Goal: Task Accomplishment & Management: Use online tool/utility

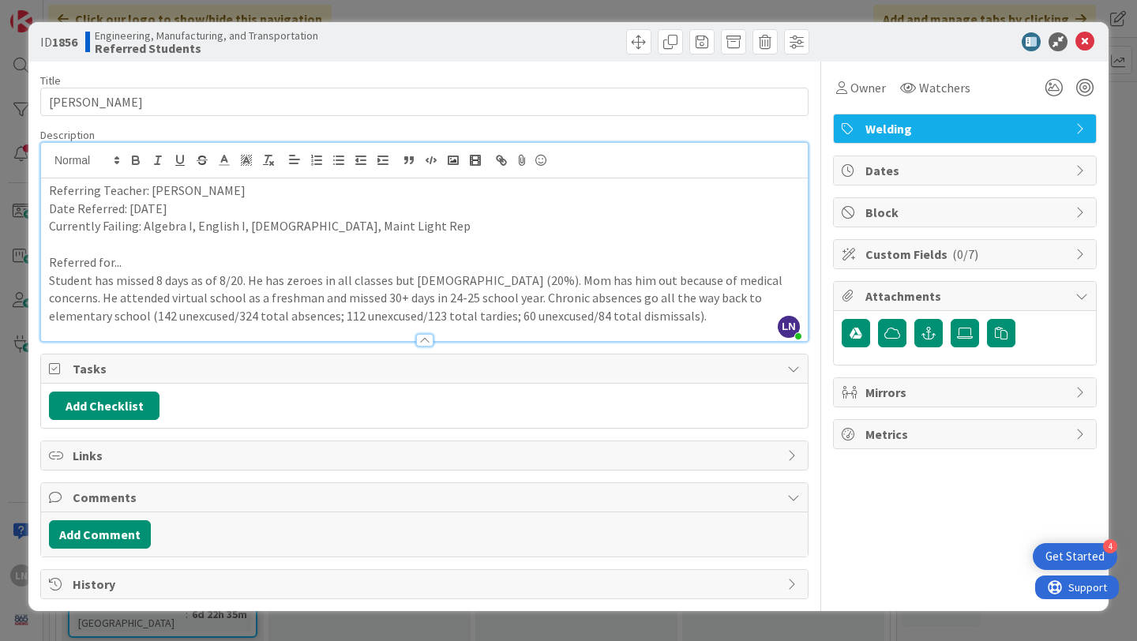
click at [964, 433] on span "Metrics" at bounding box center [966, 434] width 202 height 19
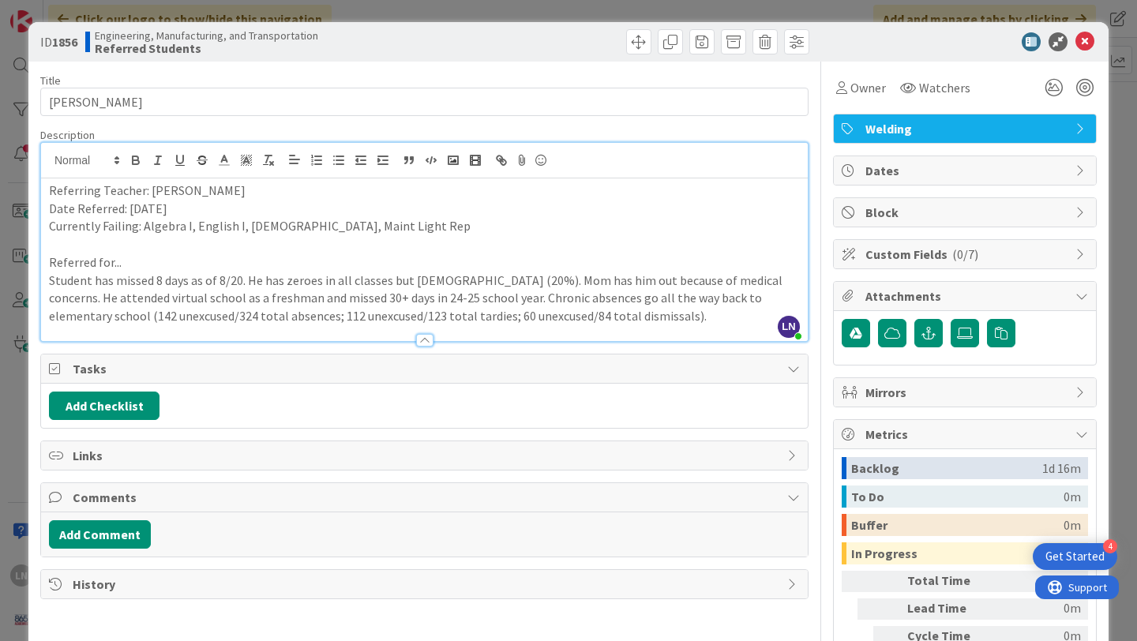
click at [1028, 245] on span "Custom Fields ( 0/7 )" at bounding box center [966, 254] width 202 height 19
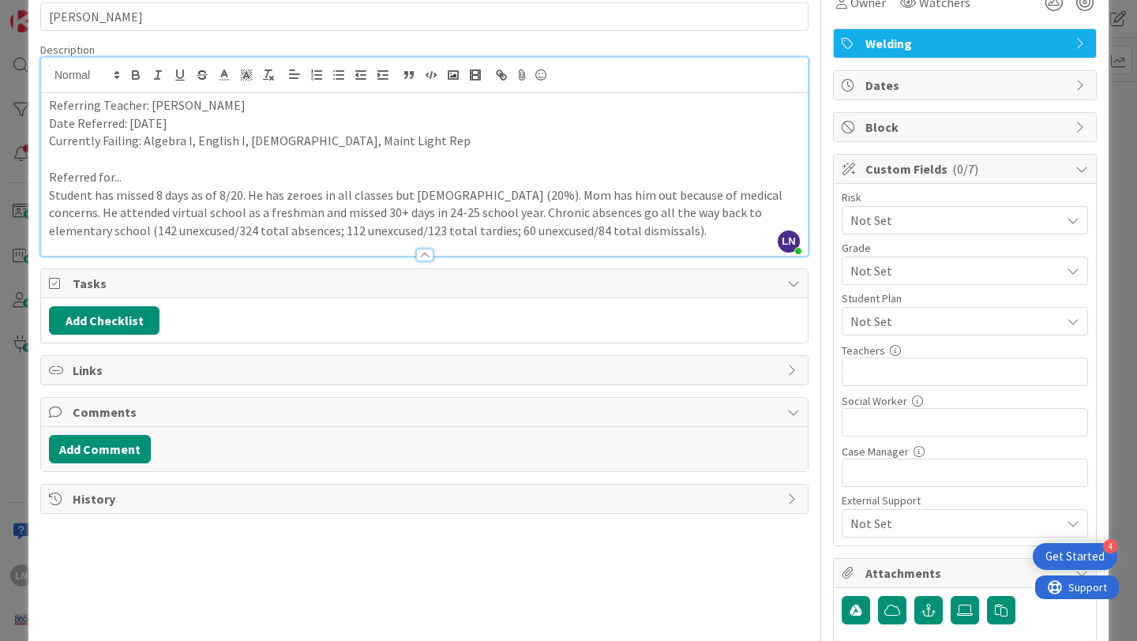
scroll to position [84, 0]
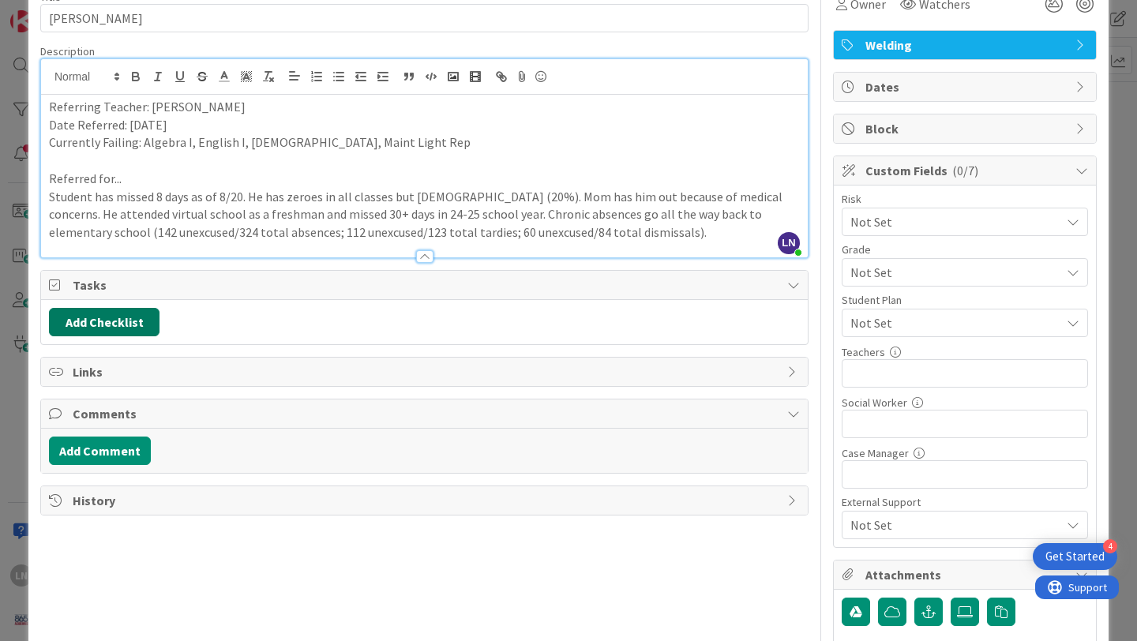
click at [114, 325] on button "Add Checklist" at bounding box center [104, 322] width 111 height 28
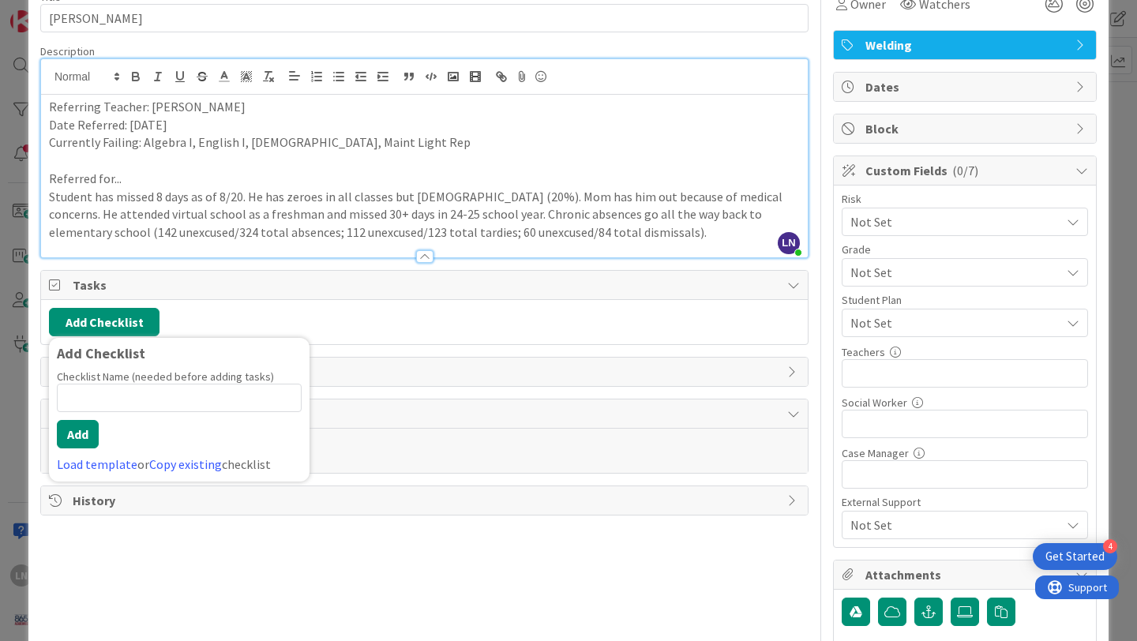
click at [292, 301] on div "Add Checklist Add Checklist Checklist Name (needed before adding tasks) 0 / 64 …" at bounding box center [424, 322] width 766 height 44
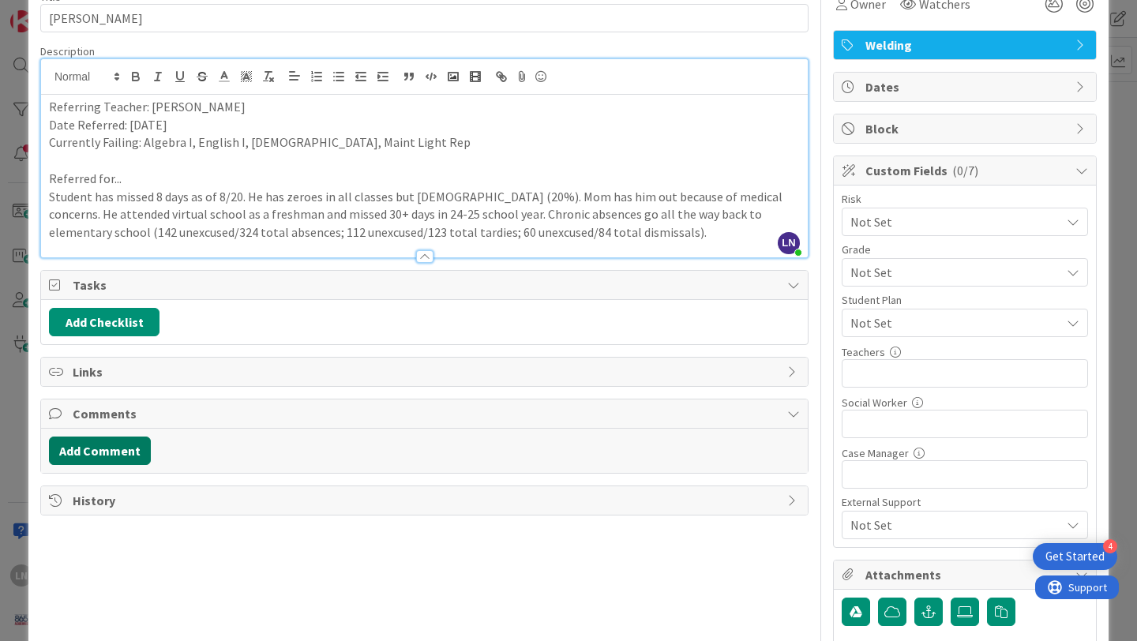
click at [120, 448] on button "Add Comment" at bounding box center [100, 451] width 102 height 28
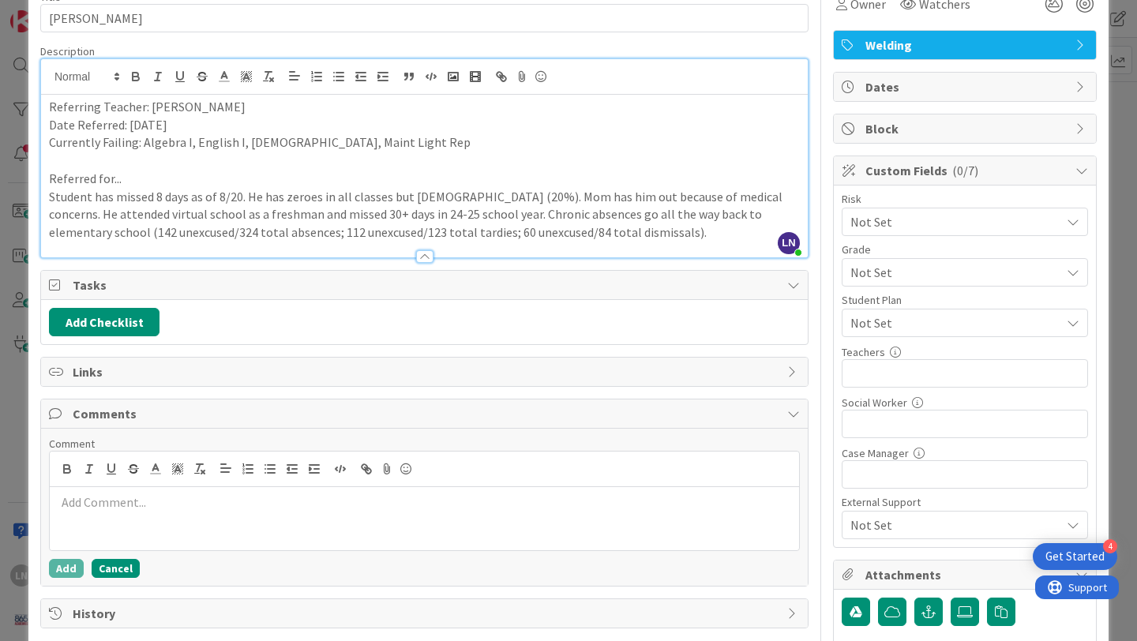
click at [125, 568] on button "Cancel" at bounding box center [116, 568] width 48 height 19
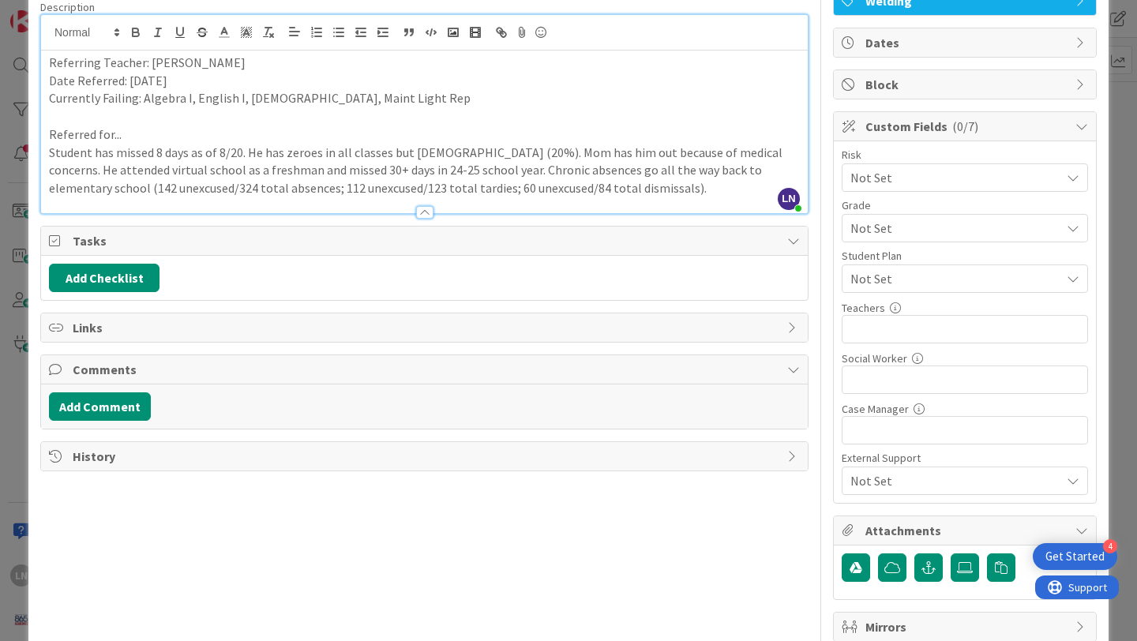
scroll to position [123, 0]
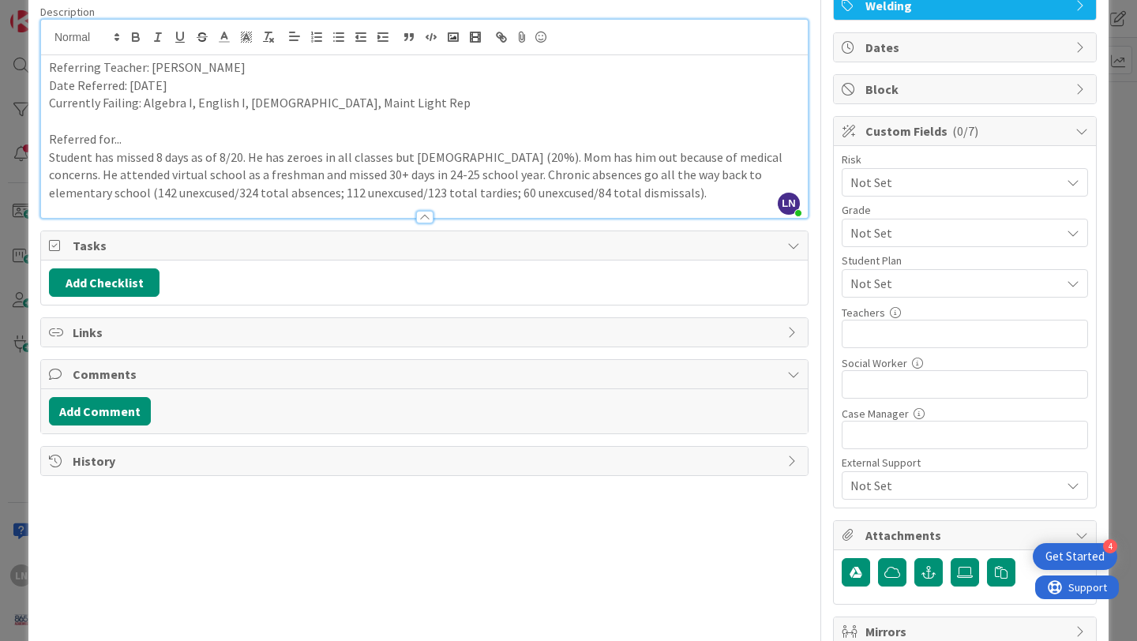
click at [606, 201] on div at bounding box center [424, 209] width 766 height 17
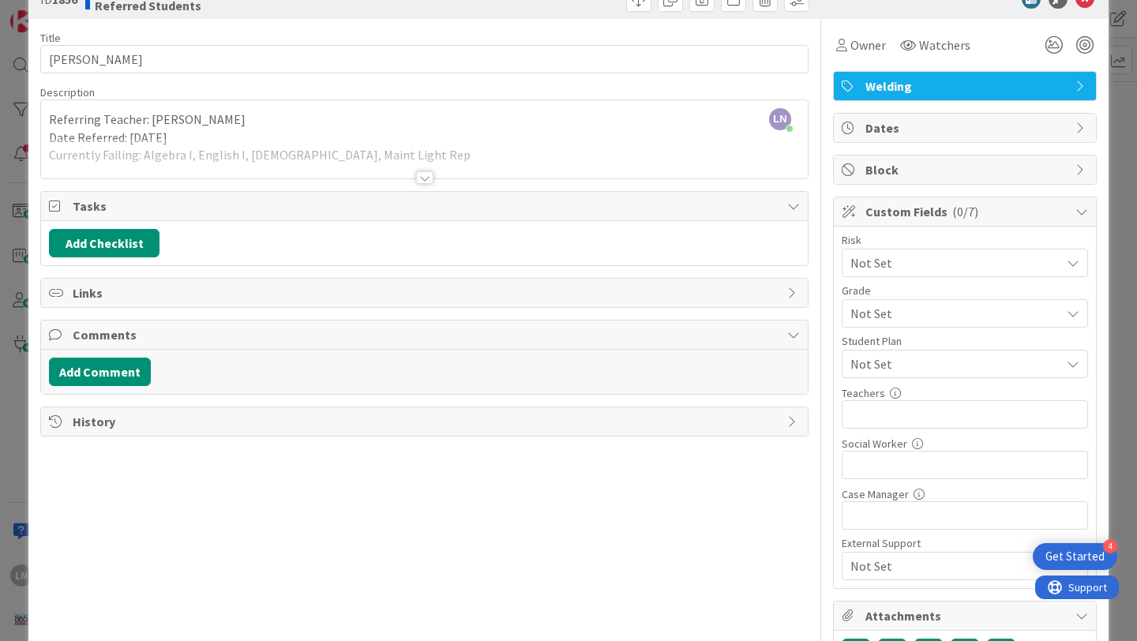
scroll to position [0, 0]
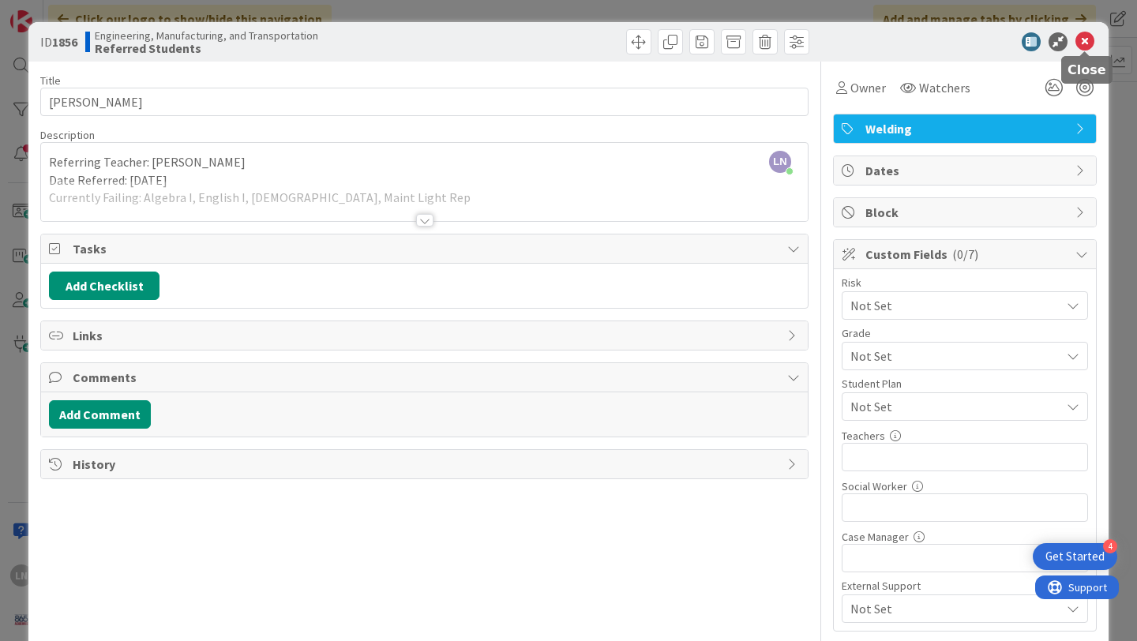
click at [1084, 39] on icon at bounding box center [1084, 41] width 19 height 19
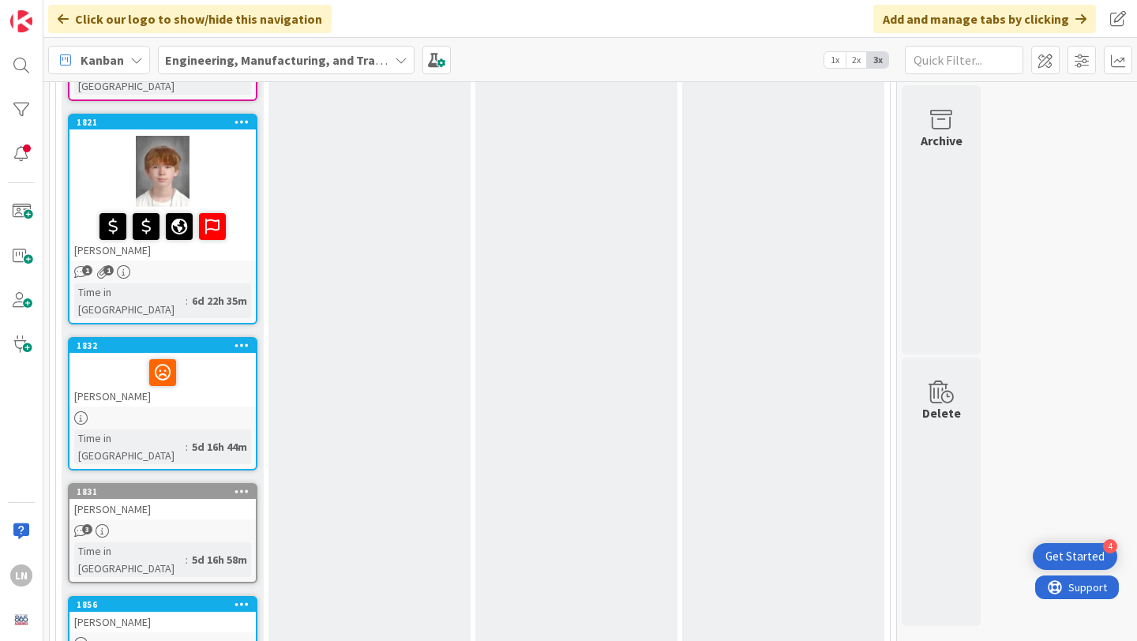
scroll to position [339, 0]
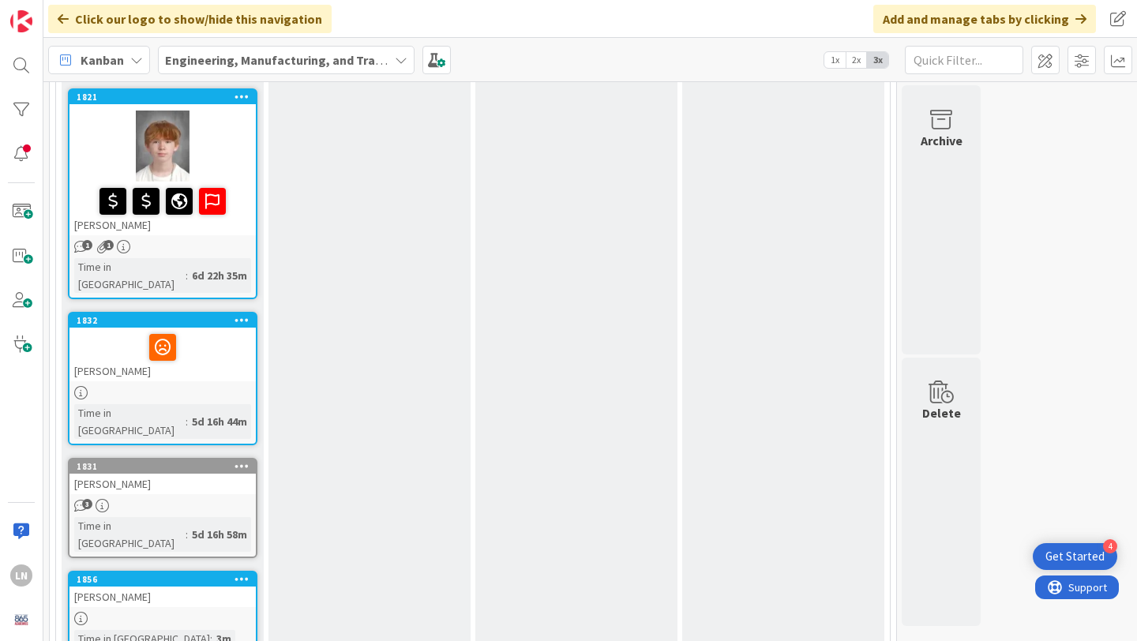
click at [197, 331] on div at bounding box center [162, 347] width 177 height 33
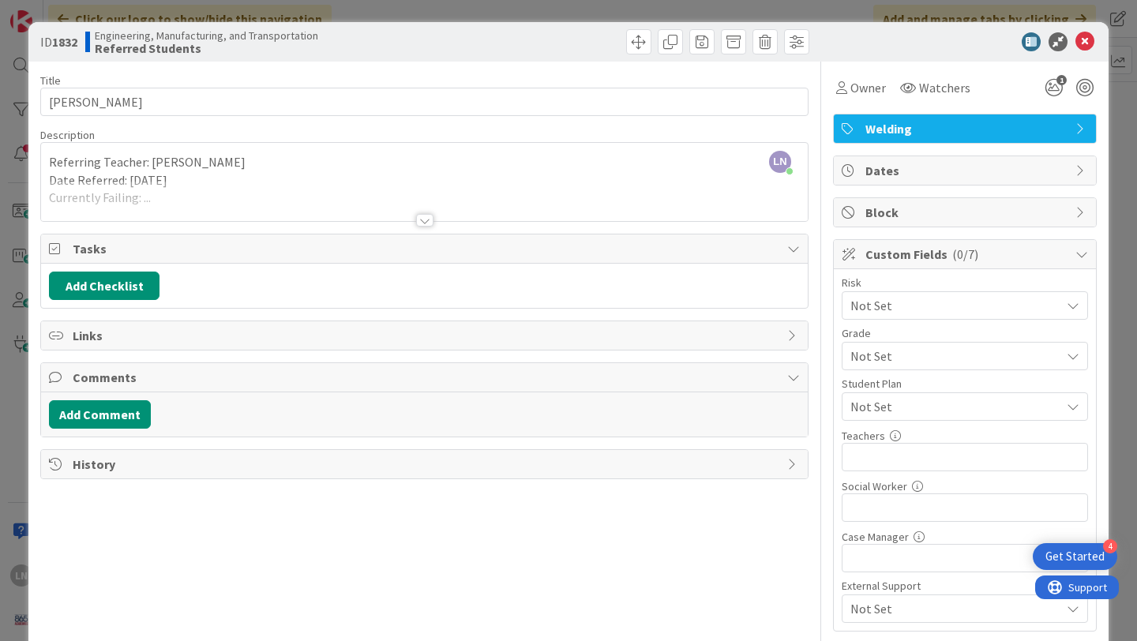
click at [1010, 248] on span "Custom Fields ( 0/7 )" at bounding box center [966, 254] width 202 height 19
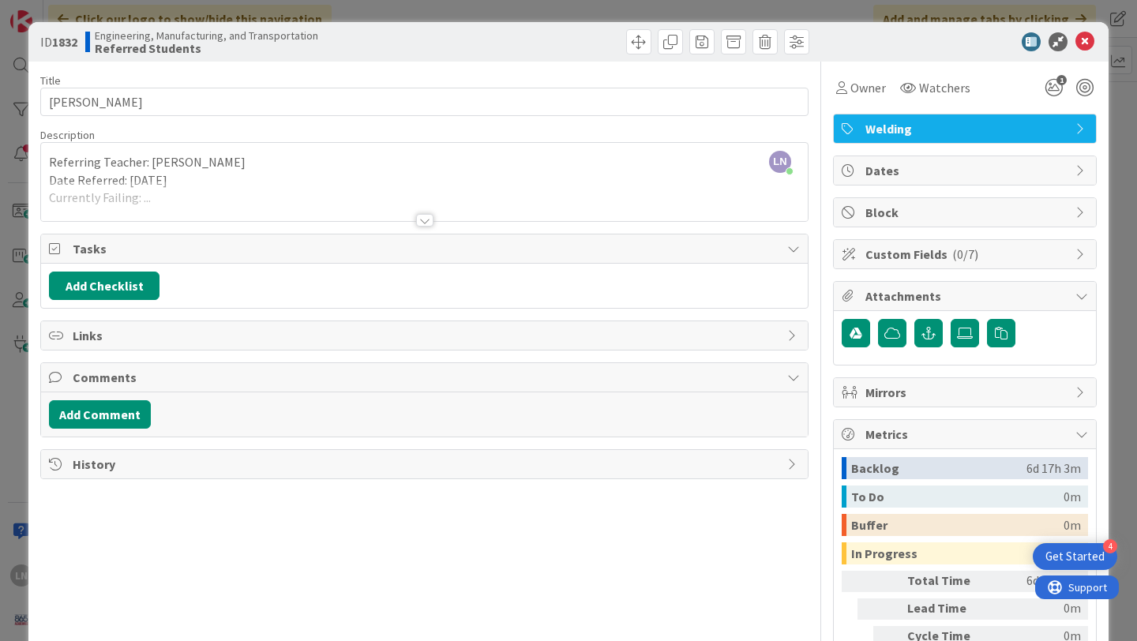
click at [1010, 248] on span "Custom Fields ( 0/7 )" at bounding box center [966, 254] width 202 height 19
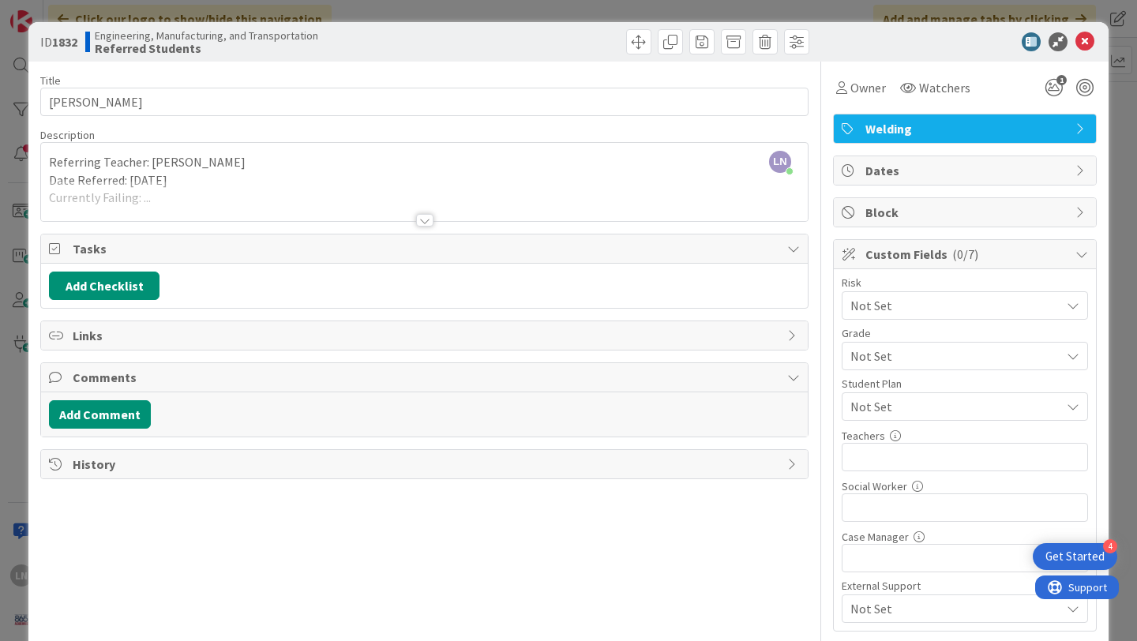
click at [1010, 248] on span "Custom Fields ( 0/7 )" at bounding box center [966, 254] width 202 height 19
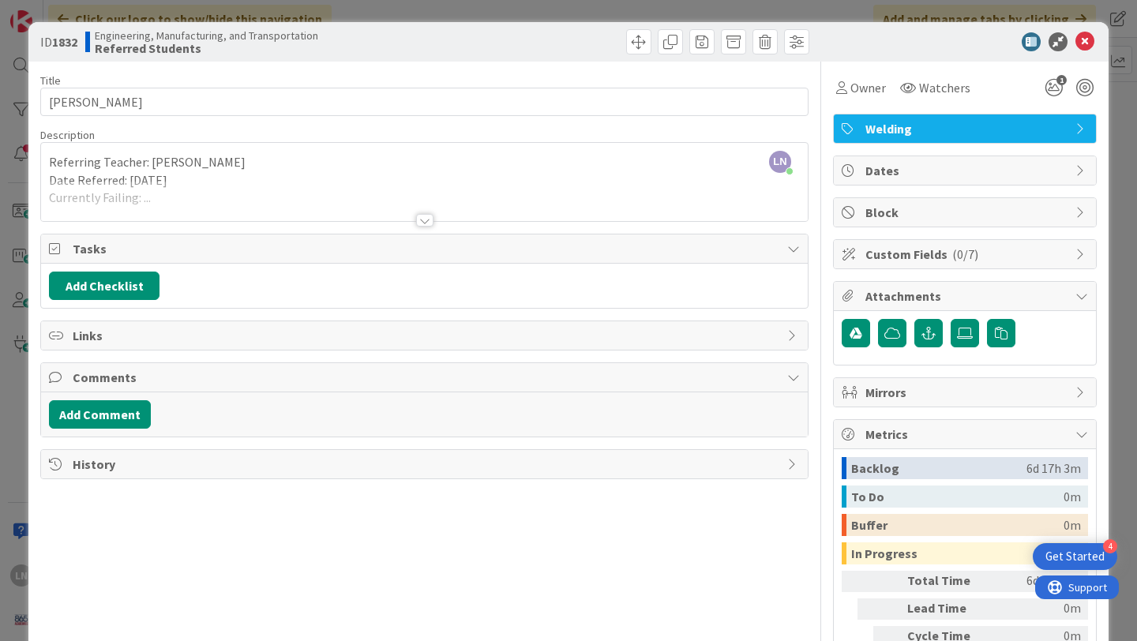
click at [961, 396] on span "Mirrors" at bounding box center [966, 392] width 202 height 19
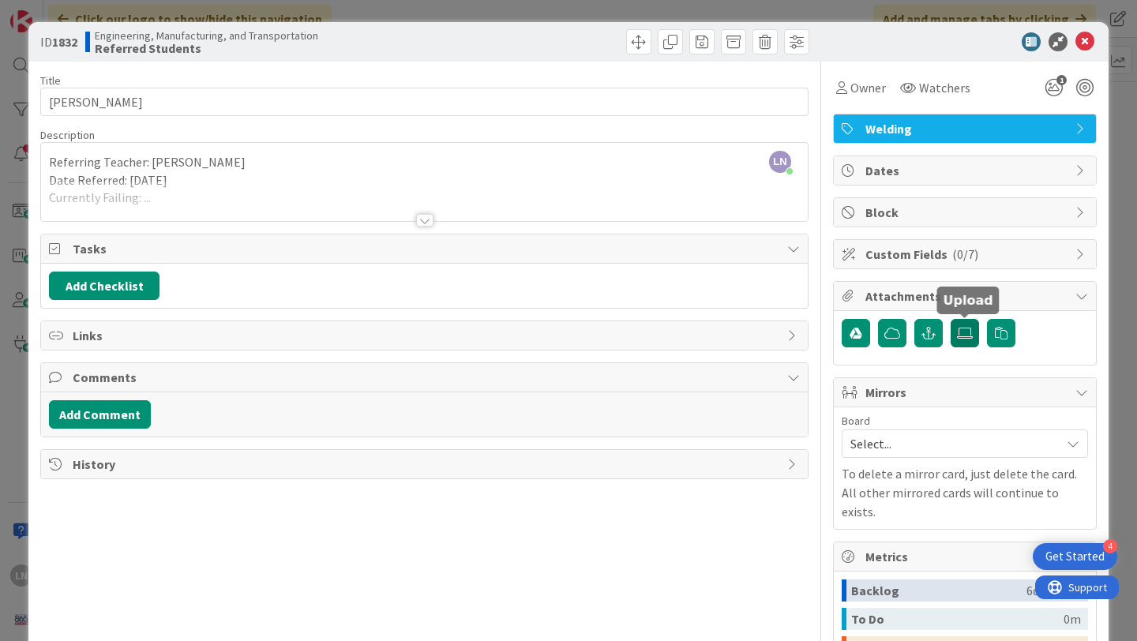
click at [962, 333] on icon at bounding box center [965, 333] width 16 height 13
click at [950, 319] on input "file" at bounding box center [950, 319] width 0 height 0
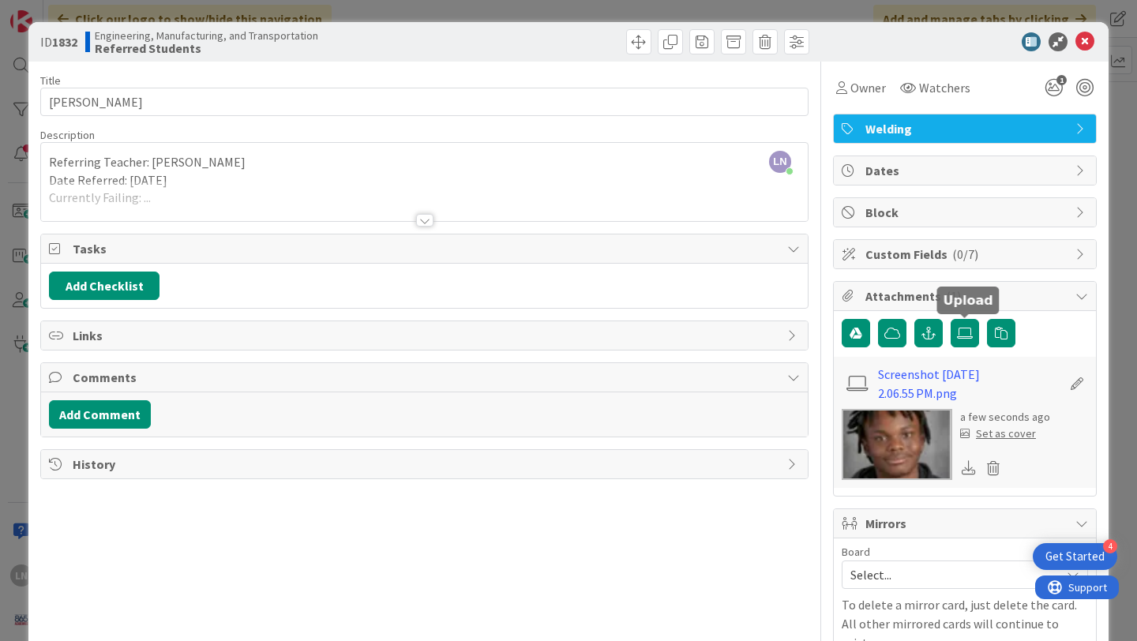
click at [1019, 434] on div "Set as cover" at bounding box center [998, 433] width 76 height 17
click at [999, 437] on div "Set as cover" at bounding box center [998, 433] width 76 height 17
click at [1088, 41] on icon at bounding box center [1084, 41] width 19 height 19
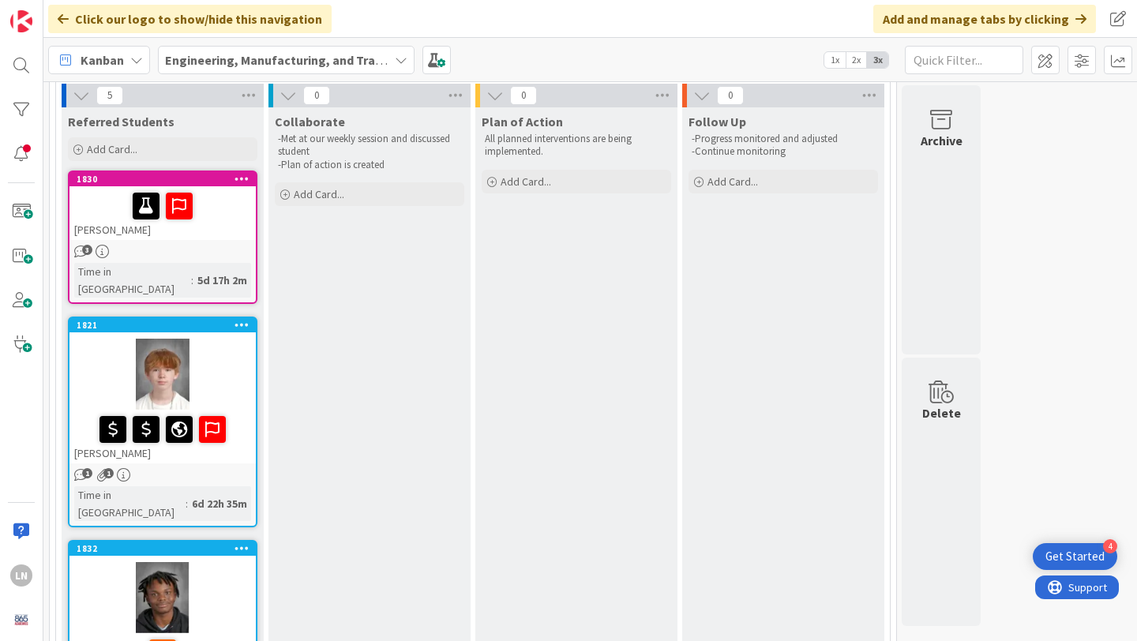
scroll to position [142, 0]
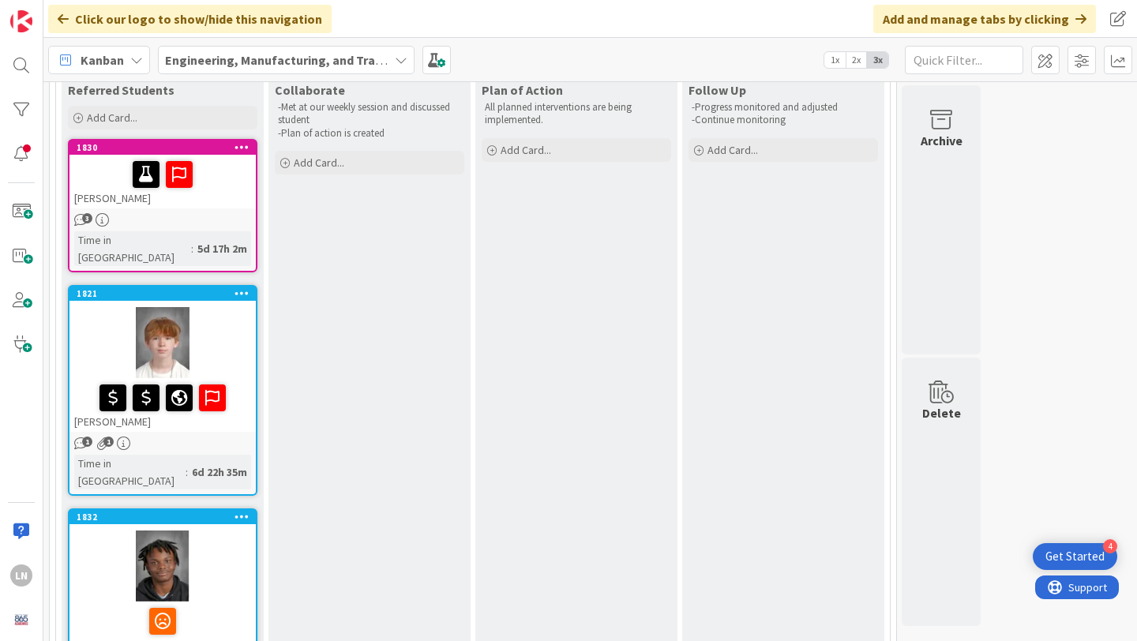
click at [219, 173] on div at bounding box center [162, 174] width 177 height 33
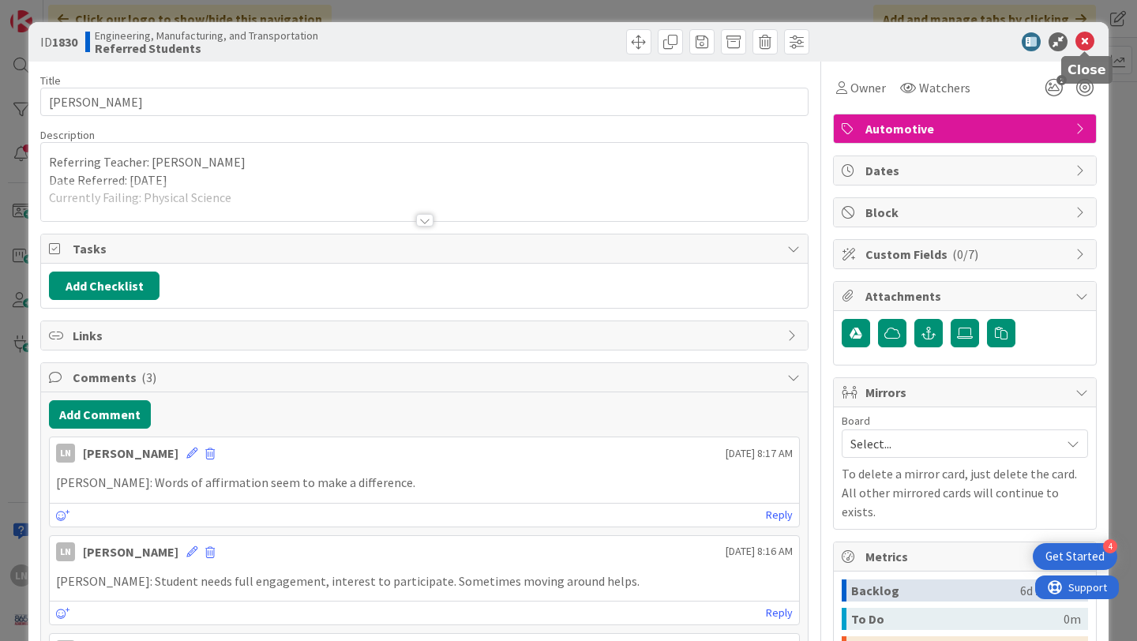
click at [1085, 42] on icon at bounding box center [1084, 41] width 19 height 19
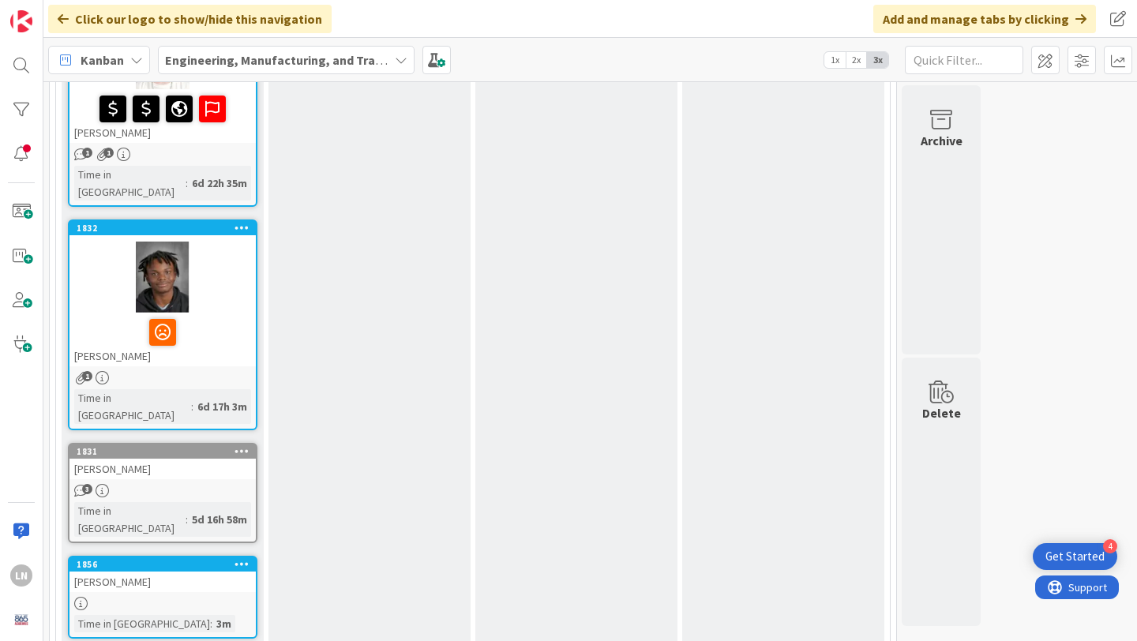
scroll to position [509, 0]
click at [168, 458] on div "[PERSON_NAME]" at bounding box center [162, 468] width 186 height 21
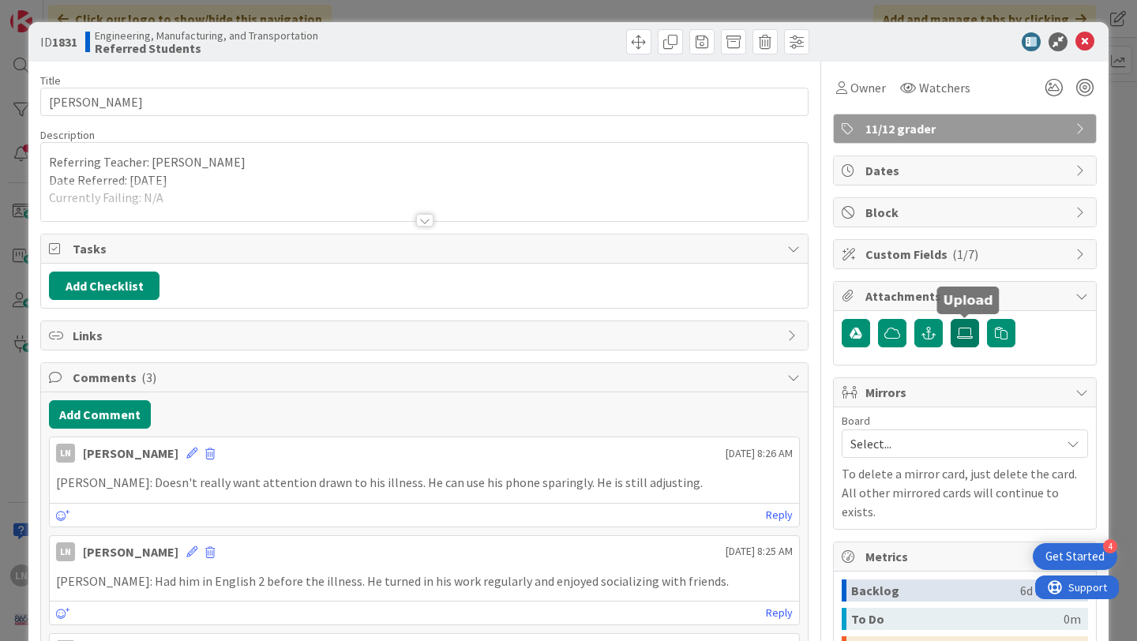
click at [962, 339] on icon at bounding box center [965, 333] width 16 height 13
click at [950, 319] on input "file" at bounding box center [950, 319] width 0 height 0
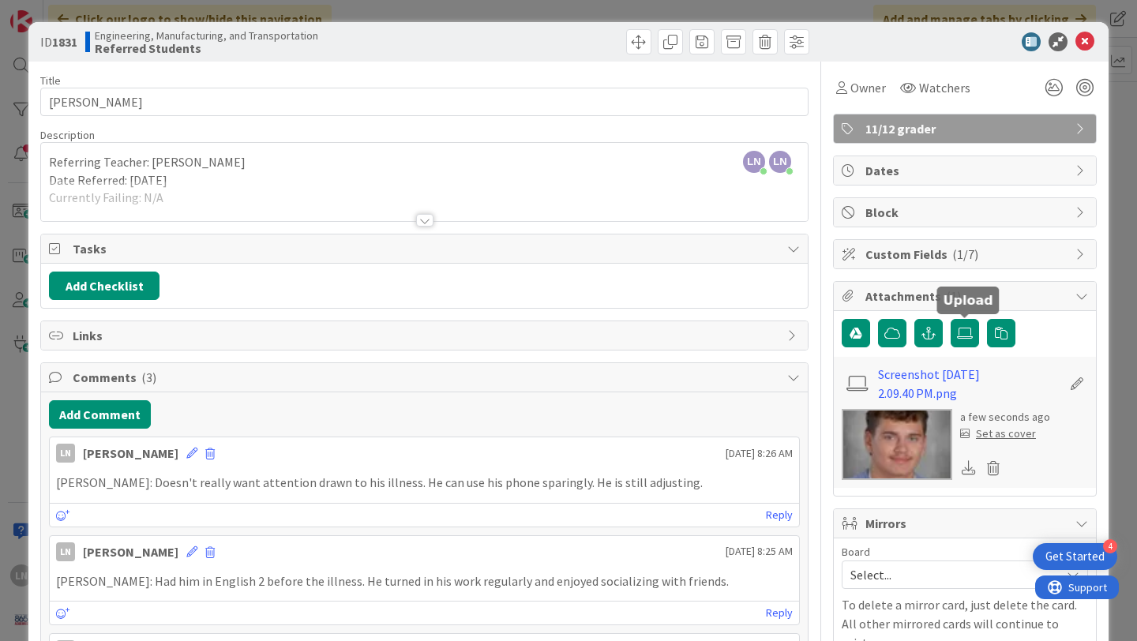
click at [1008, 436] on div "Set as cover" at bounding box center [998, 433] width 76 height 17
click at [1089, 37] on icon at bounding box center [1084, 41] width 19 height 19
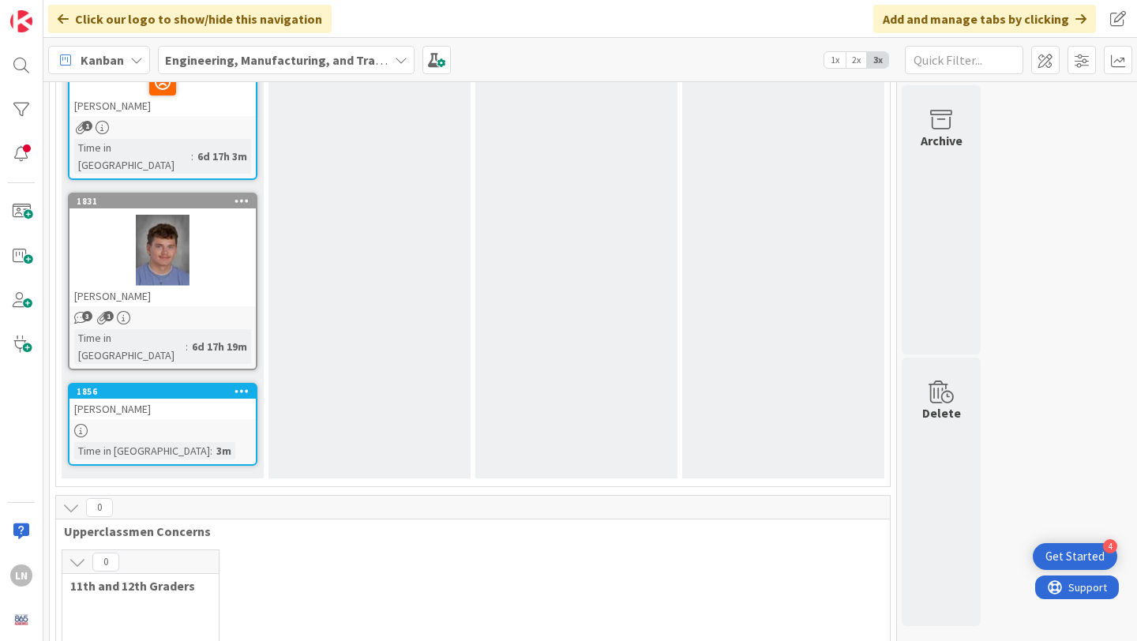
click at [160, 399] on div "[PERSON_NAME]" at bounding box center [162, 409] width 186 height 21
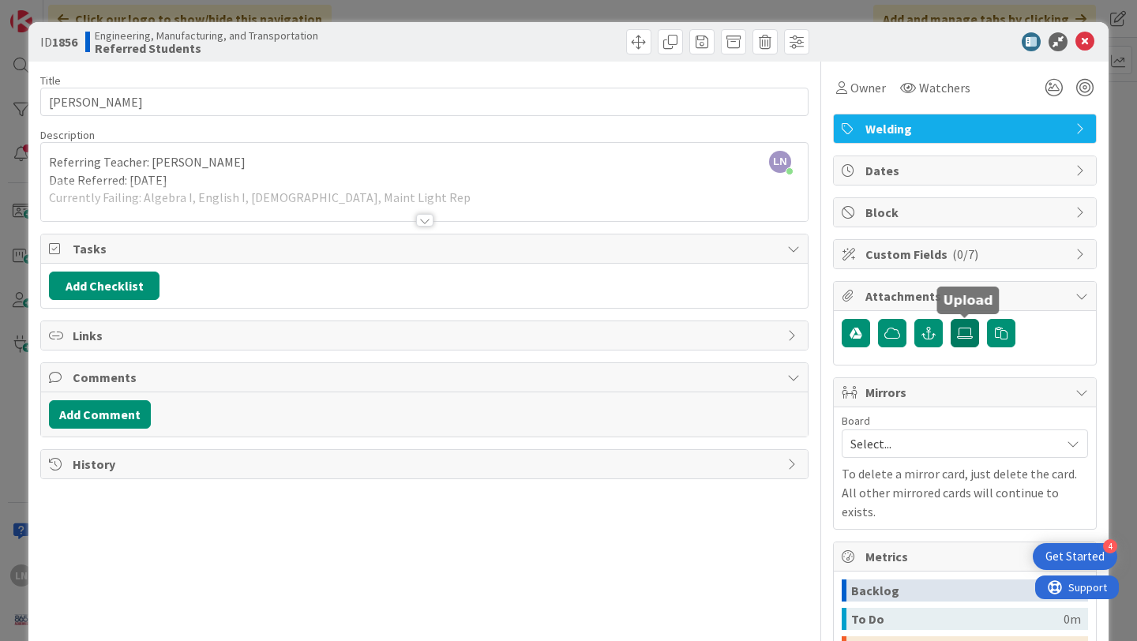
click at [972, 332] on icon at bounding box center [965, 333] width 16 height 13
click at [950, 319] on input "file" at bounding box center [950, 319] width 0 height 0
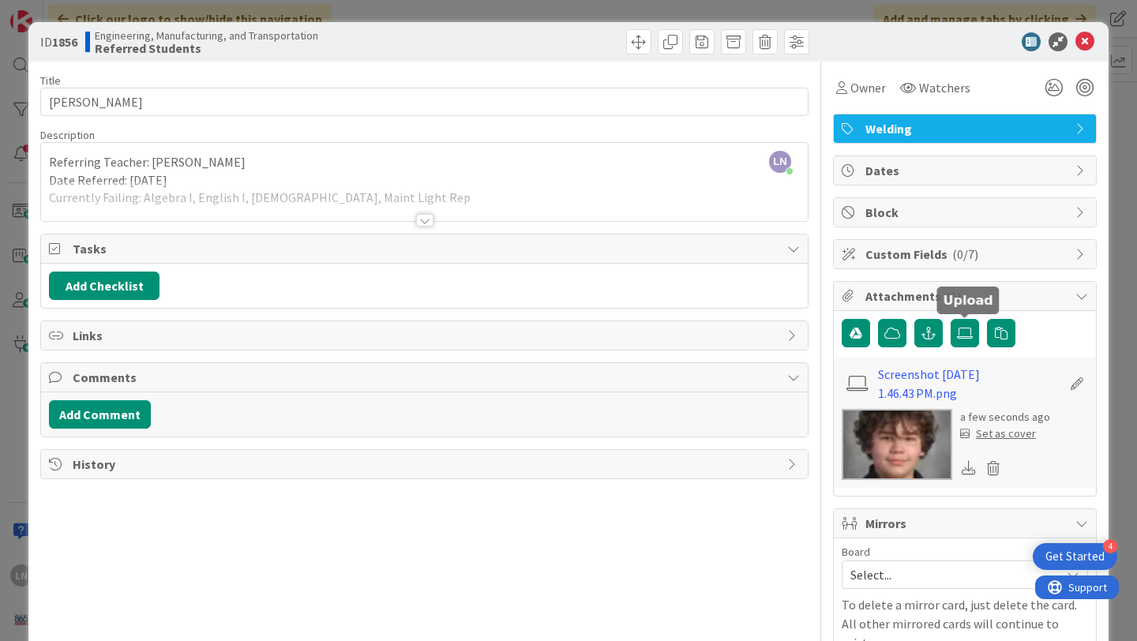
click at [1008, 434] on div "Set as cover" at bounding box center [998, 433] width 76 height 17
click at [1089, 41] on icon at bounding box center [1084, 41] width 19 height 19
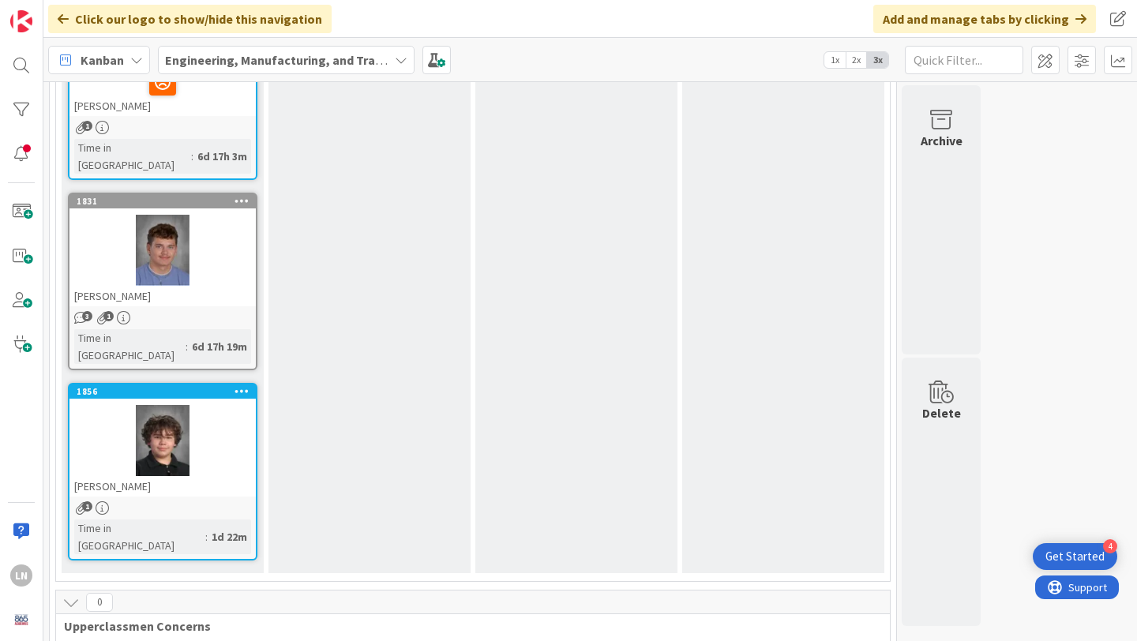
click at [227, 405] on div at bounding box center [162, 440] width 186 height 71
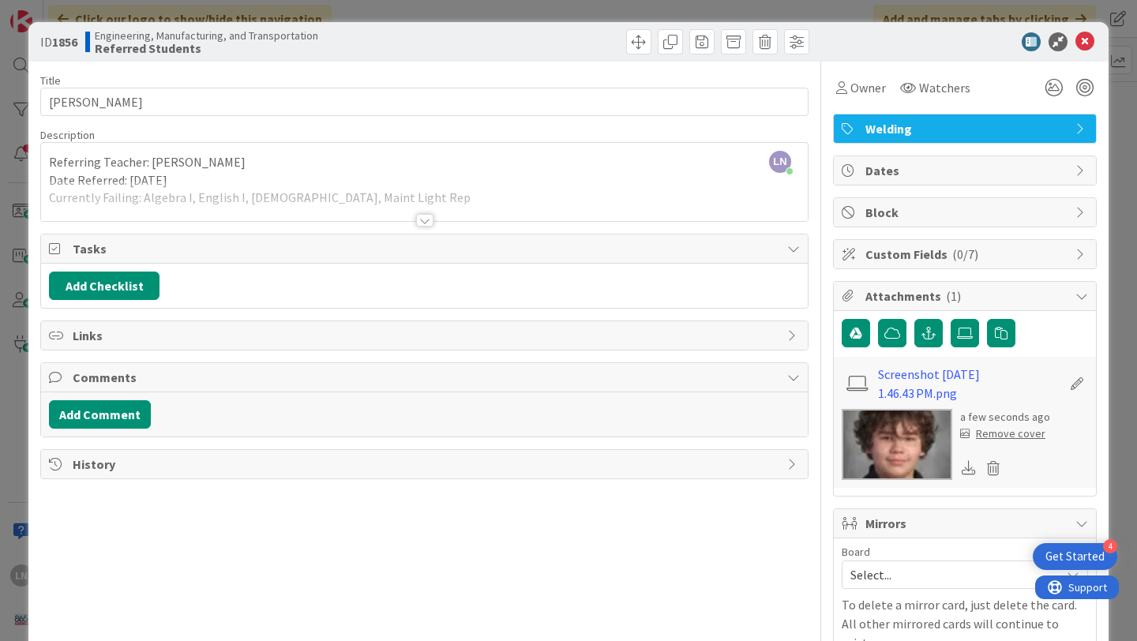
click at [426, 218] on div at bounding box center [424, 220] width 17 height 13
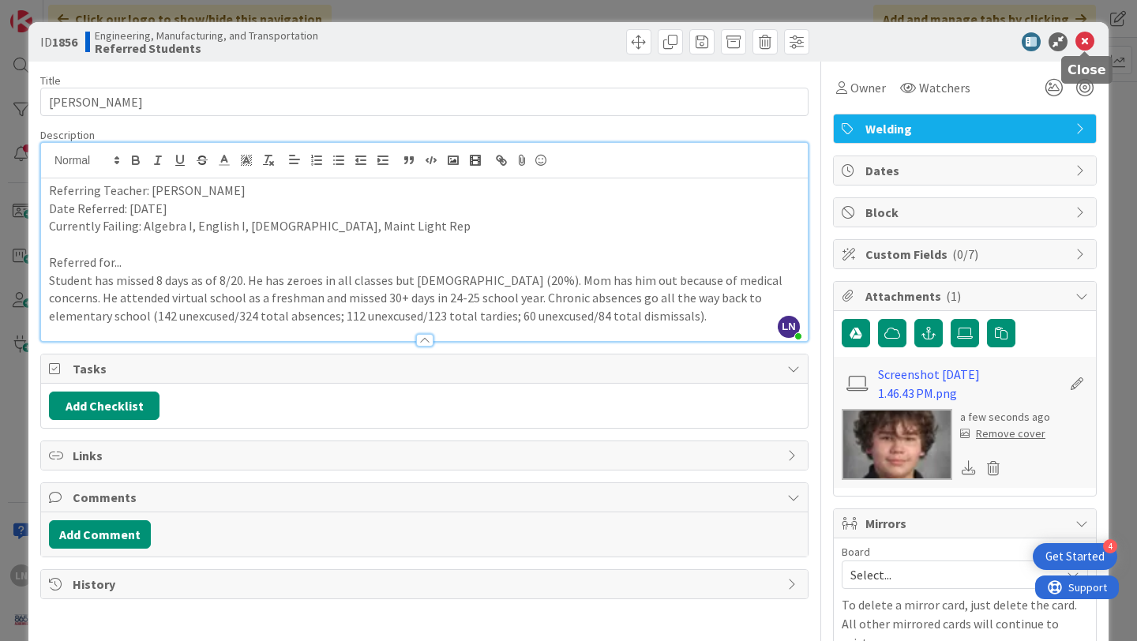
click at [1083, 43] on icon at bounding box center [1084, 41] width 19 height 19
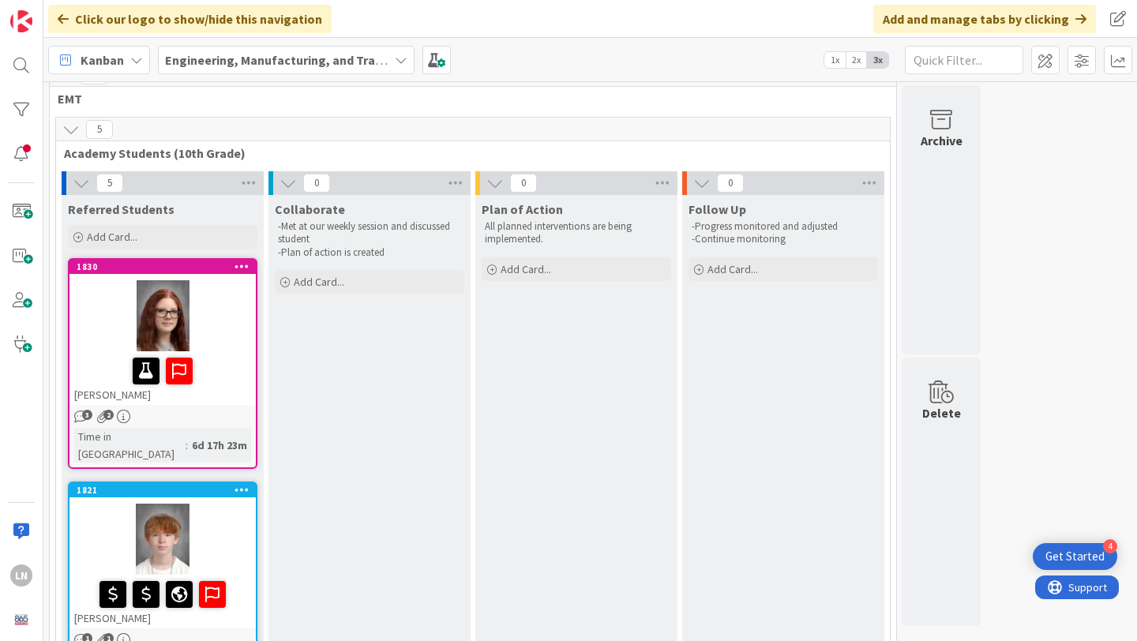
scroll to position [21, 0]
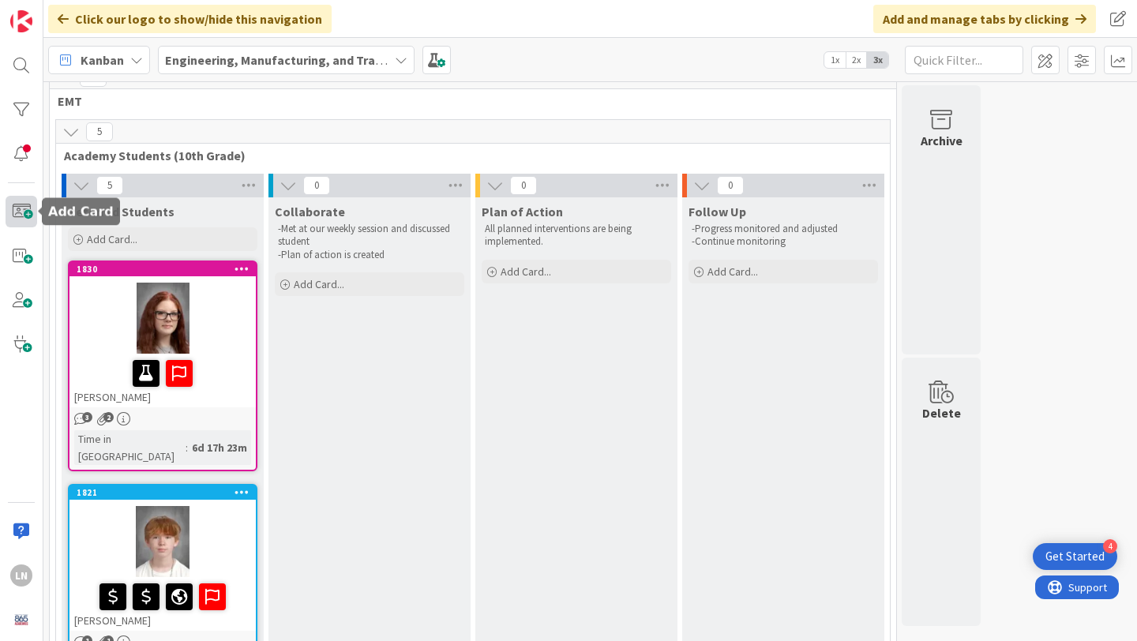
click at [23, 204] on span at bounding box center [22, 212] width 32 height 32
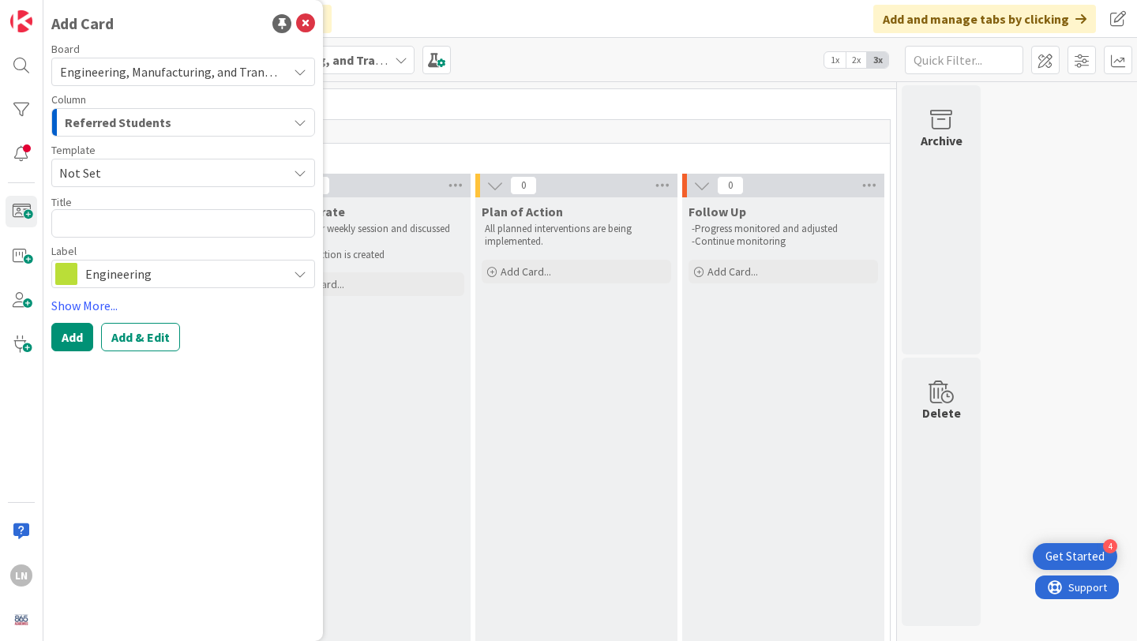
click at [189, 121] on div "Referred Students" at bounding box center [174, 122] width 227 height 25
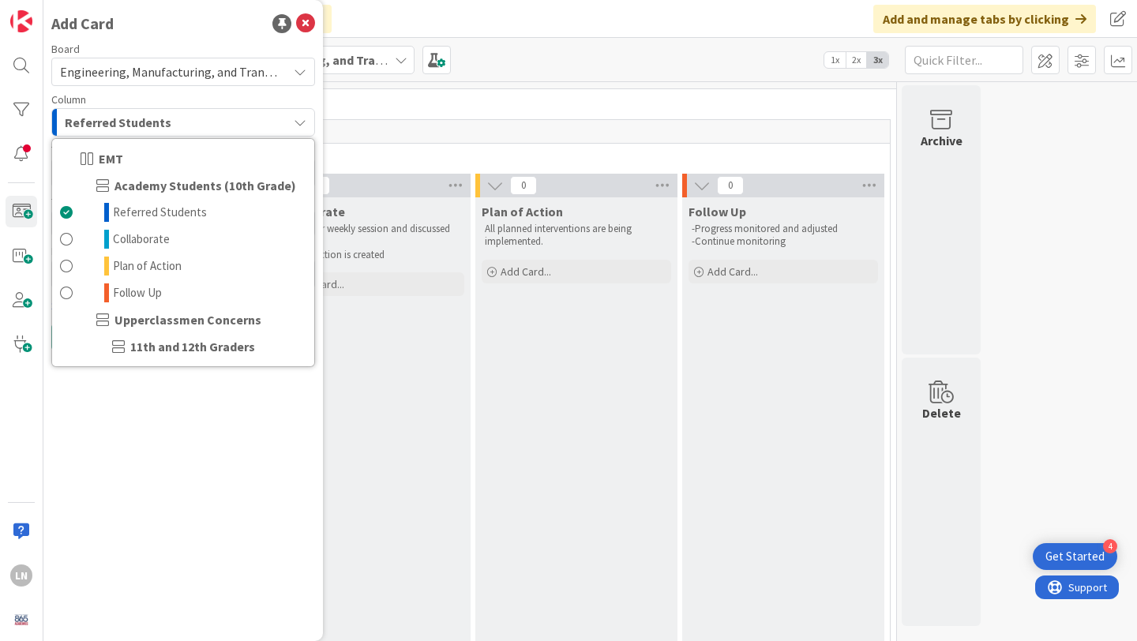
click at [189, 121] on div "Referred Students" at bounding box center [174, 122] width 227 height 25
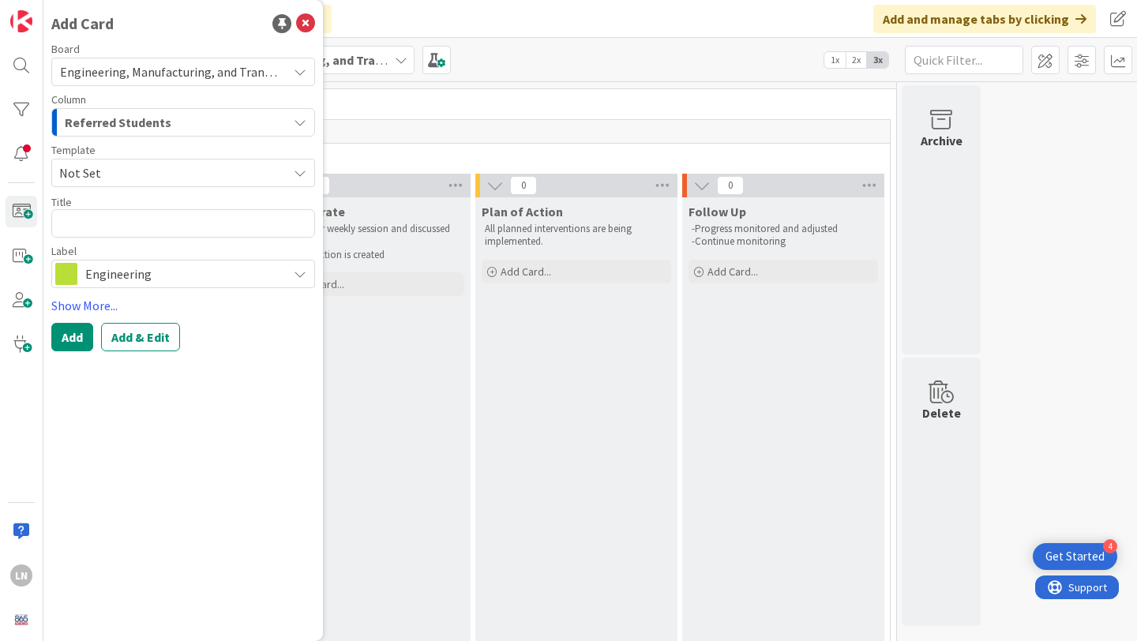
click at [183, 167] on span "Not Set" at bounding box center [167, 173] width 216 height 21
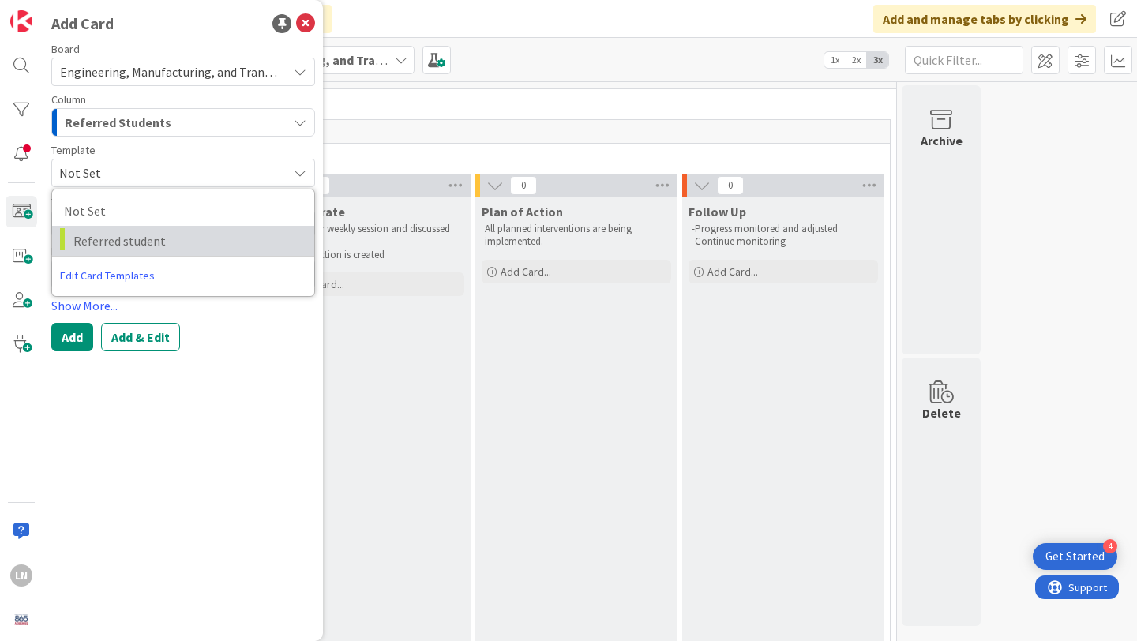
click at [176, 231] on span "Referred student" at bounding box center [187, 240] width 229 height 21
type textarea "x"
type textarea "Referred student"
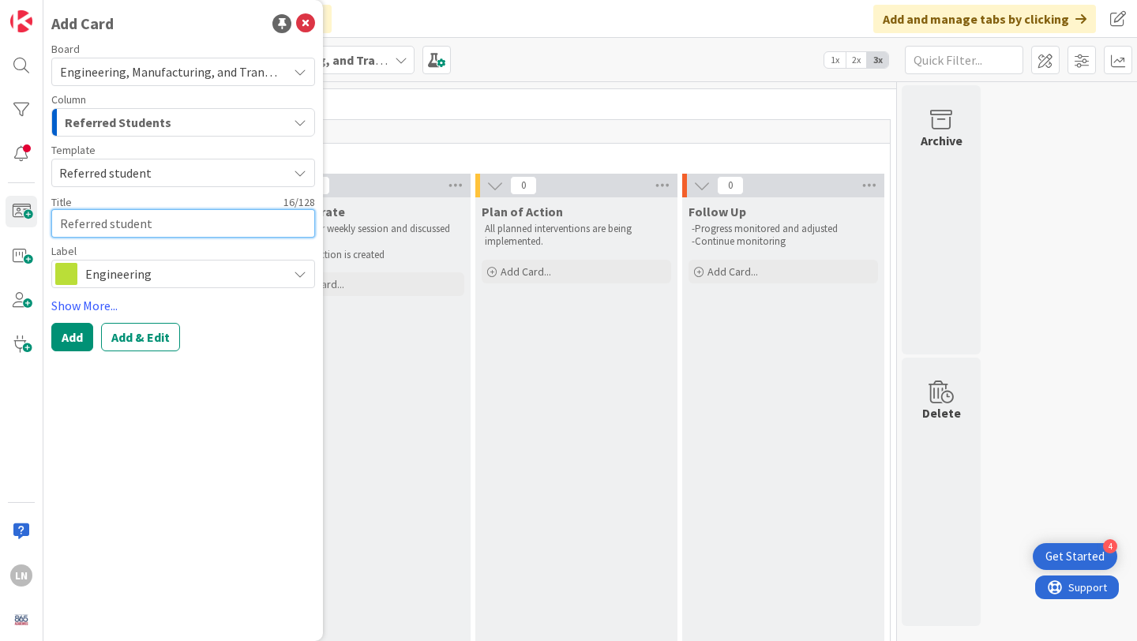
click at [123, 217] on textarea "Referred student" at bounding box center [183, 223] width 264 height 28
type textarea "x"
type textarea "M"
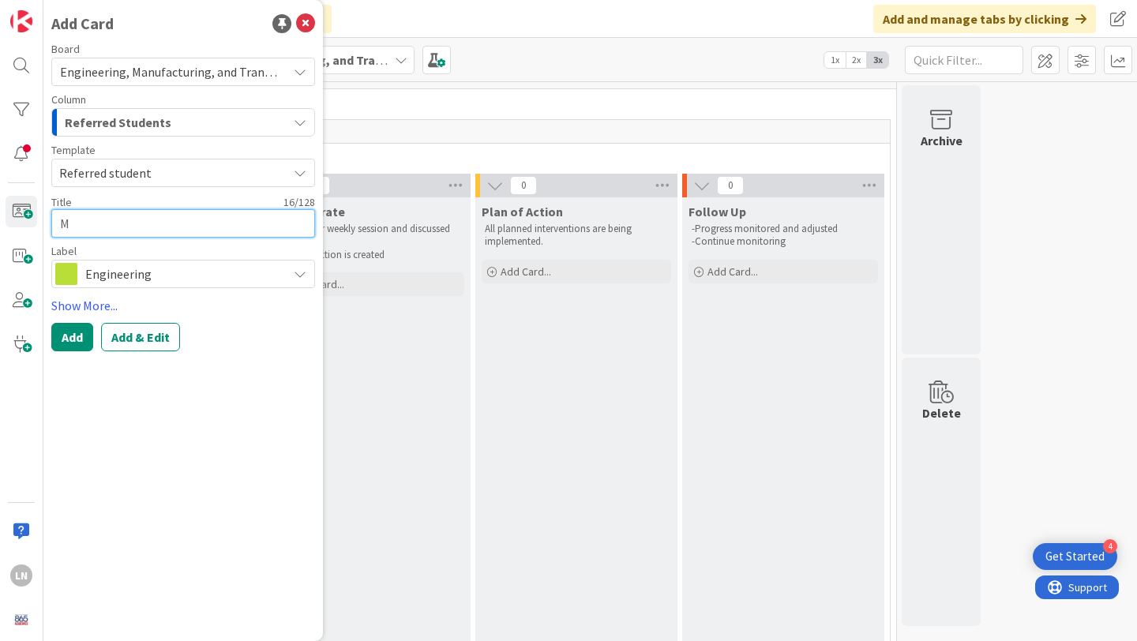
type textarea "x"
type textarea "Ma"
type textarea "x"
type textarea "Max"
type textarea "x"
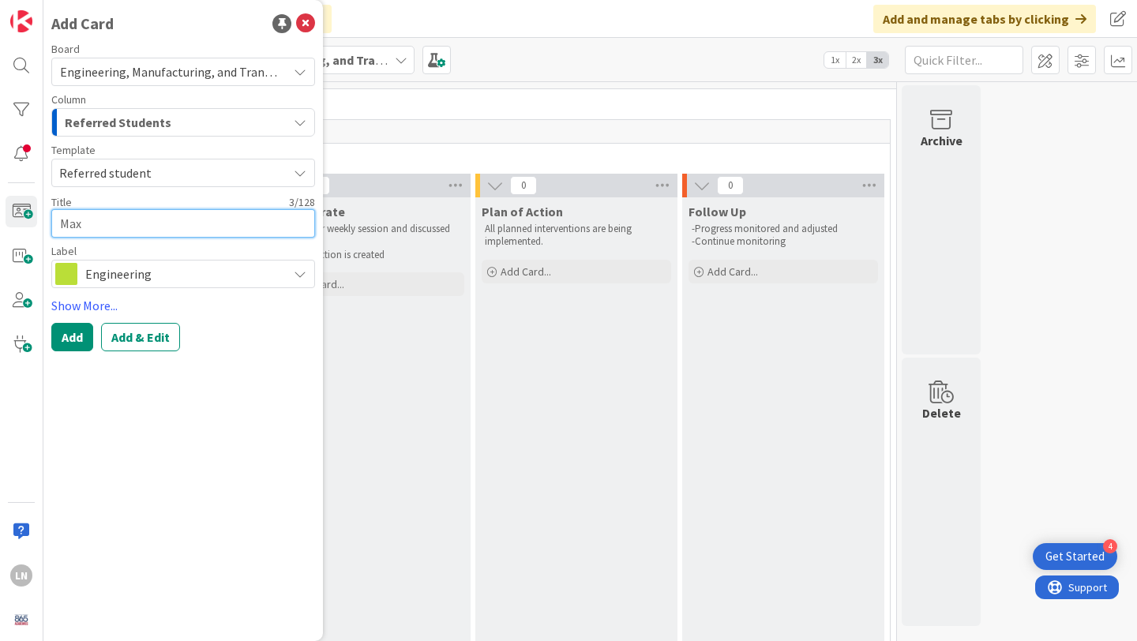
type textarea "Maxi"
type textarea "x"
type textarea "Maxim"
type textarea "x"
type textarea "Maximu"
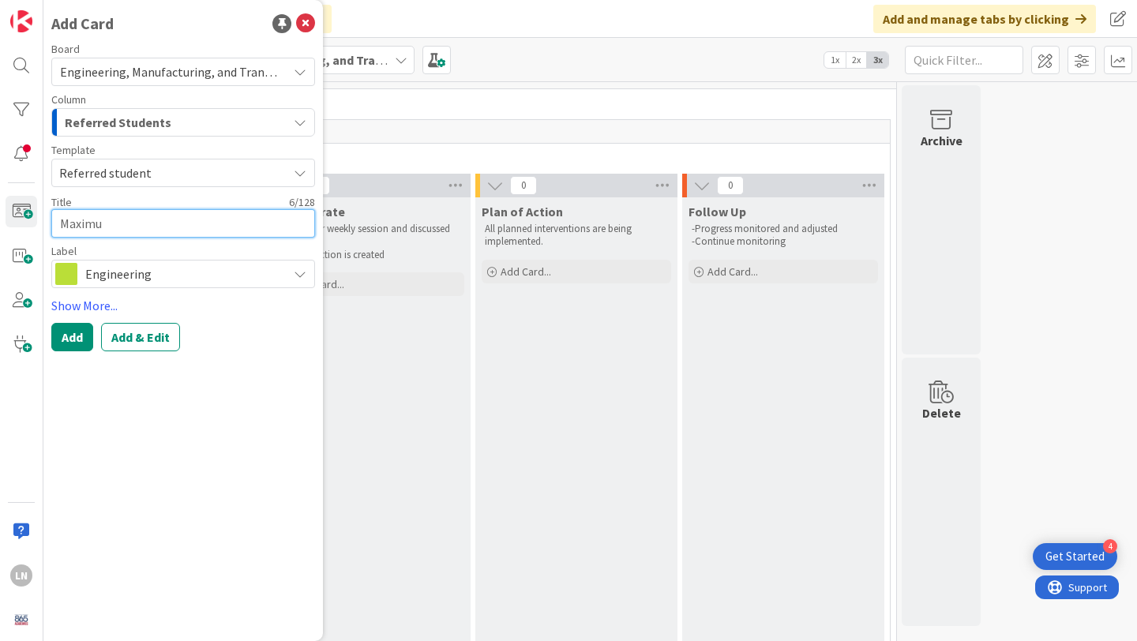
type textarea "x"
type textarea "Maximus"
type textarea "x"
type textarea "Maximus"
type textarea "x"
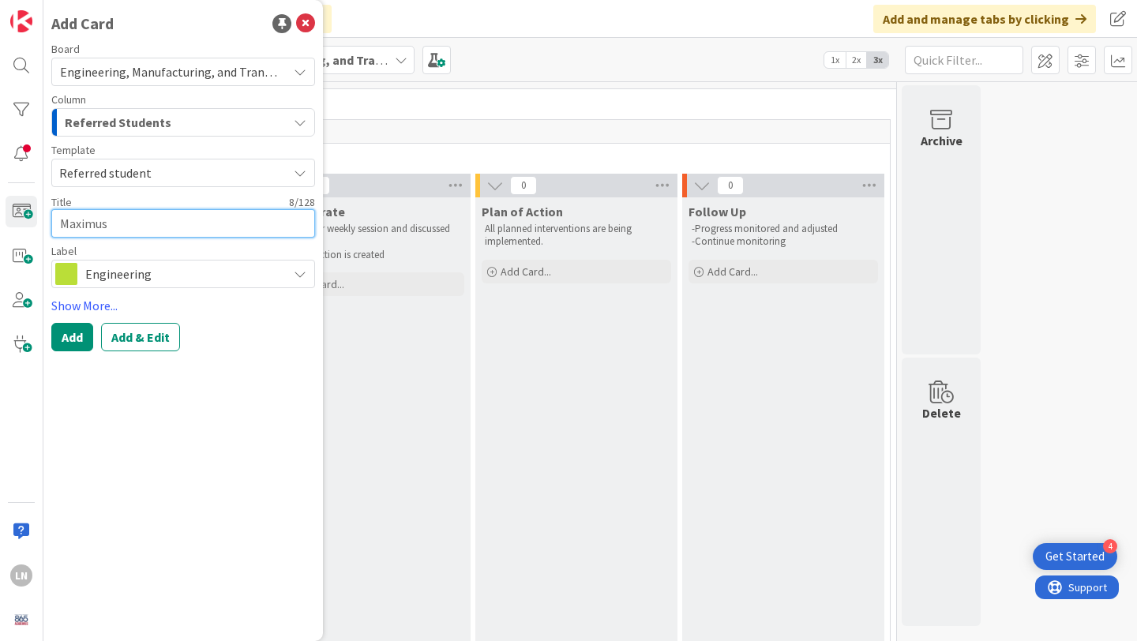
type textarea "Maximus B"
type textarea "x"
type textarea "Maximus Be"
type textarea "x"
type textarea "Maximus Ber"
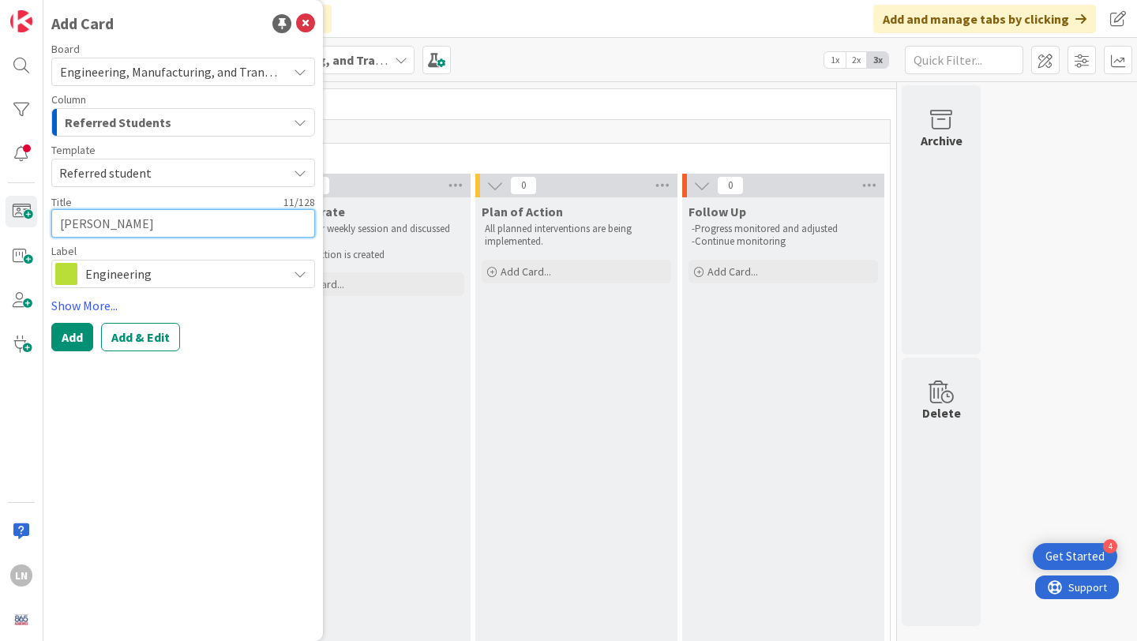
type textarea "x"
type textarea "Maximus Bers"
type textarea "x"
type textarea "Maximus Bersa"
type textarea "x"
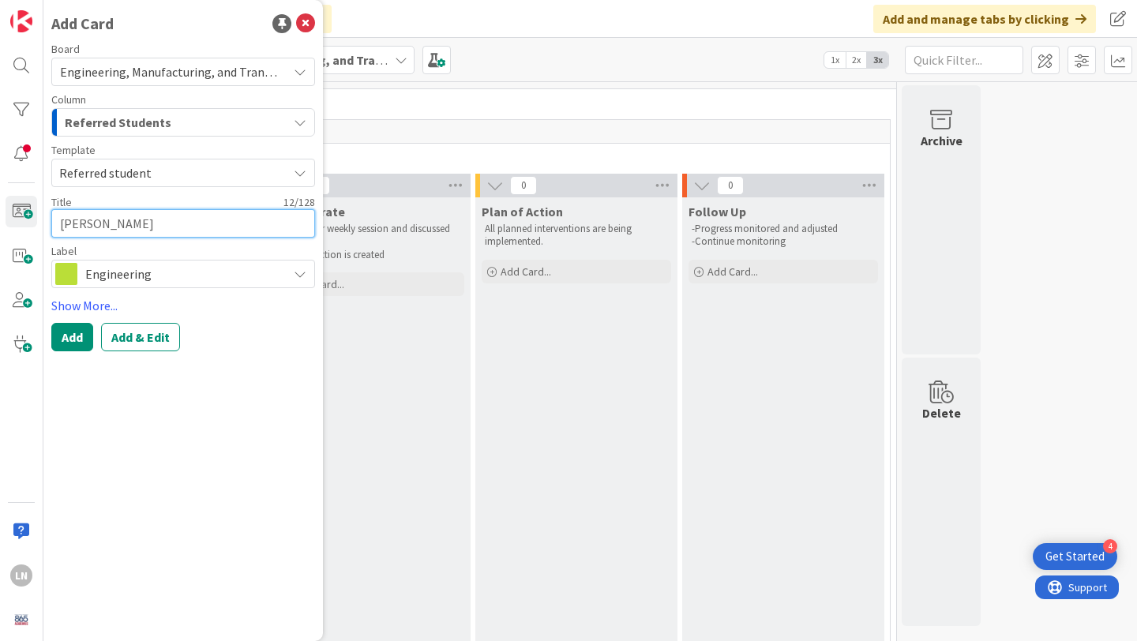
type textarea "Maximus Bersag"
type textarea "x"
type textarea "Maximus Bersagl"
type textarea "x"
type textarea "Maximus Bersagli"
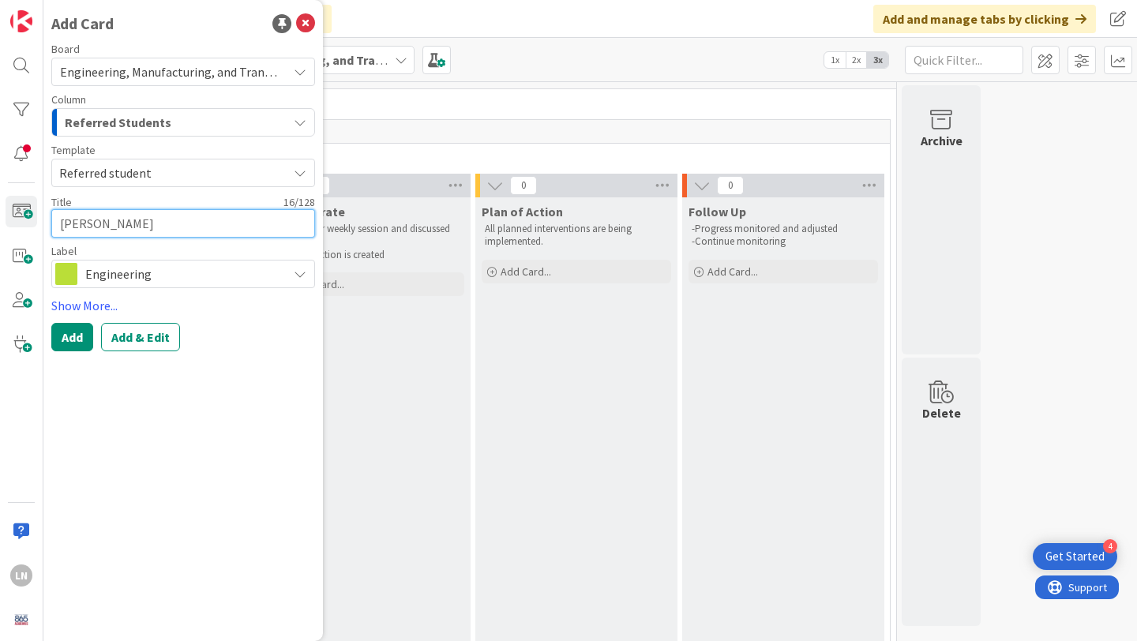
type textarea "x"
type textarea "Maximus Bersagliz"
type textarea "x"
type textarea "Maximus Bersagli"
type textarea "x"
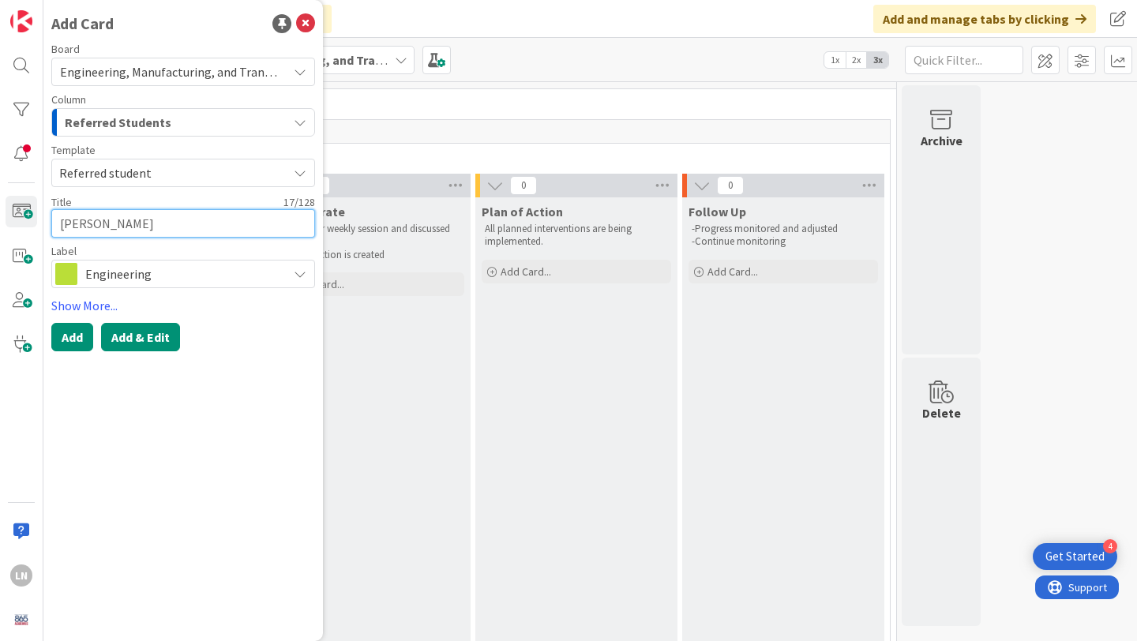
type textarea "[PERSON_NAME]"
click at [152, 336] on button "Add & Edit" at bounding box center [140, 337] width 79 height 28
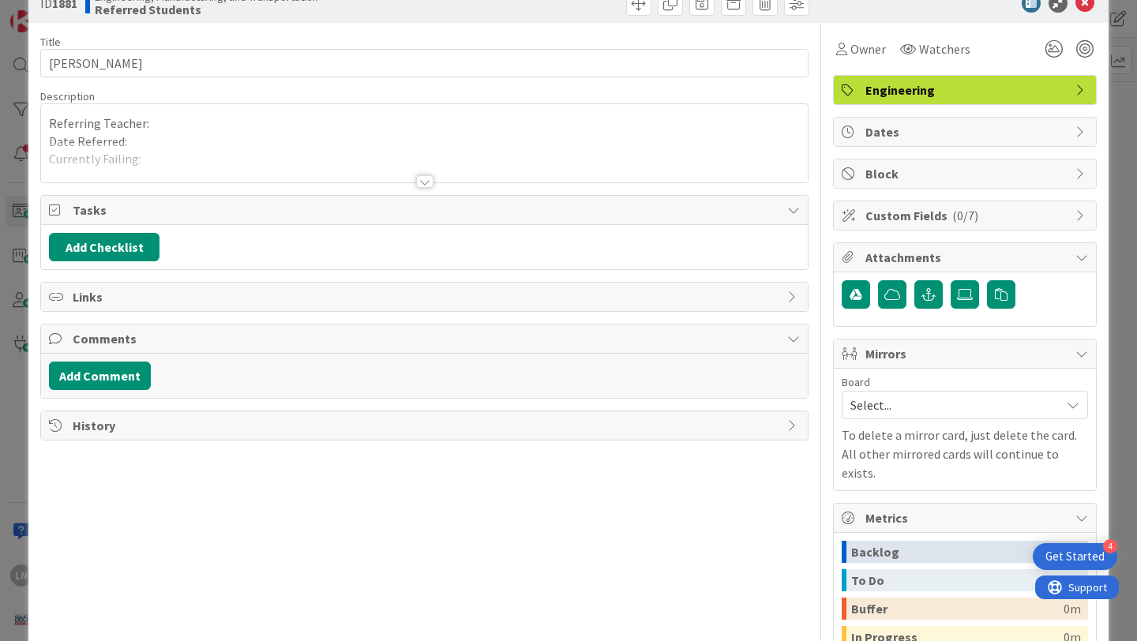
scroll to position [39, 0]
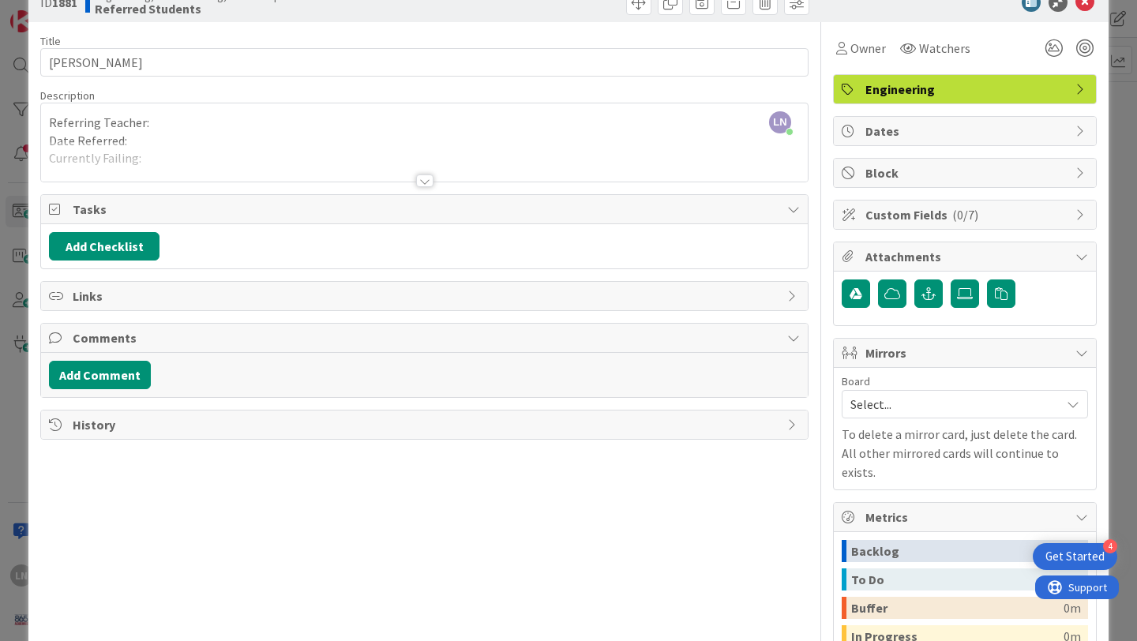
click at [182, 173] on div at bounding box center [424, 161] width 766 height 40
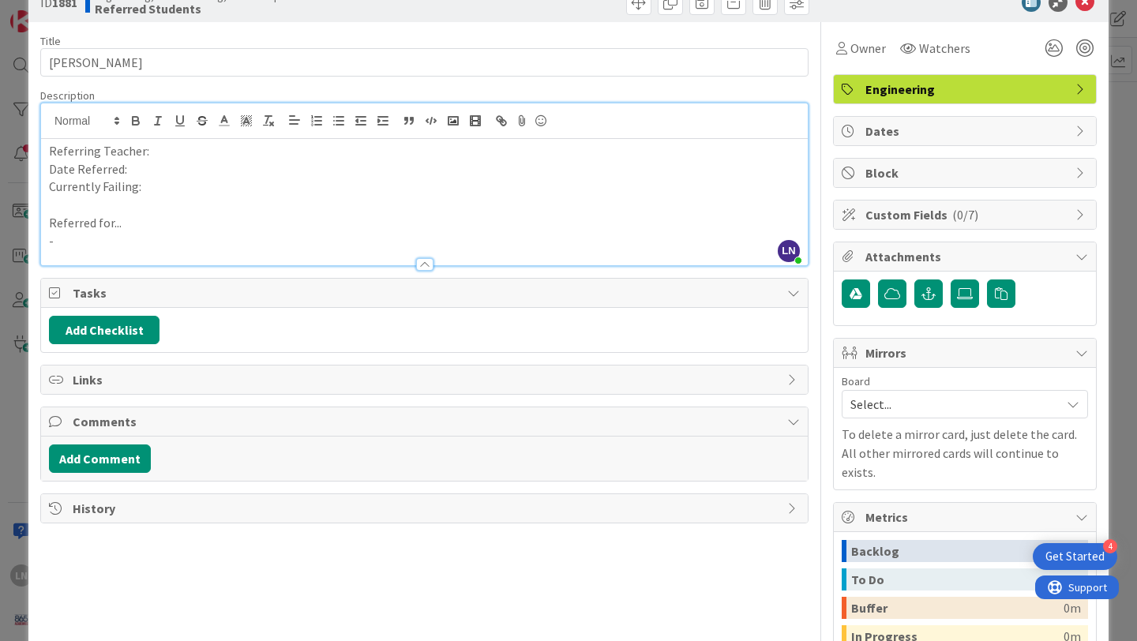
click at [167, 242] on p "-" at bounding box center [424, 241] width 751 height 18
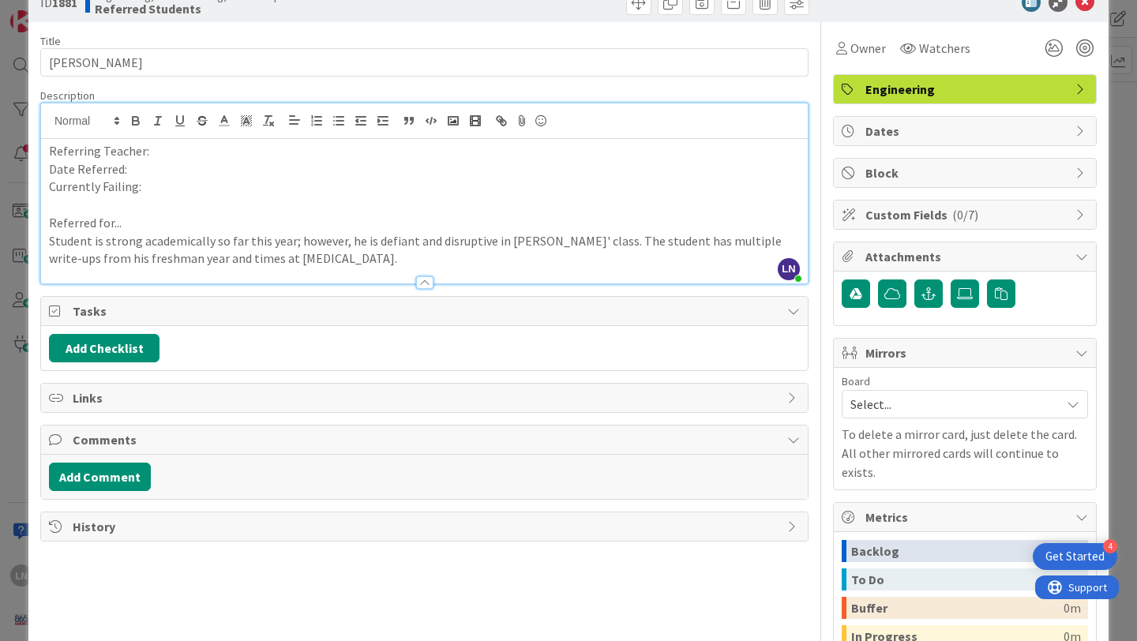
click at [157, 151] on p "Referring Teacher:" at bounding box center [424, 151] width 751 height 18
click at [137, 178] on p "Currently Failing:" at bounding box center [424, 187] width 751 height 18
click at [147, 167] on p "Date Referred:" at bounding box center [424, 169] width 751 height 18
click at [450, 182] on p "Currently Failing:" at bounding box center [424, 187] width 751 height 18
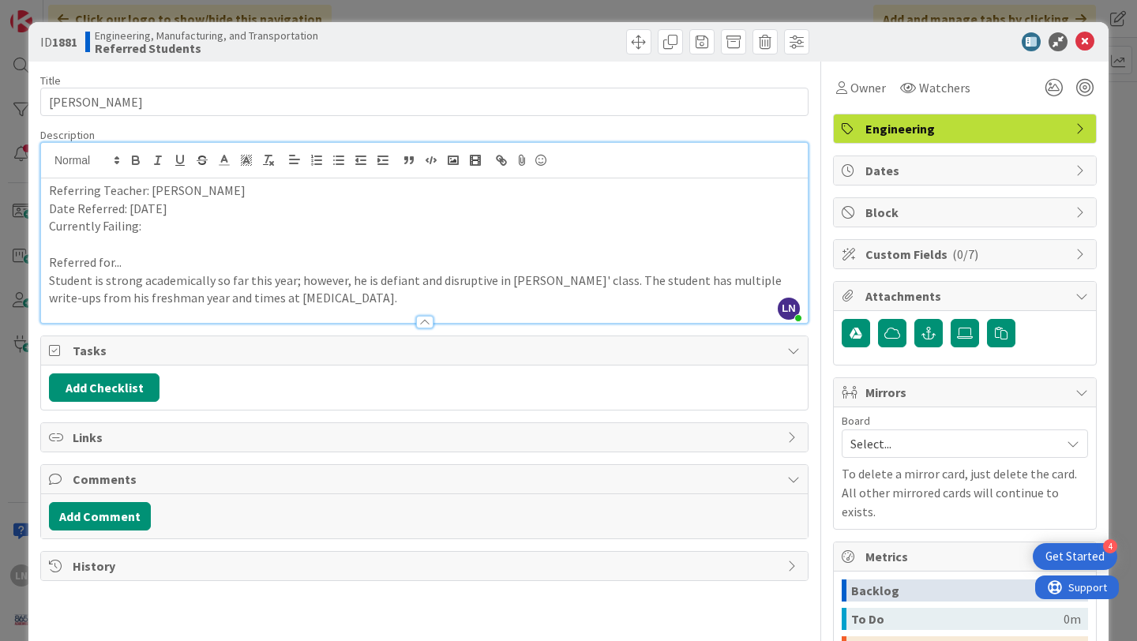
click at [954, 131] on span "Engineering" at bounding box center [966, 128] width 202 height 19
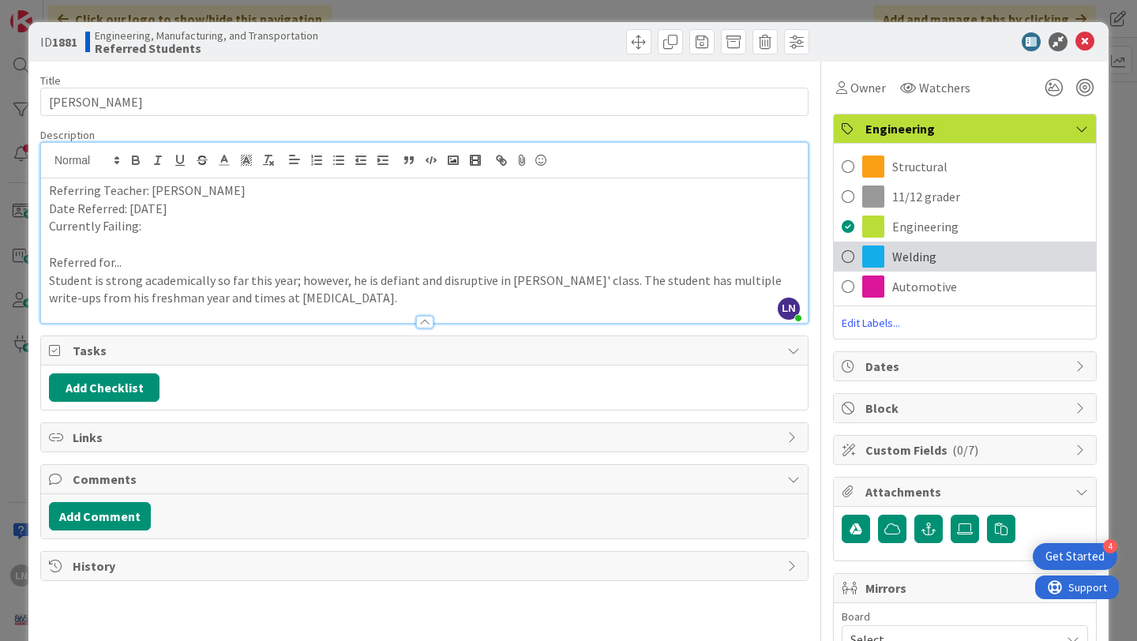
click at [847, 255] on span at bounding box center [847, 257] width 13 height 24
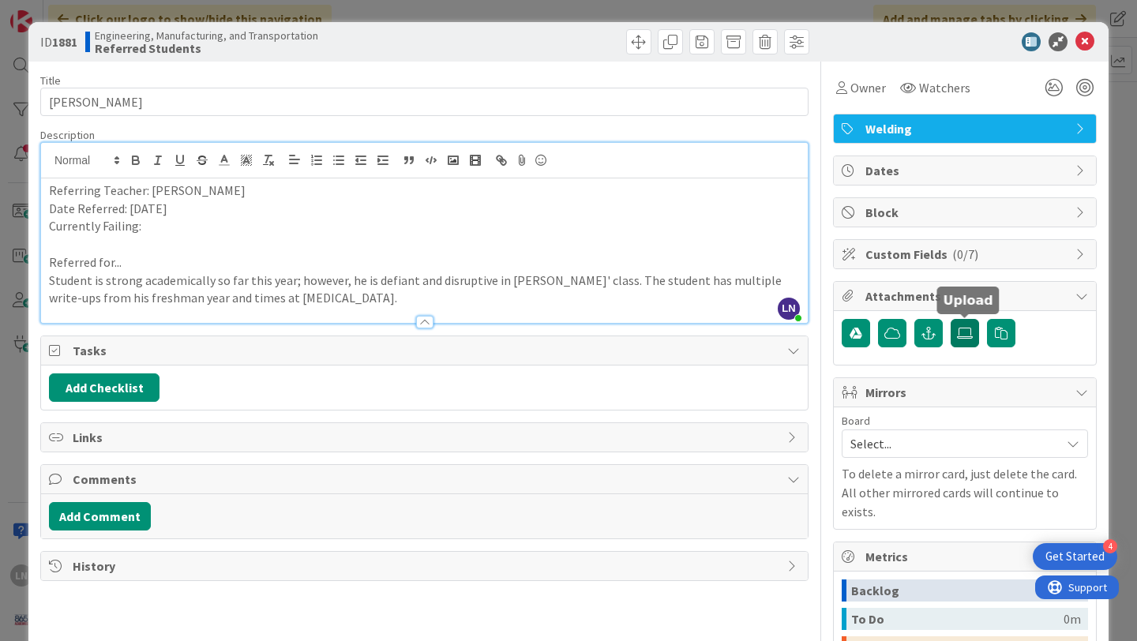
click at [960, 338] on icon at bounding box center [965, 333] width 16 height 13
click at [950, 319] on input "file" at bounding box center [950, 319] width 0 height 0
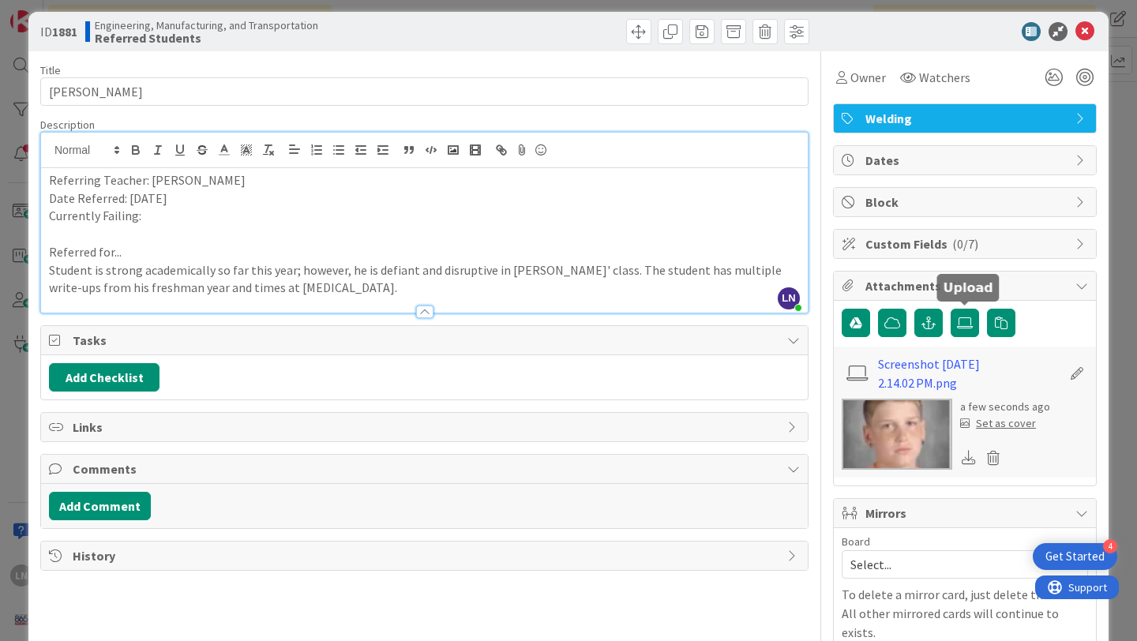
scroll to position [13, 0]
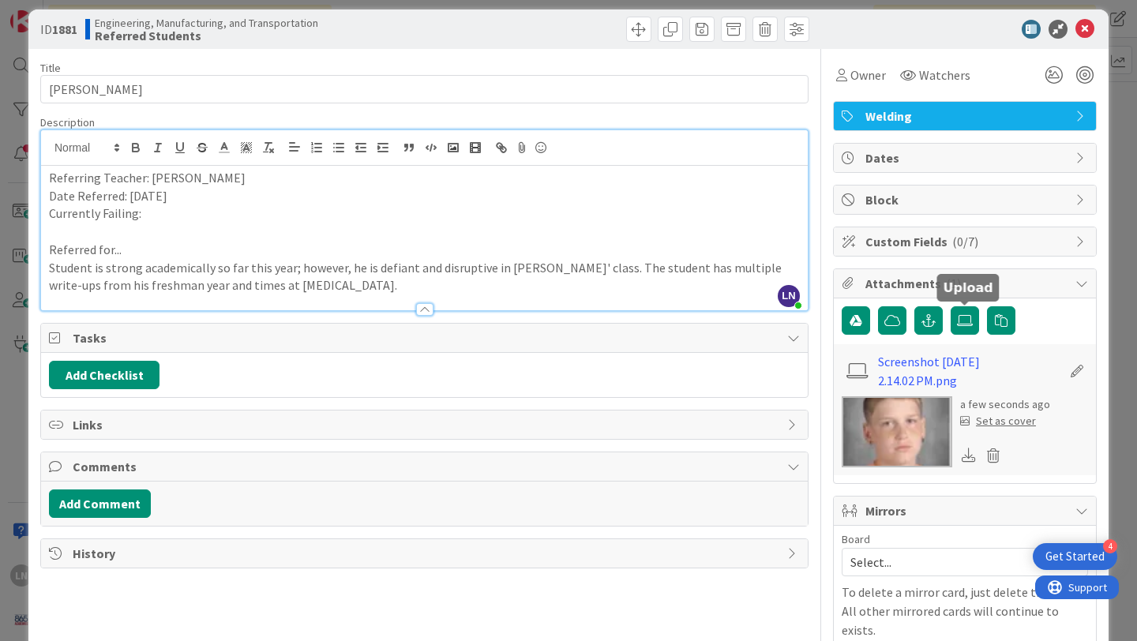
click at [189, 223] on p at bounding box center [424, 232] width 751 height 18
click at [186, 216] on p "Currently Failing:" at bounding box center [424, 213] width 751 height 18
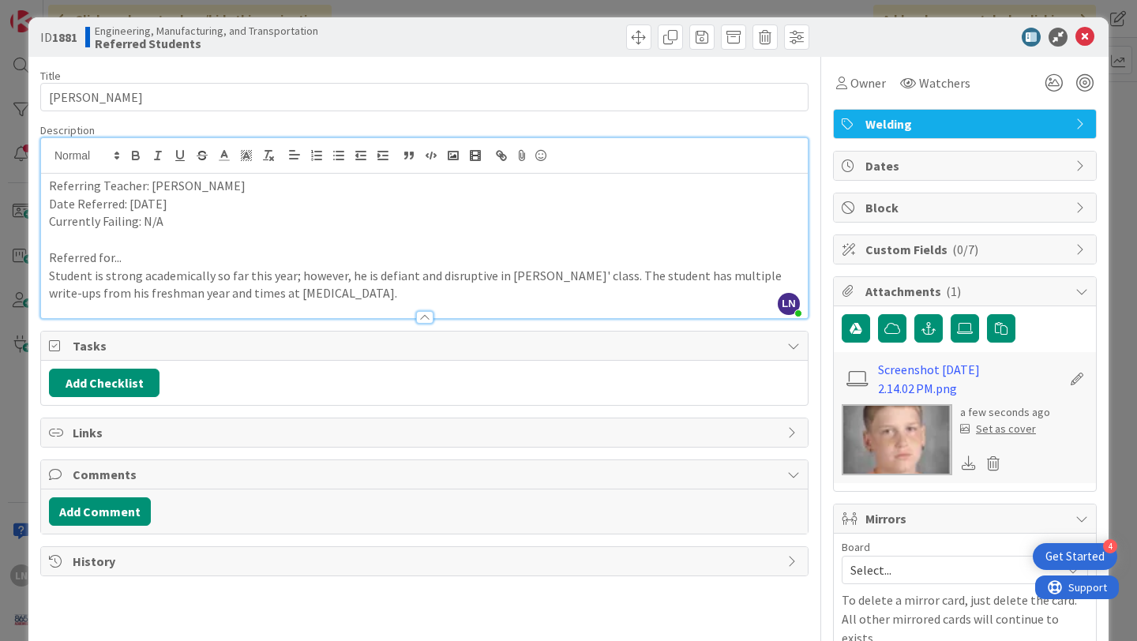
scroll to position [0, 0]
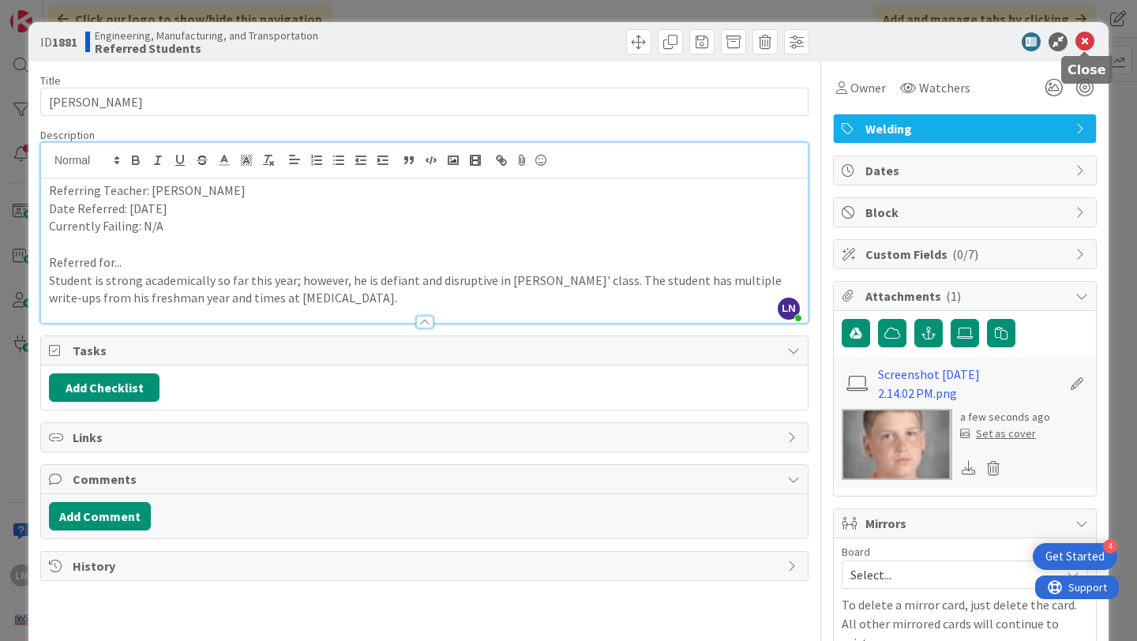
click at [1081, 41] on icon at bounding box center [1084, 41] width 19 height 19
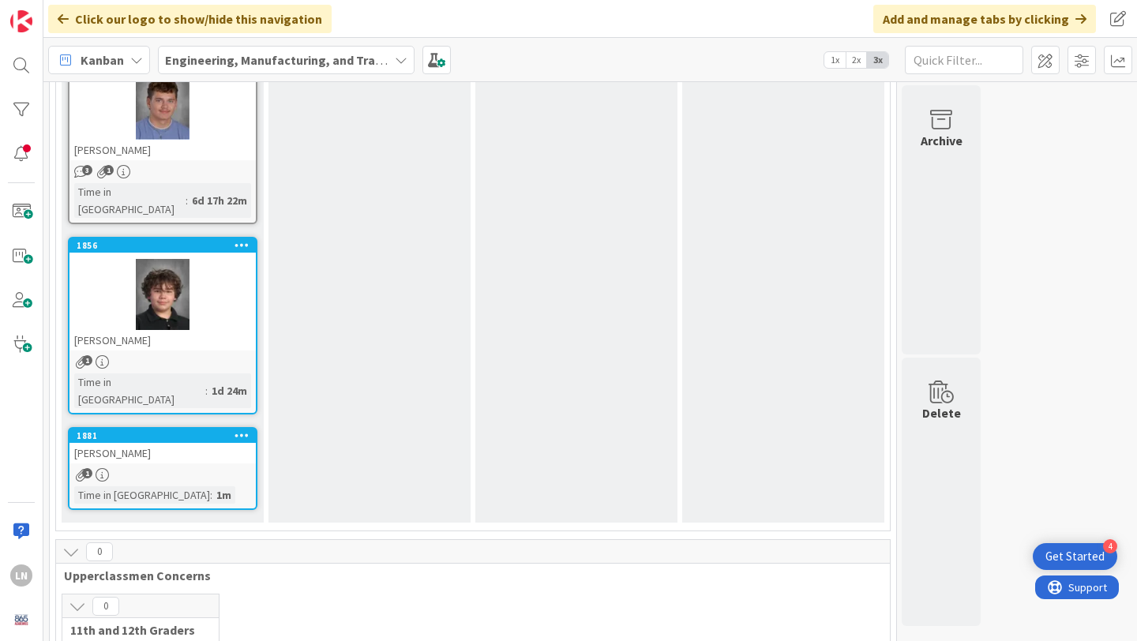
scroll to position [907, 0]
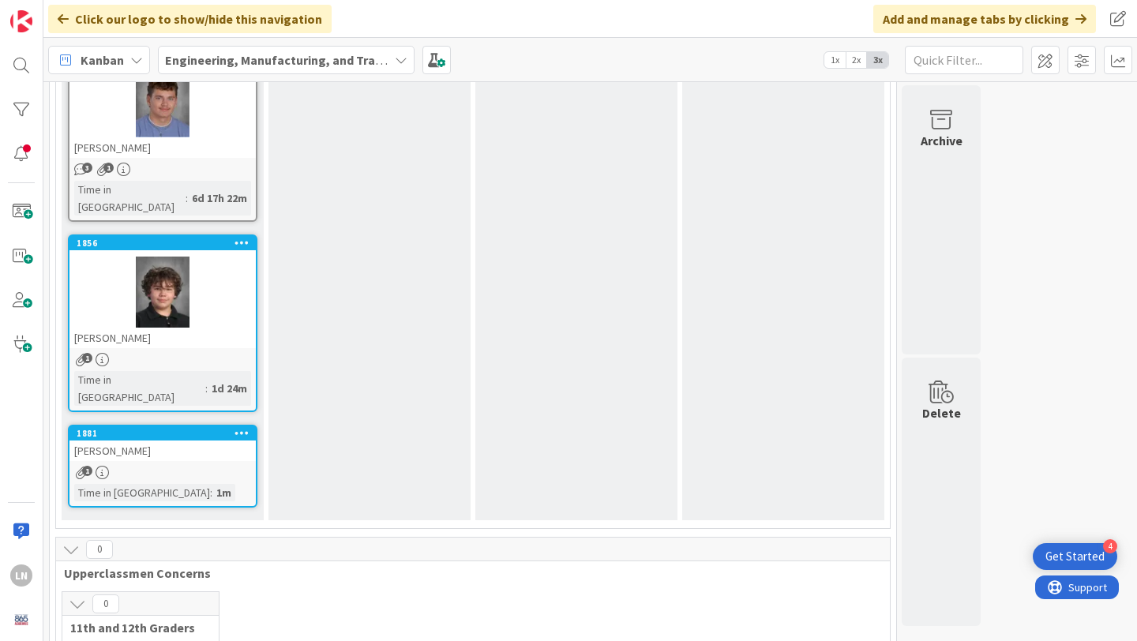
click at [197, 440] on div "[PERSON_NAME]" at bounding box center [162, 450] width 186 height 21
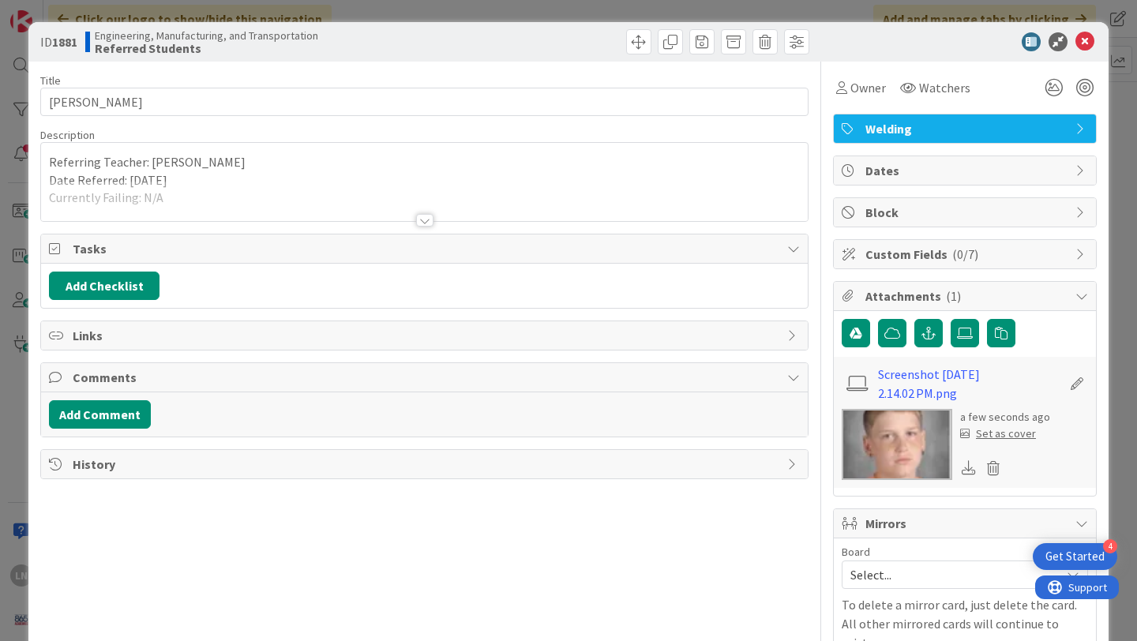
click at [1000, 434] on div "Set as cover" at bounding box center [998, 433] width 76 height 17
click at [1085, 44] on icon at bounding box center [1084, 41] width 19 height 19
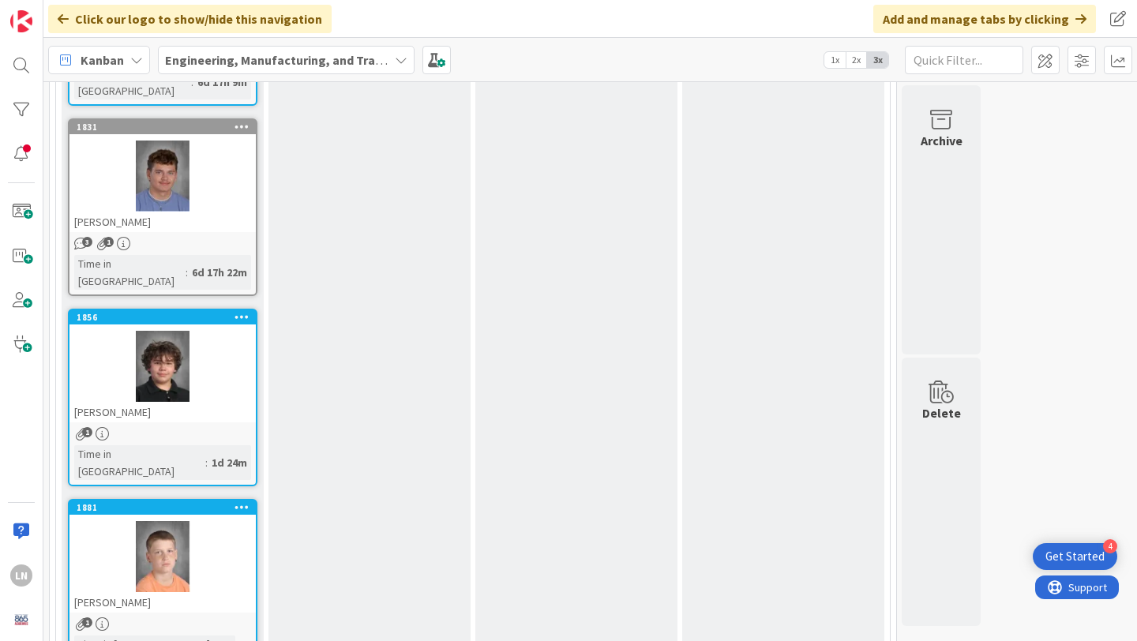
scroll to position [837, 0]
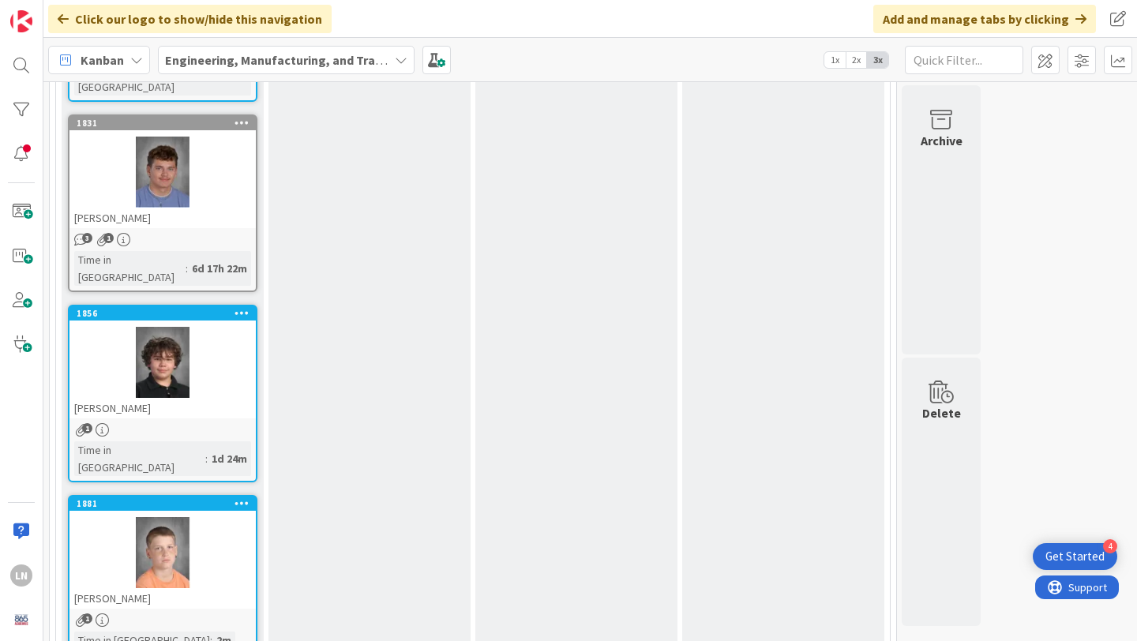
click at [192, 327] on div at bounding box center [162, 362] width 186 height 71
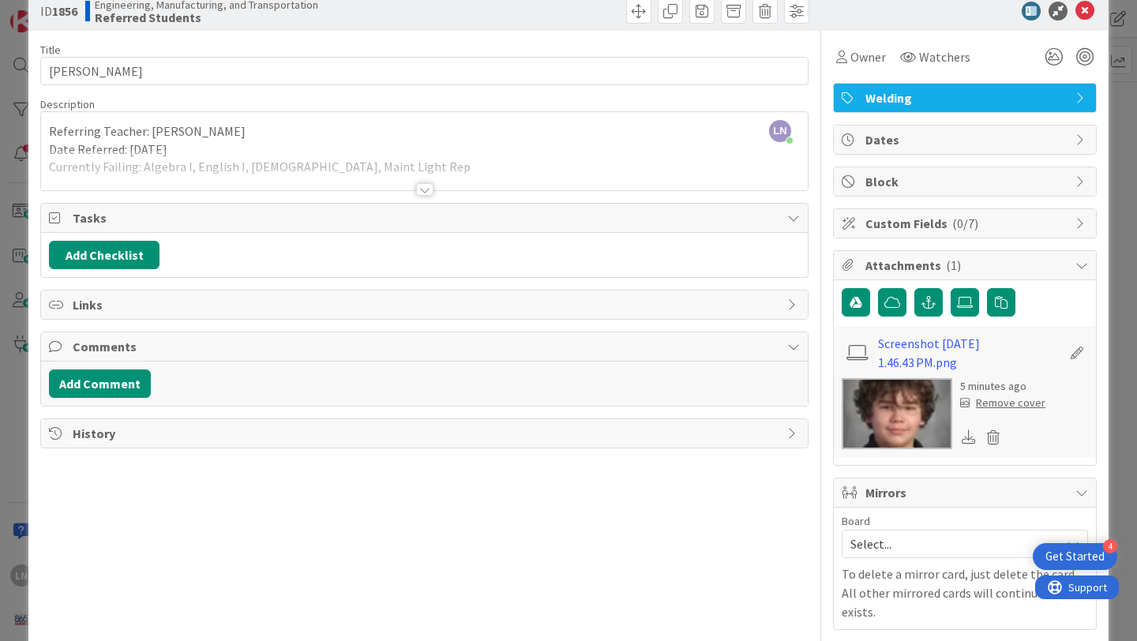
scroll to position [29, 0]
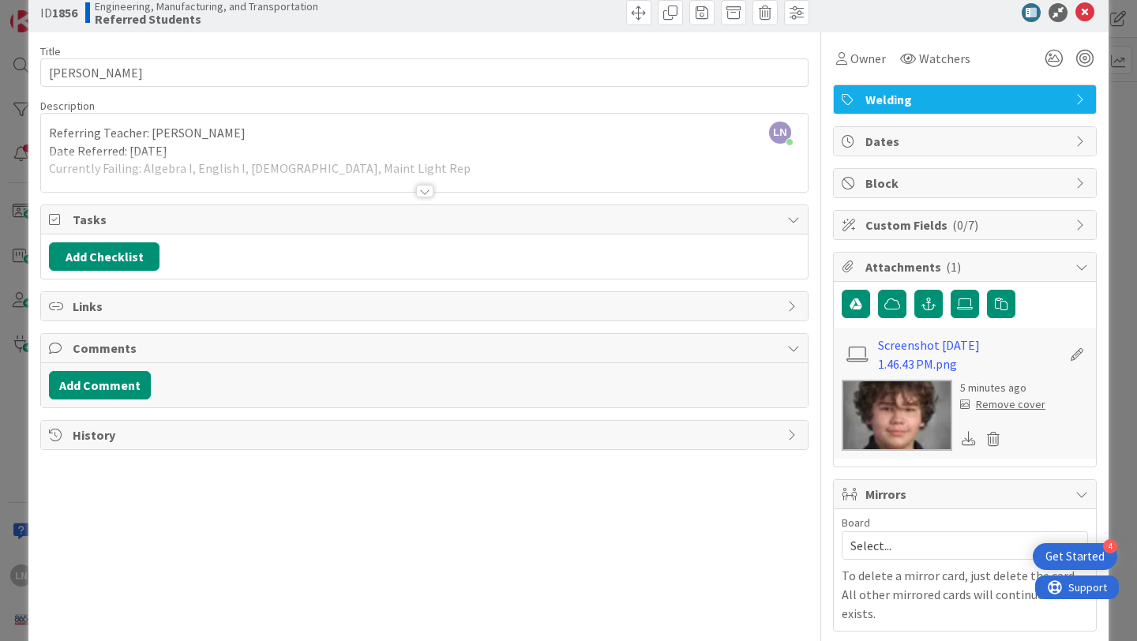
click at [428, 188] on div at bounding box center [424, 191] width 17 height 13
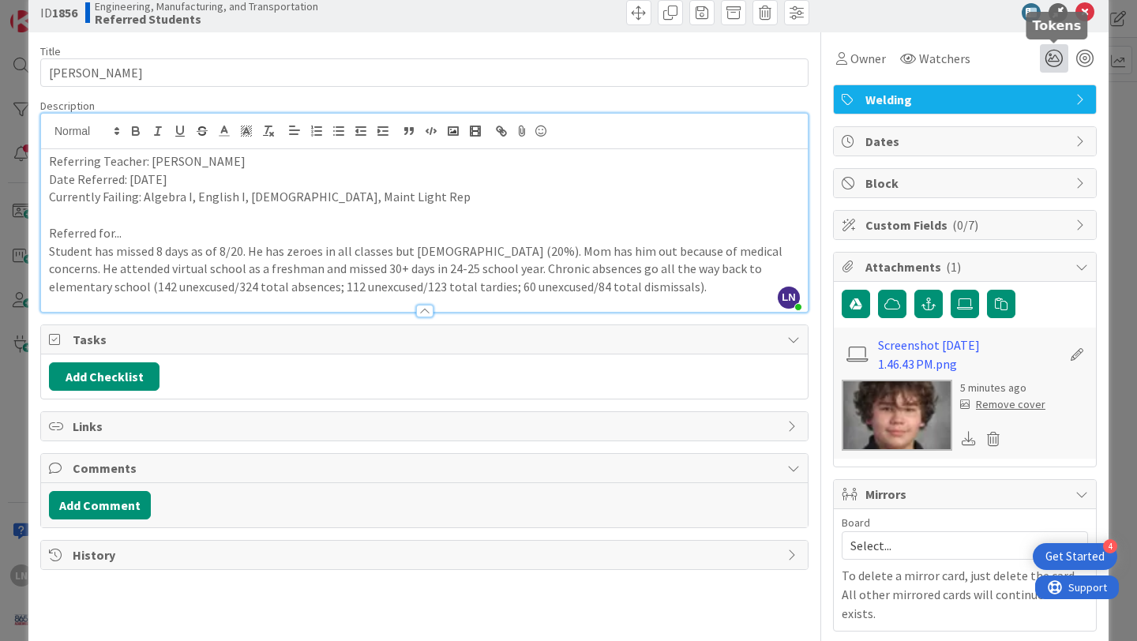
click at [1057, 55] on icon at bounding box center [1054, 58] width 28 height 28
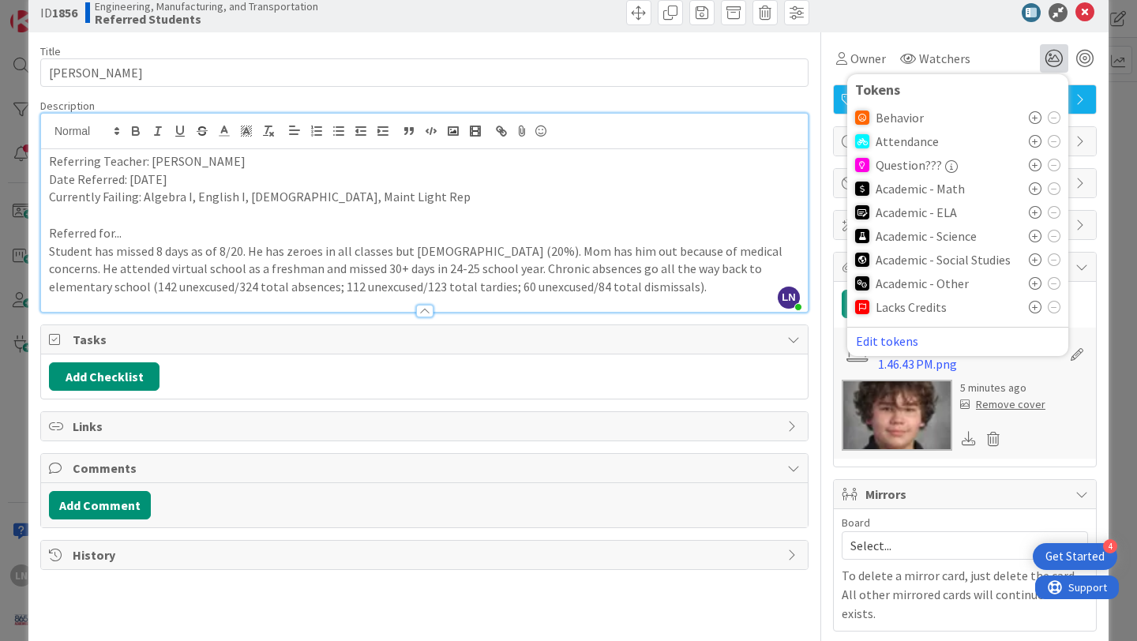
click at [1037, 186] on icon at bounding box center [1035, 188] width 13 height 13
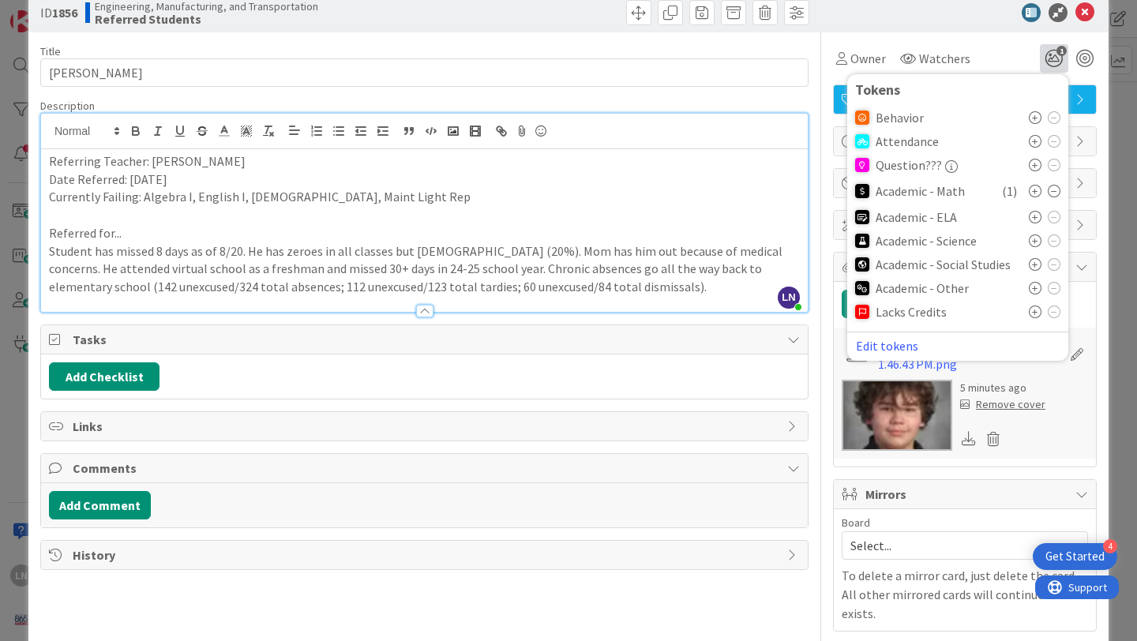
click at [1032, 212] on icon at bounding box center [1035, 217] width 13 height 13
click at [1032, 288] on icon at bounding box center [1035, 293] width 13 height 13
click at [1032, 289] on icon at bounding box center [1035, 295] width 13 height 13
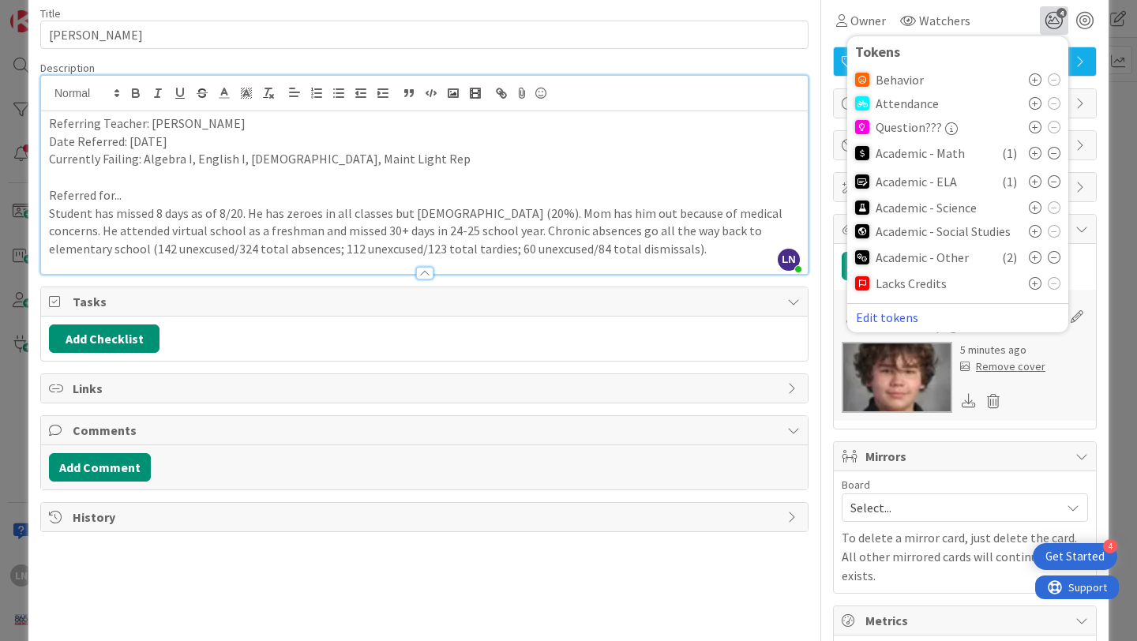
scroll to position [68, 0]
click at [1035, 97] on icon at bounding box center [1035, 102] width 13 height 13
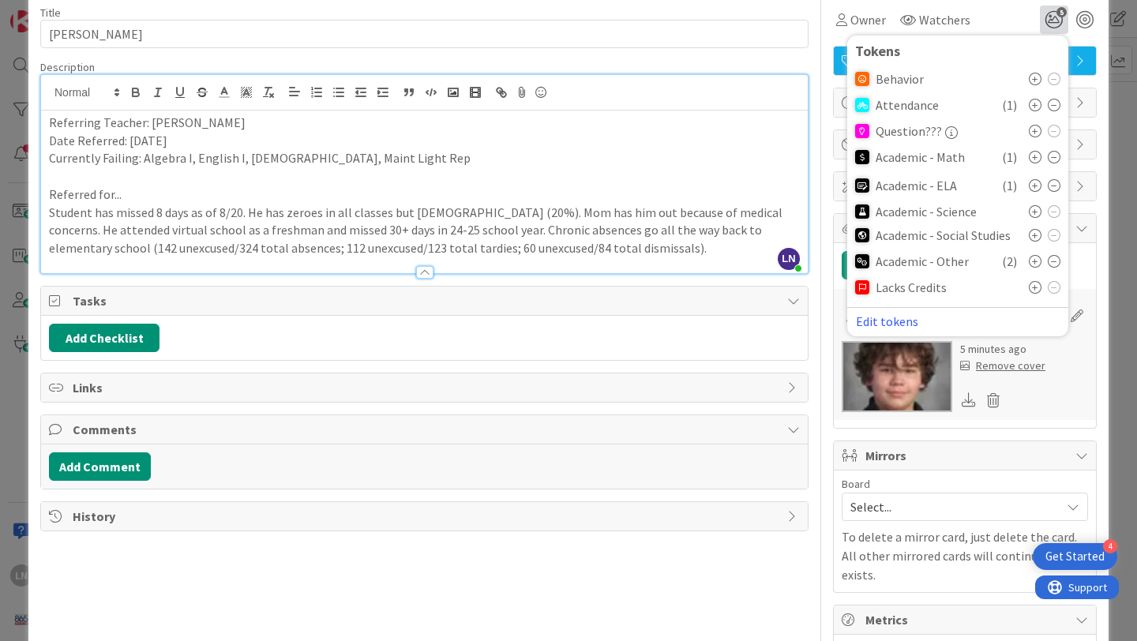
click at [1015, 15] on div "Owner Watchers 5 Tokens Behavior Attendance ( 1 ) Question??? Academic - Math (…" at bounding box center [965, 20] width 264 height 28
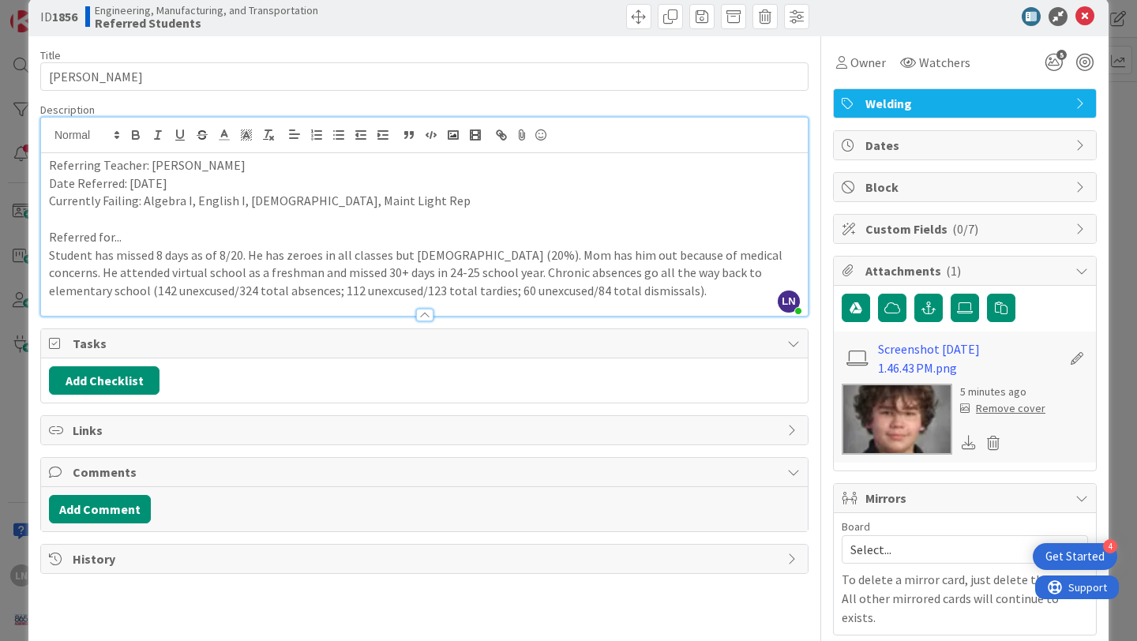
scroll to position [0, 0]
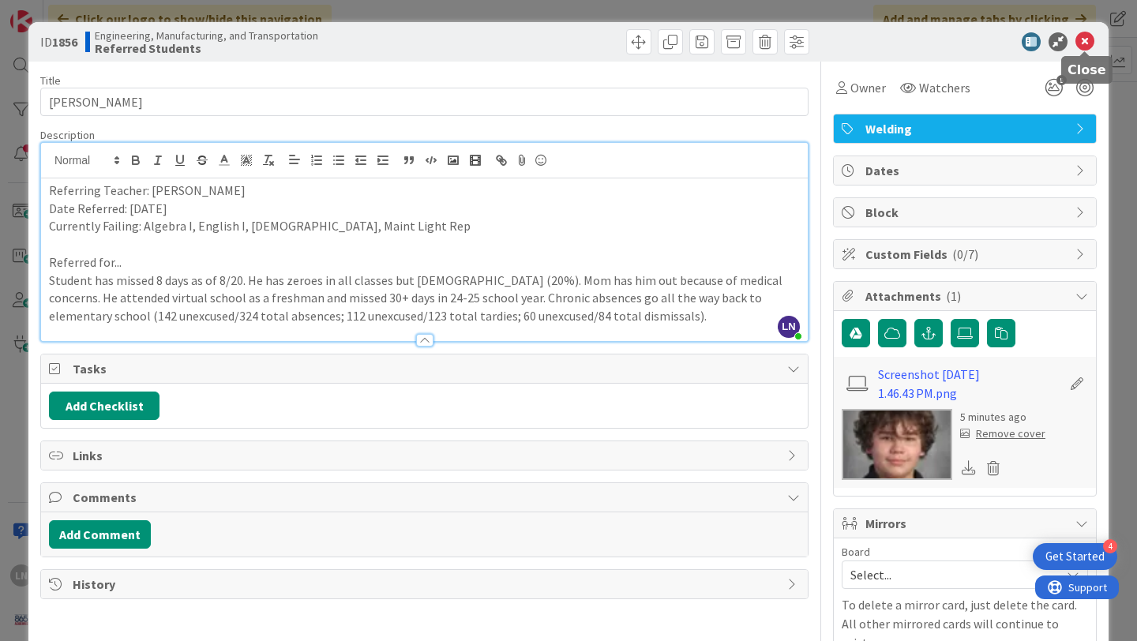
click at [1091, 39] on icon at bounding box center [1084, 41] width 19 height 19
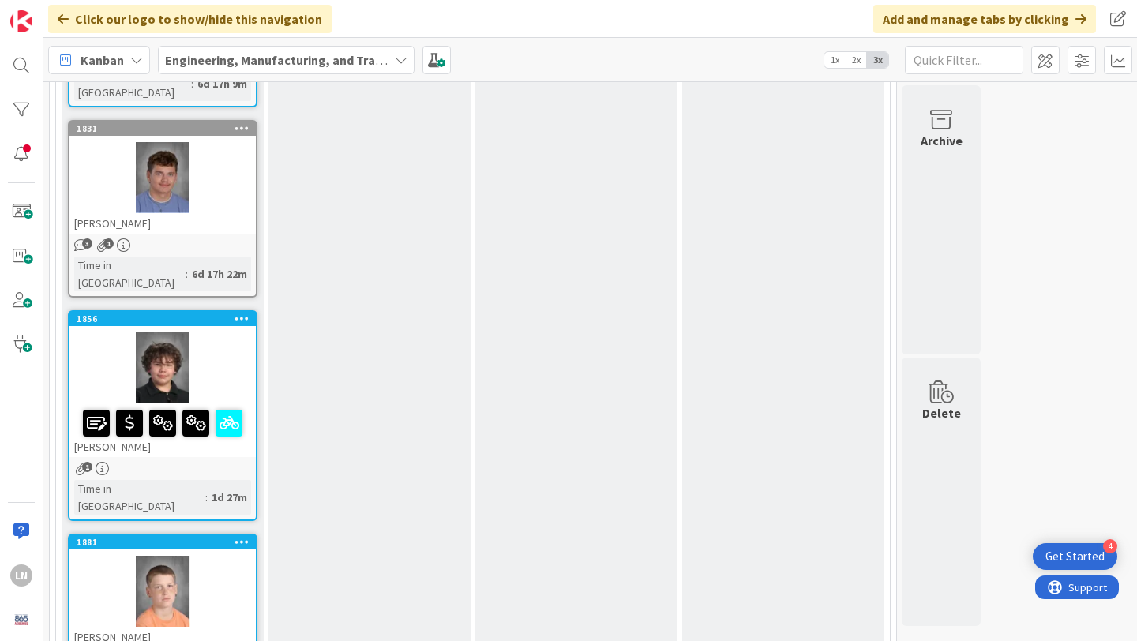
scroll to position [849, 0]
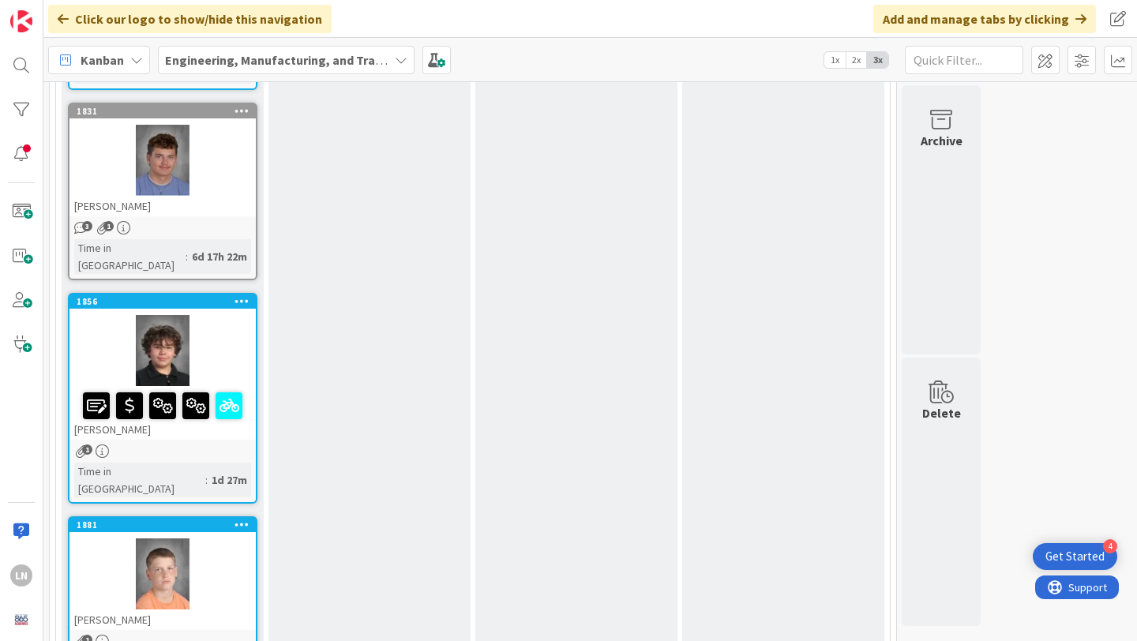
click at [222, 538] on div at bounding box center [162, 573] width 186 height 71
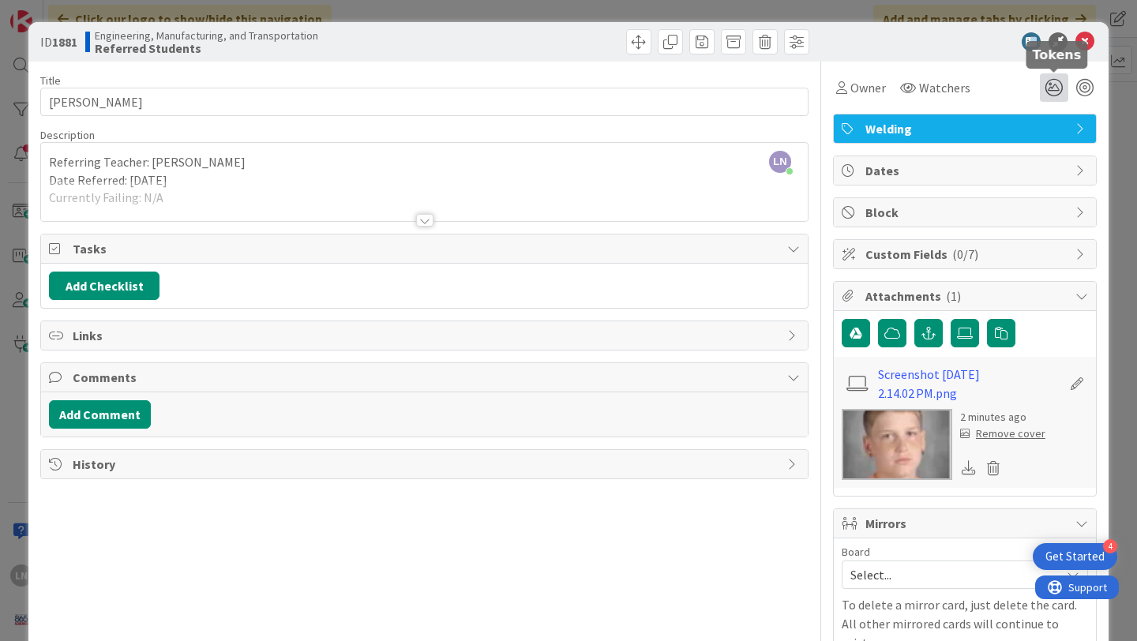
click at [1054, 89] on icon at bounding box center [1054, 87] width 28 height 28
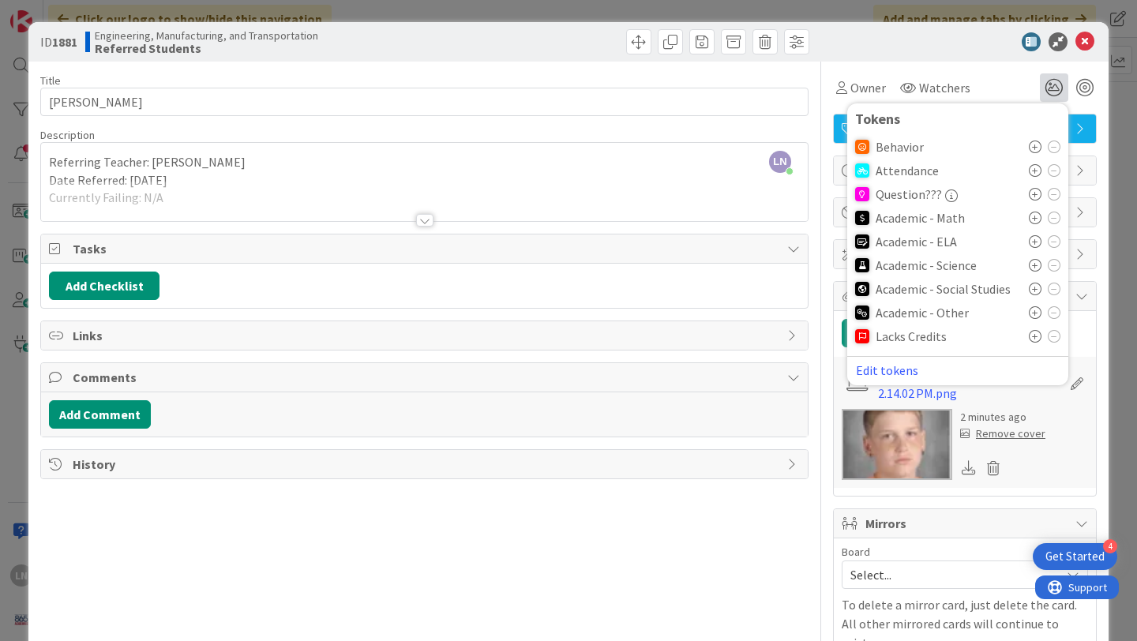
click at [1036, 144] on icon at bounding box center [1035, 147] width 13 height 13
click at [1087, 44] on icon at bounding box center [1084, 41] width 19 height 19
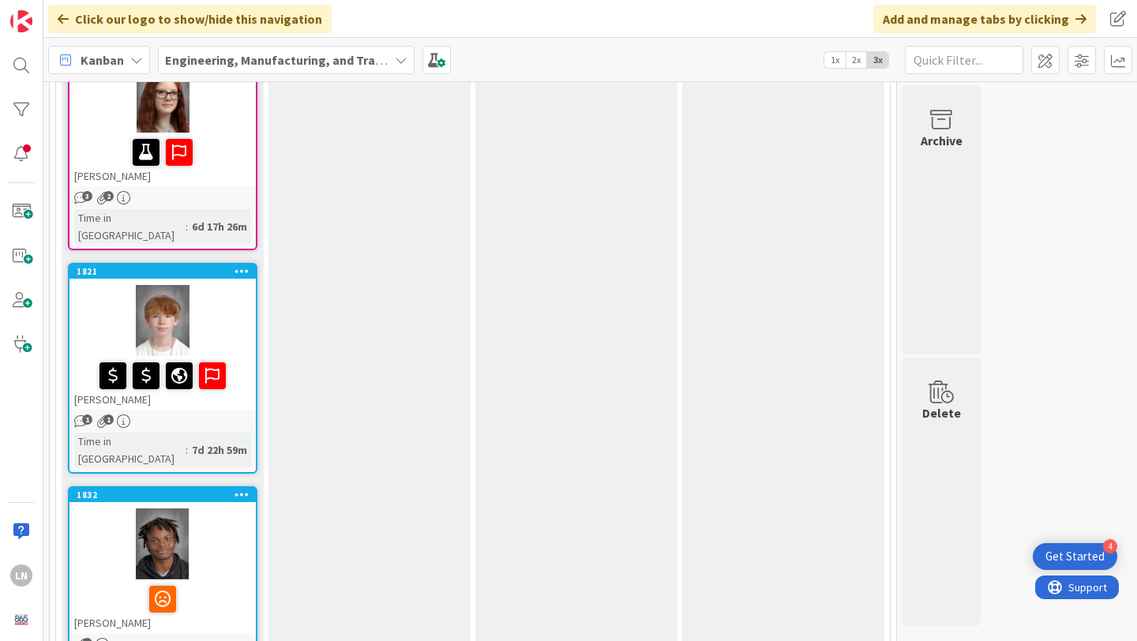
scroll to position [234, 0]
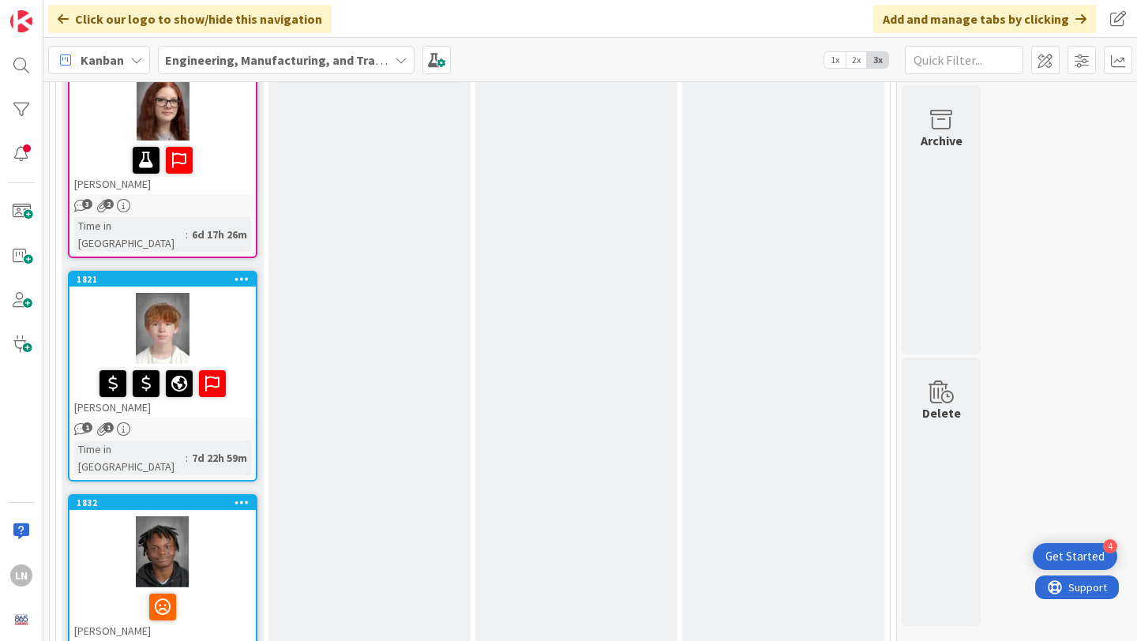
click at [219, 156] on div at bounding box center [162, 160] width 177 height 33
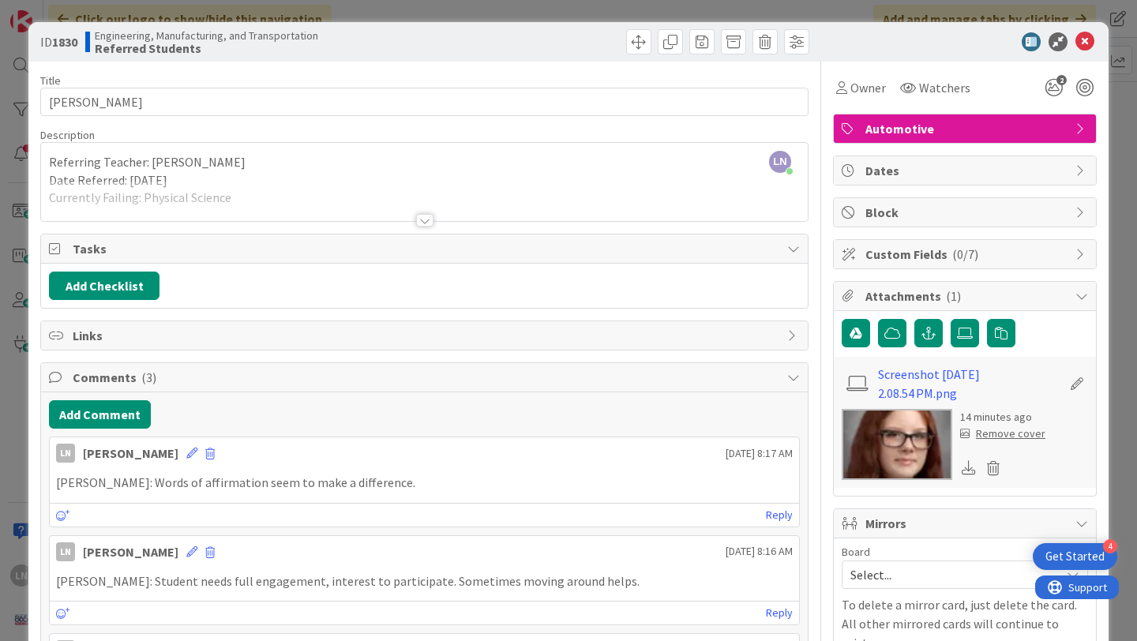
click at [427, 219] on div at bounding box center [424, 220] width 17 height 13
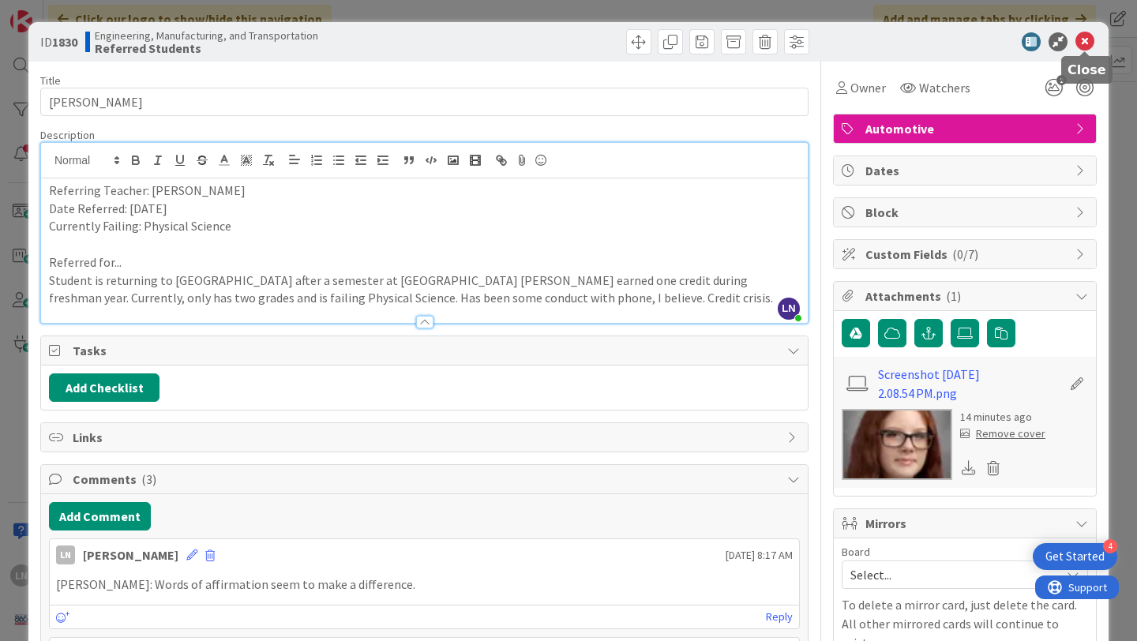
click at [1085, 39] on icon at bounding box center [1084, 41] width 19 height 19
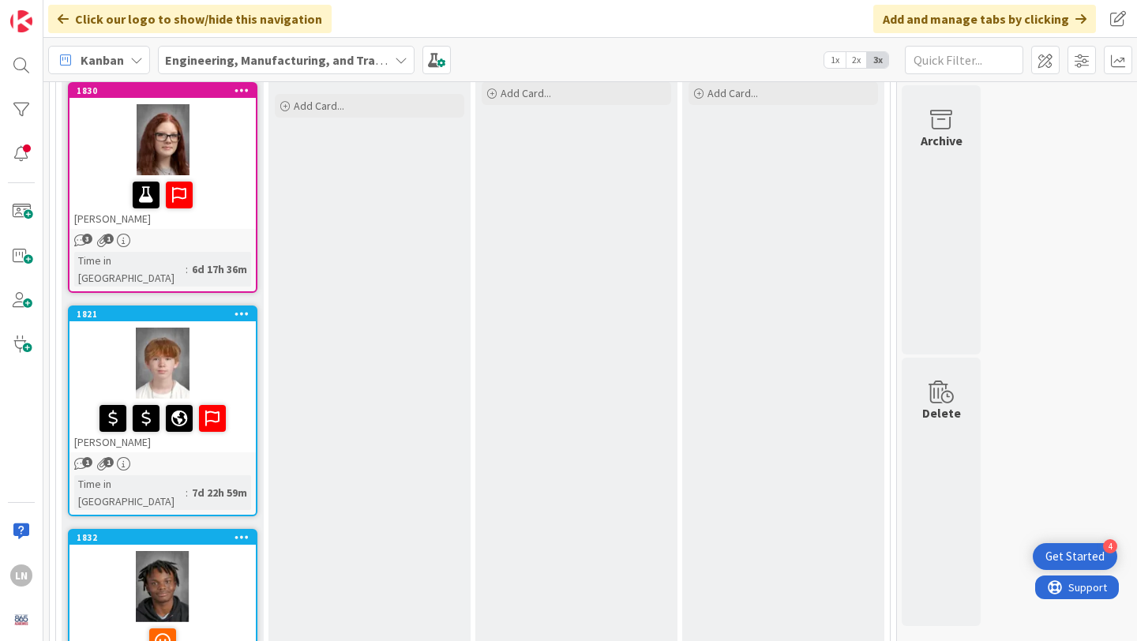
click at [225, 175] on div "[PERSON_NAME]" at bounding box center [162, 202] width 186 height 54
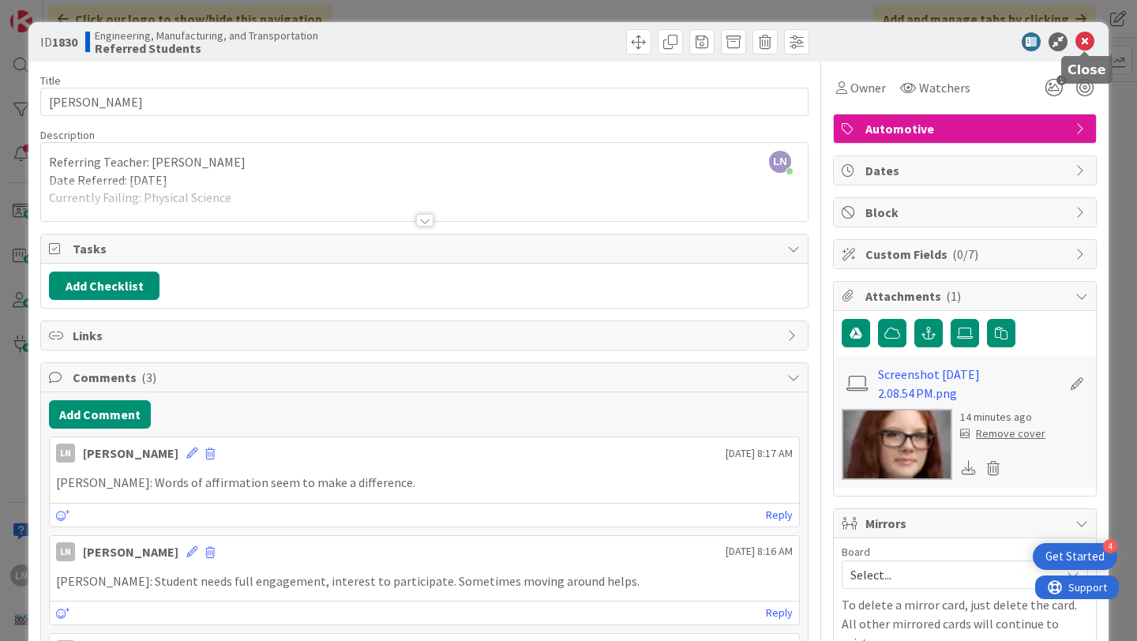
click at [1088, 38] on icon at bounding box center [1084, 41] width 19 height 19
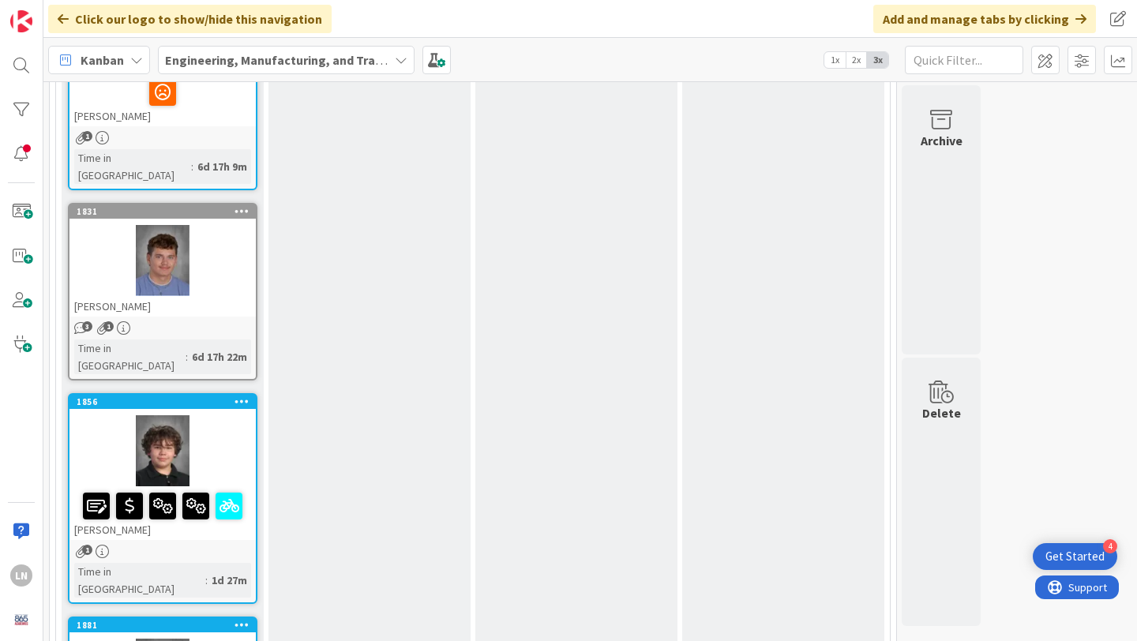
scroll to position [778, 0]
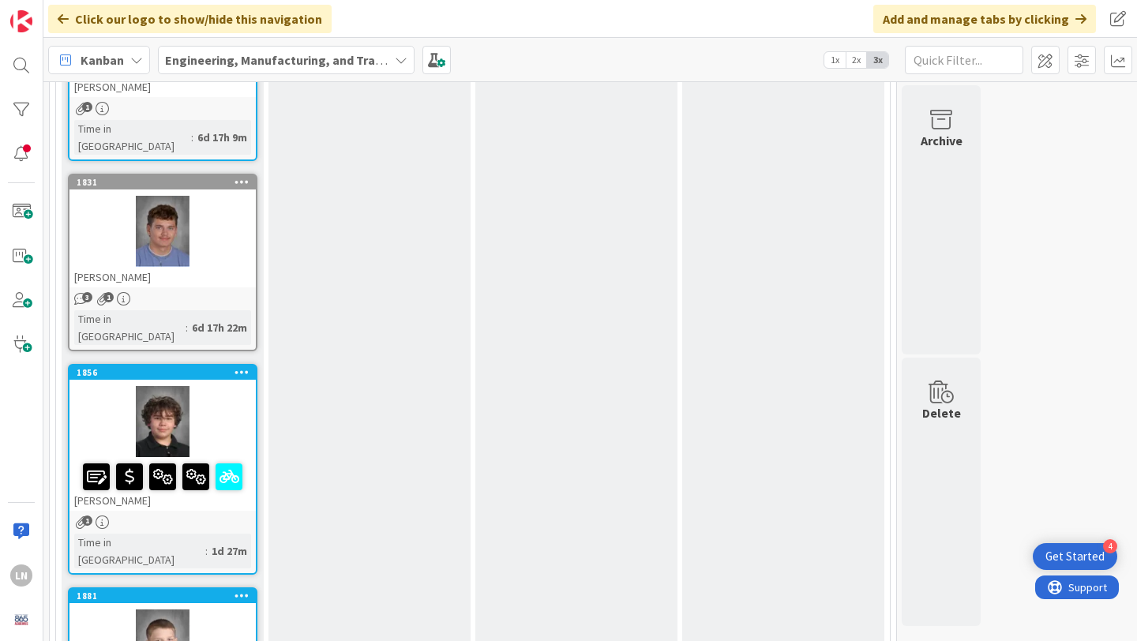
click at [220, 386] on div at bounding box center [162, 421] width 186 height 71
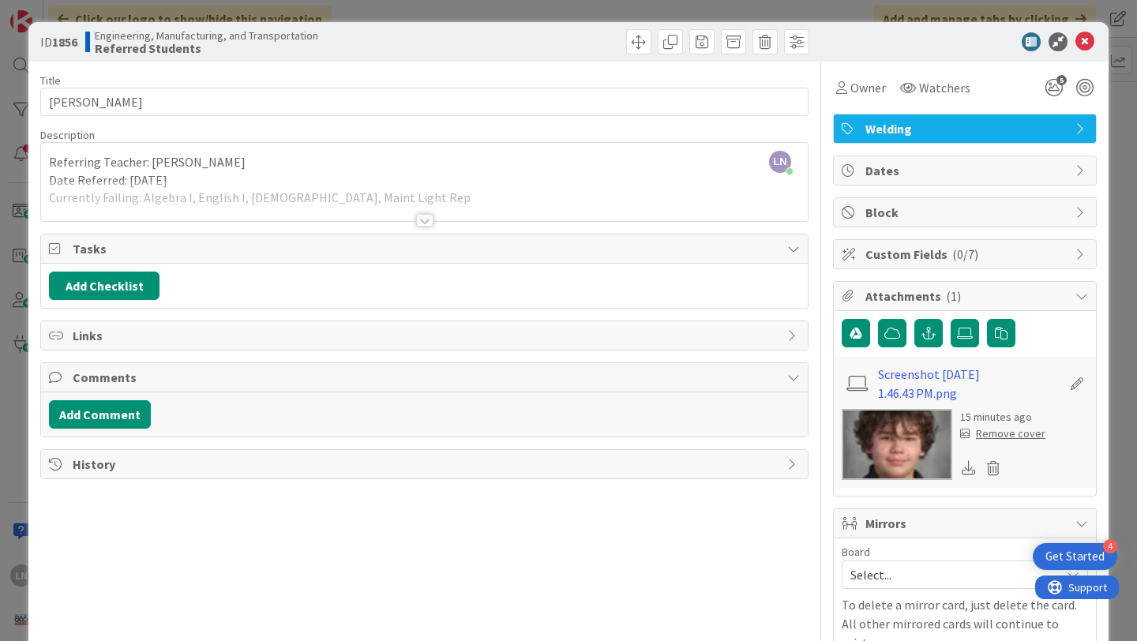
click at [429, 223] on div at bounding box center [424, 220] width 17 height 13
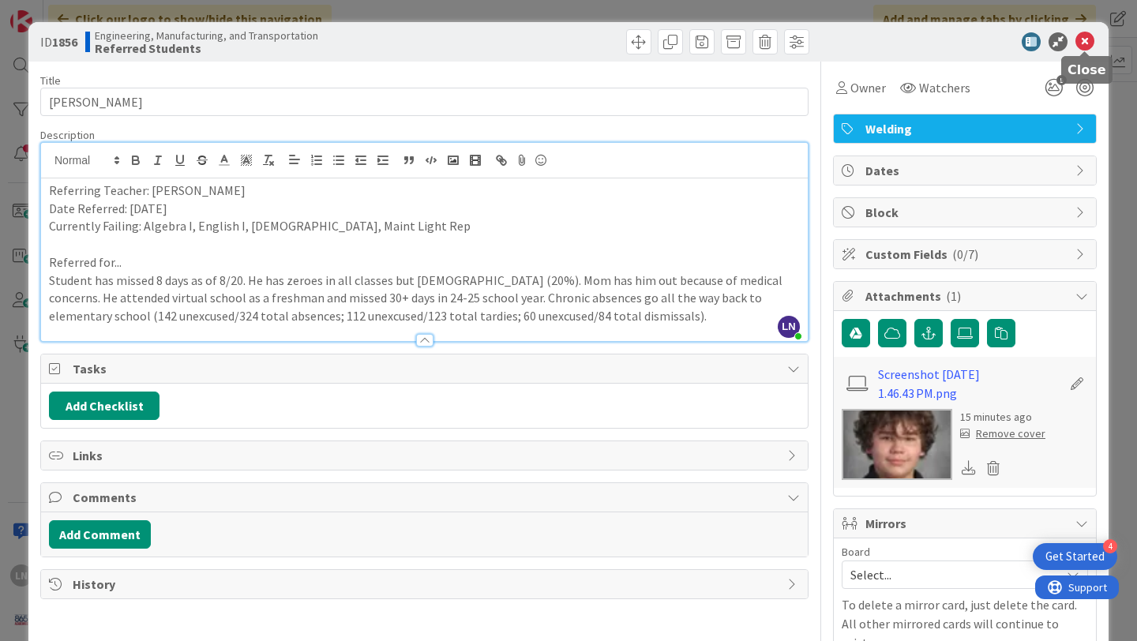
click at [1086, 44] on icon at bounding box center [1084, 41] width 19 height 19
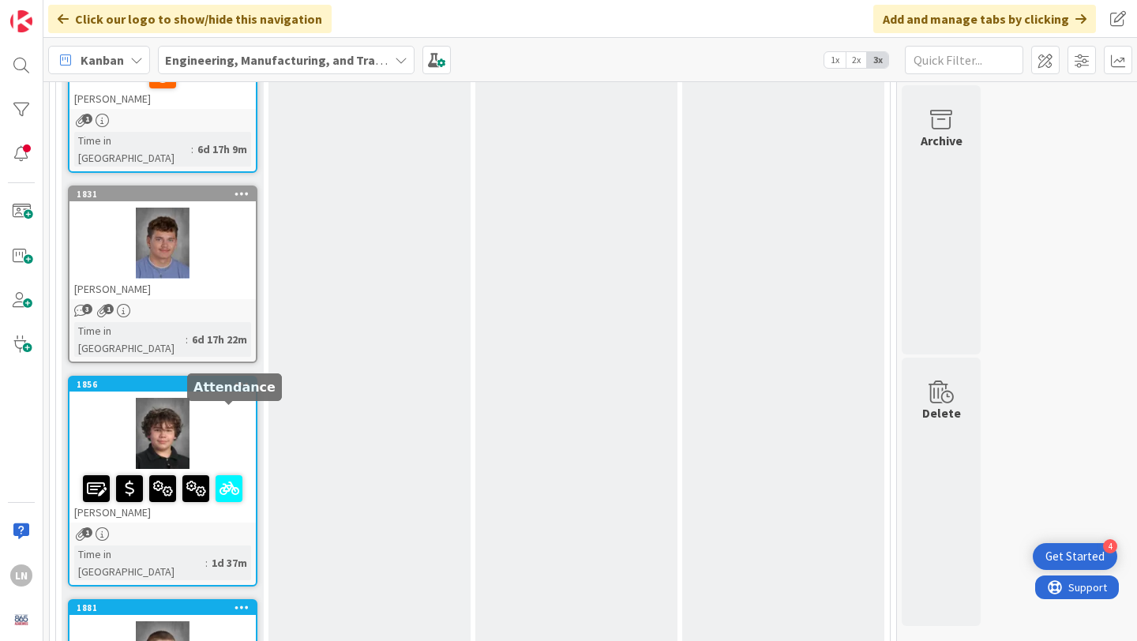
scroll to position [754, 0]
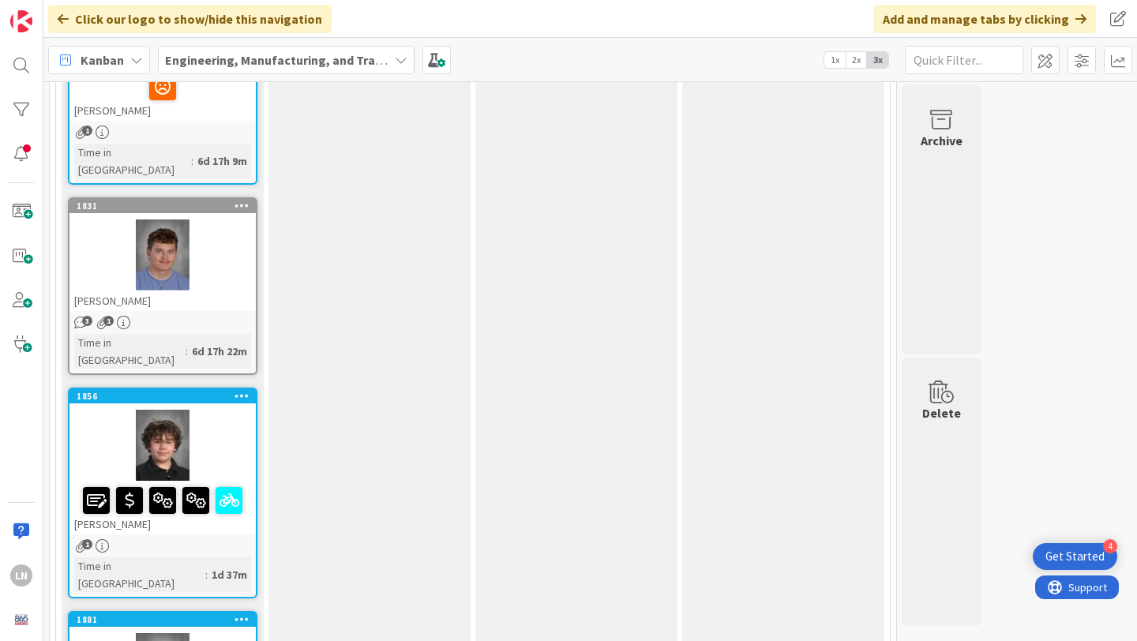
click at [238, 200] on icon at bounding box center [241, 205] width 15 height 11
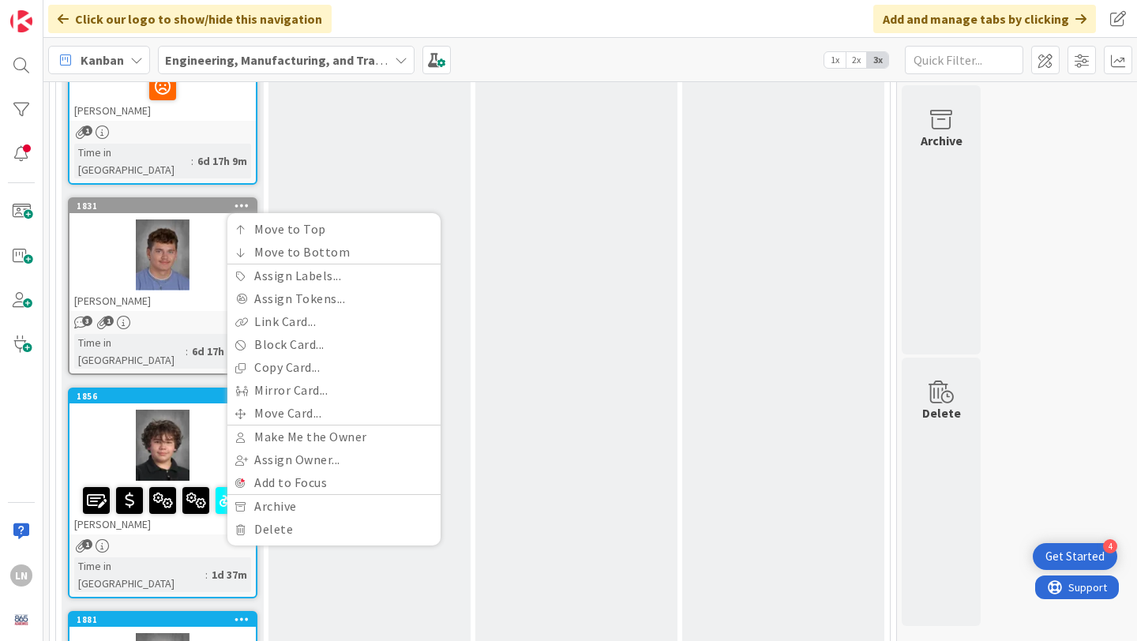
click at [211, 219] on div at bounding box center [162, 254] width 186 height 71
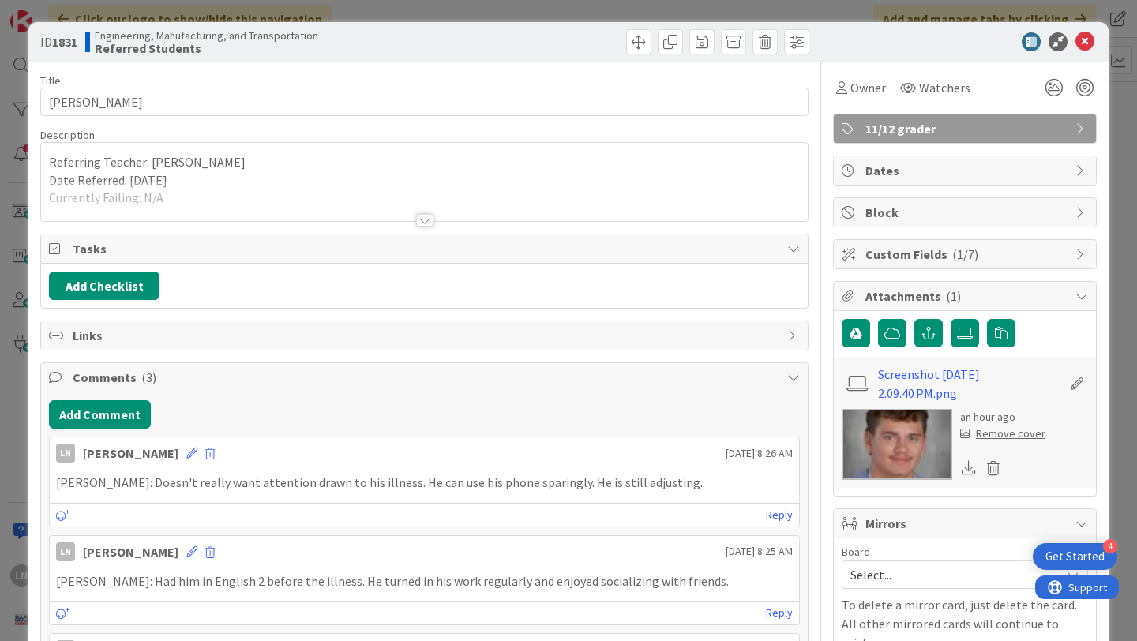
click at [992, 129] on span "11/12 grader" at bounding box center [966, 128] width 202 height 19
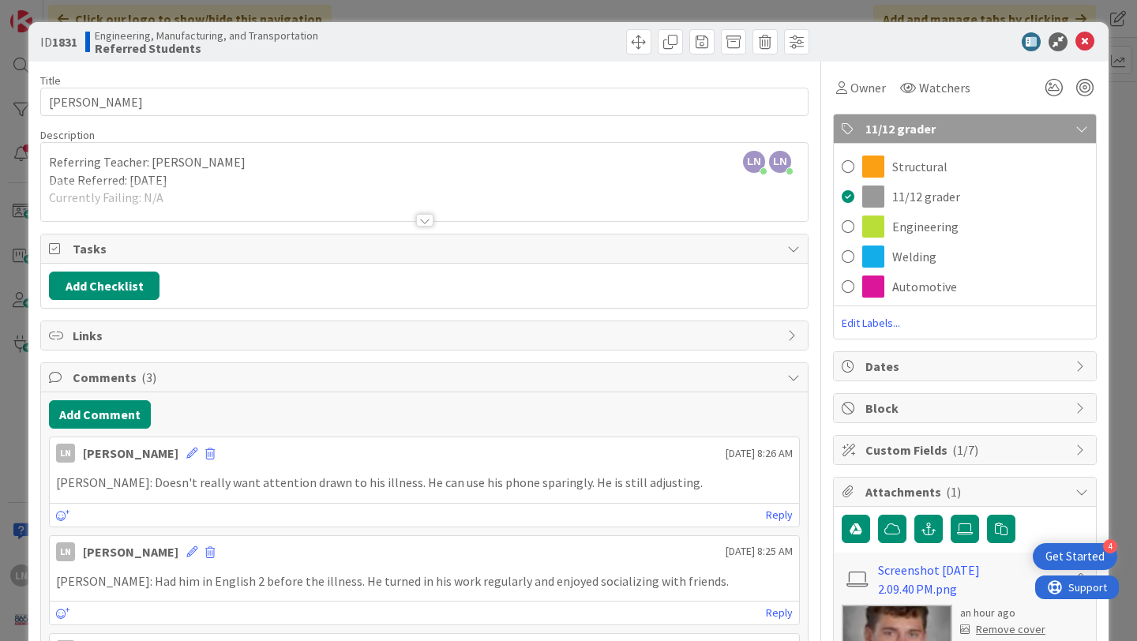
click at [1025, 129] on span "11/12 grader" at bounding box center [966, 128] width 202 height 19
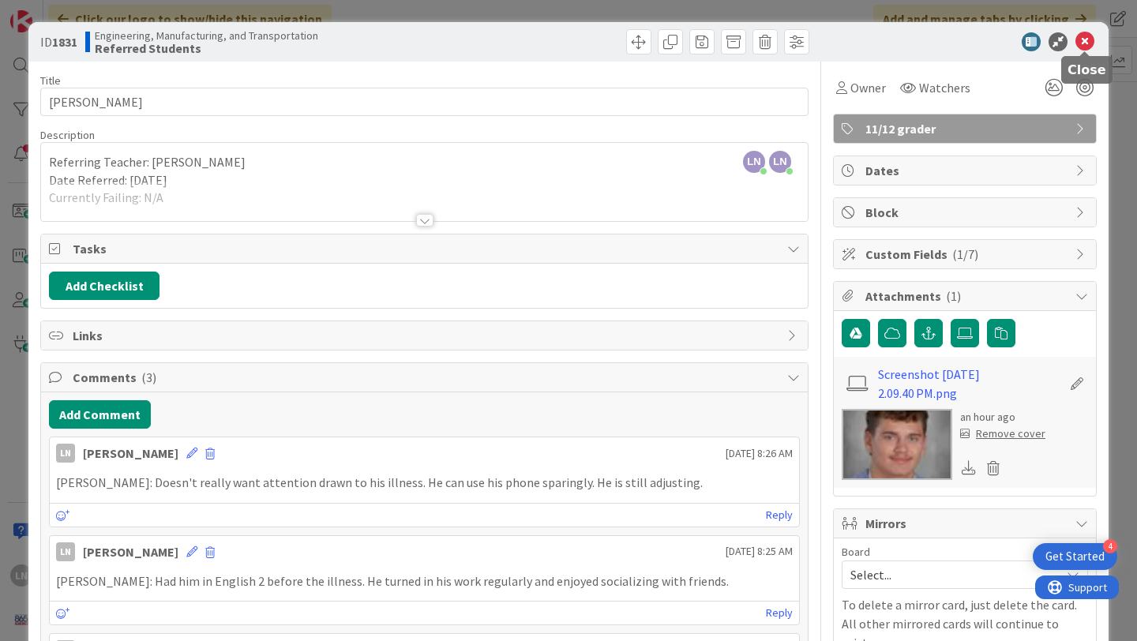
click at [1084, 42] on icon at bounding box center [1084, 41] width 19 height 19
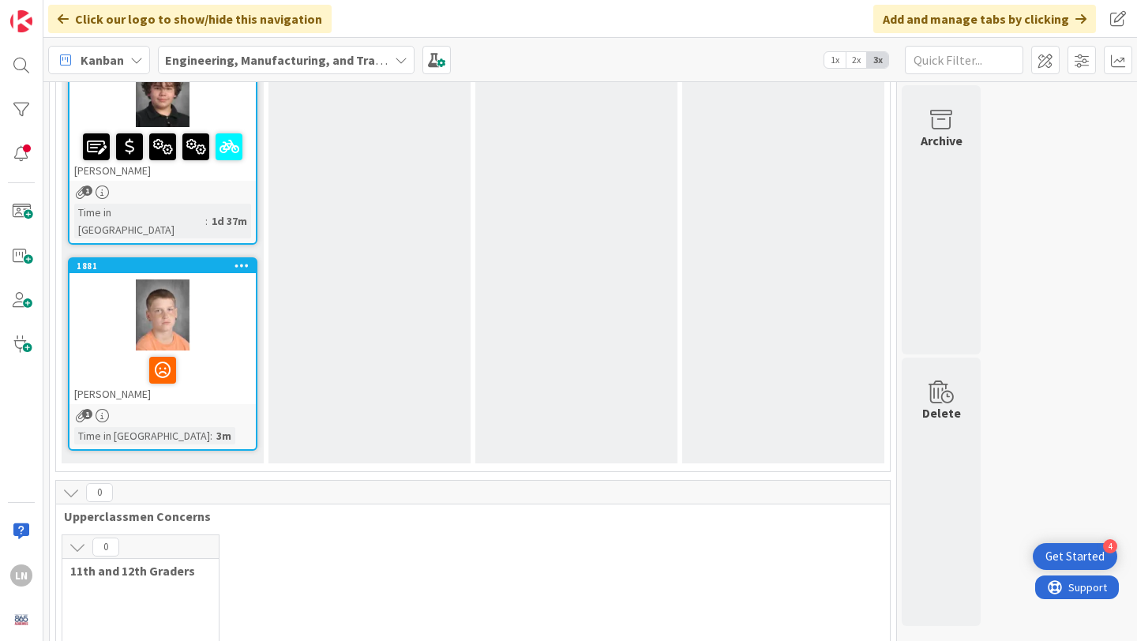
scroll to position [1111, 0]
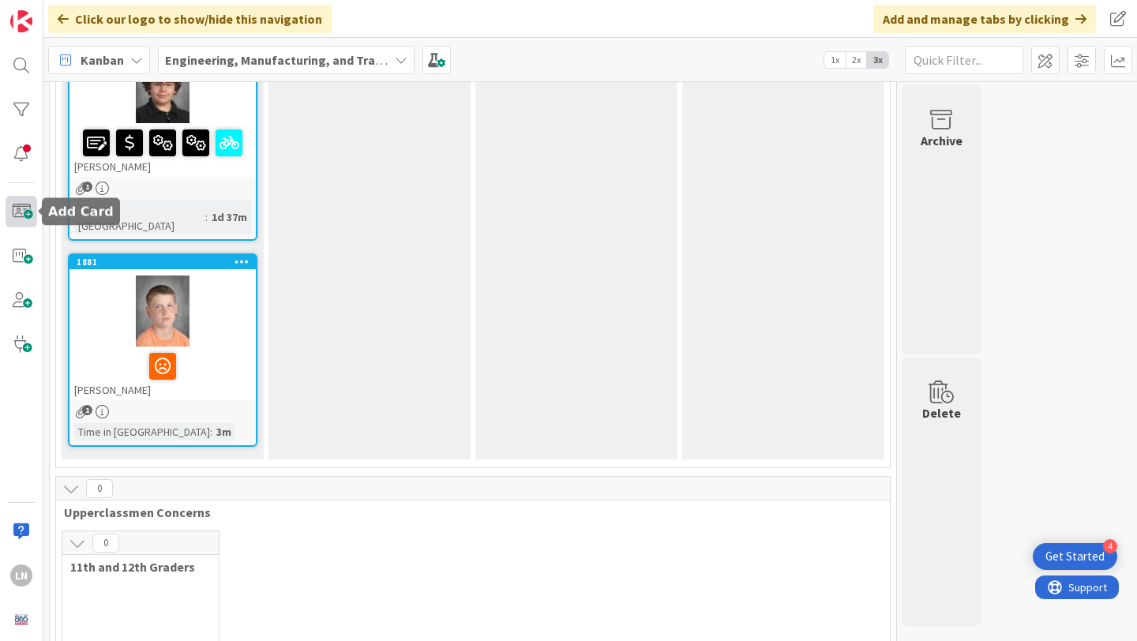
click at [24, 214] on span at bounding box center [22, 212] width 32 height 32
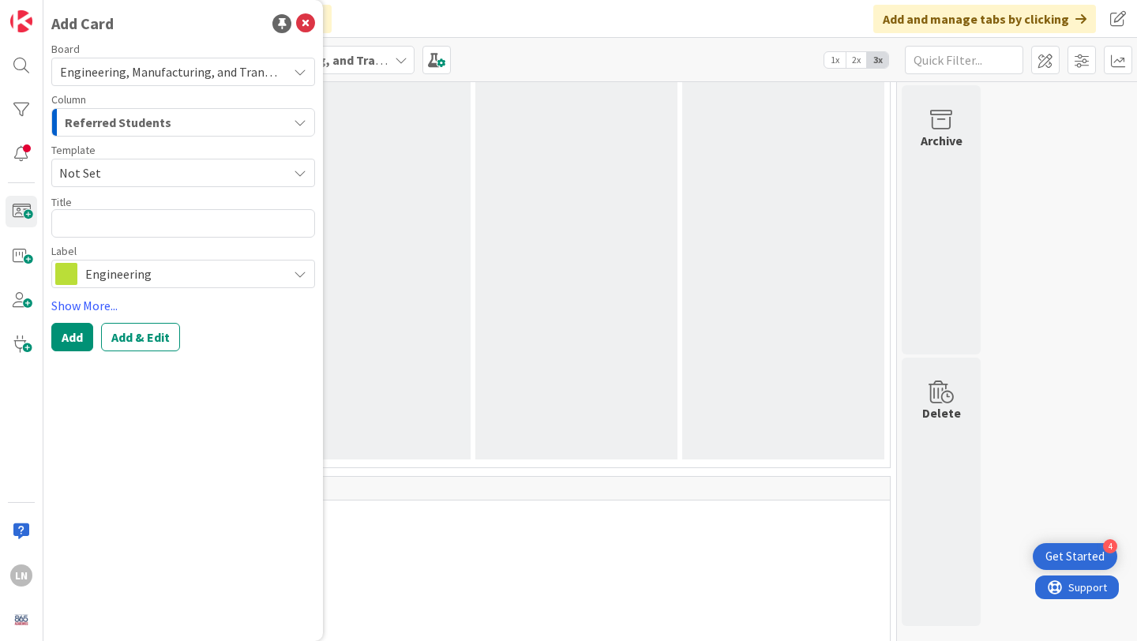
click at [236, 117] on div "Referred Students" at bounding box center [174, 122] width 227 height 25
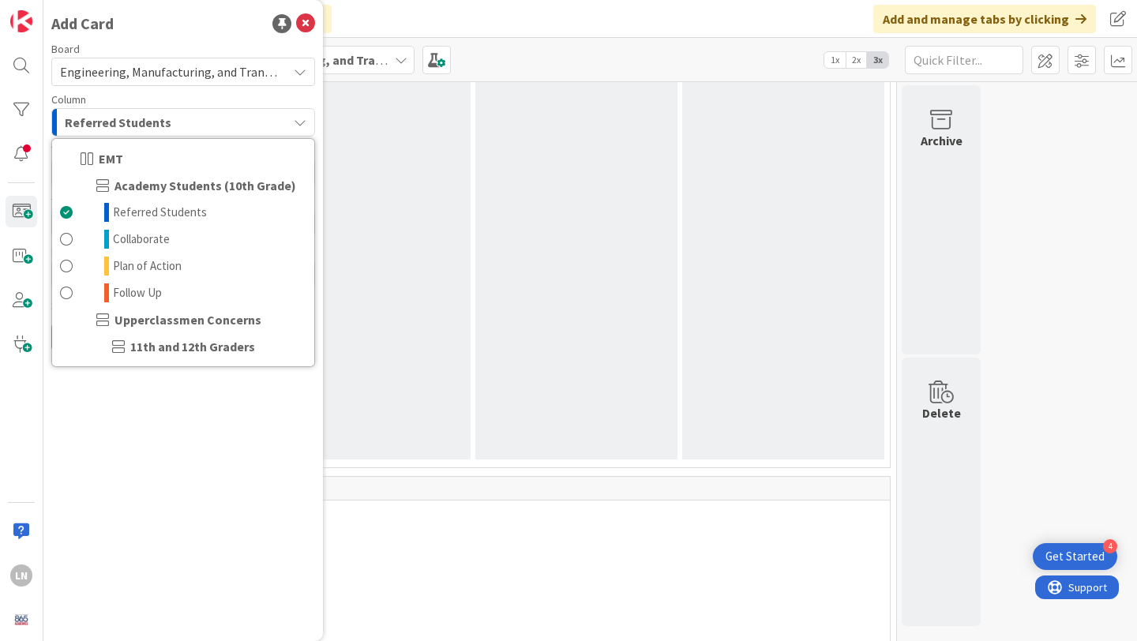
click at [74, 343] on span at bounding box center [69, 346] width 19 height 19
click at [305, 28] on icon at bounding box center [305, 23] width 19 height 19
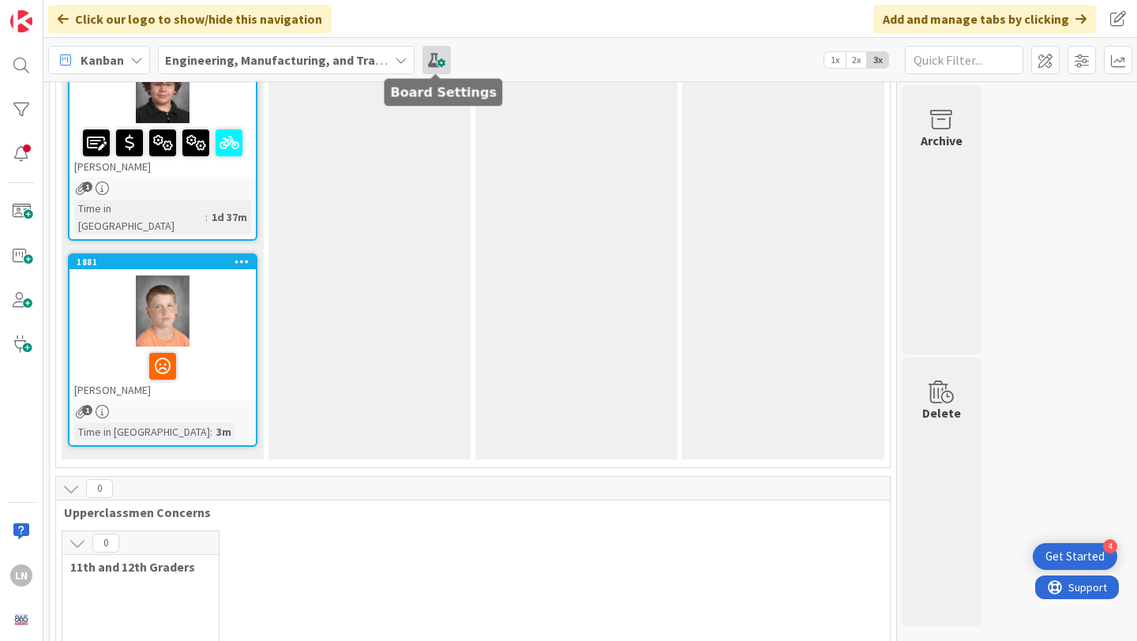
click at [438, 61] on span at bounding box center [436, 60] width 28 height 28
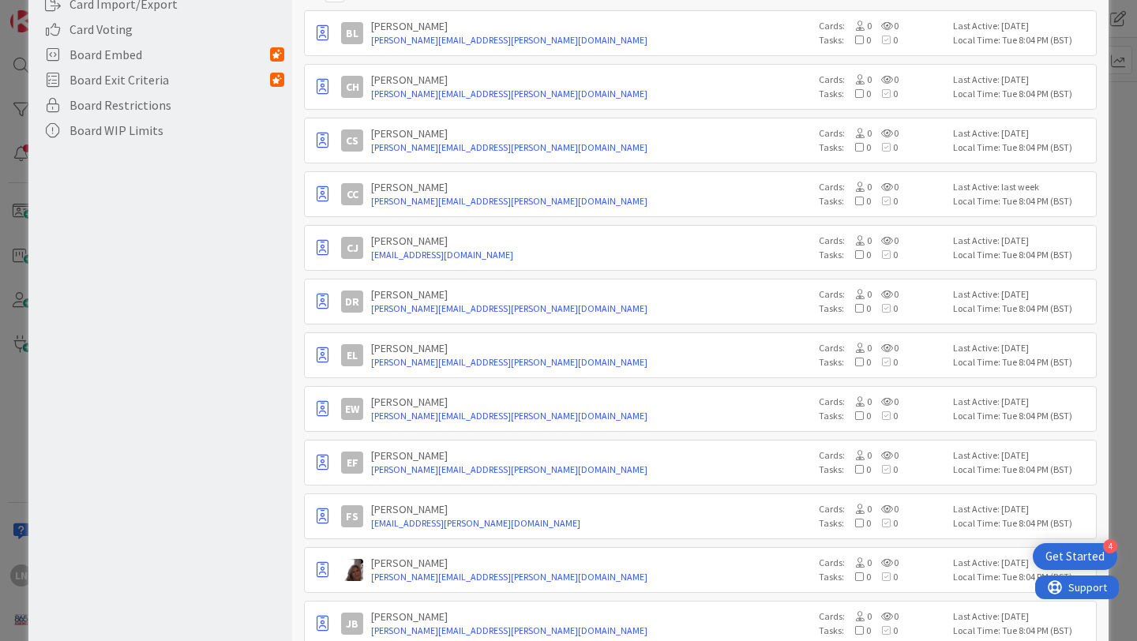
scroll to position [0, 0]
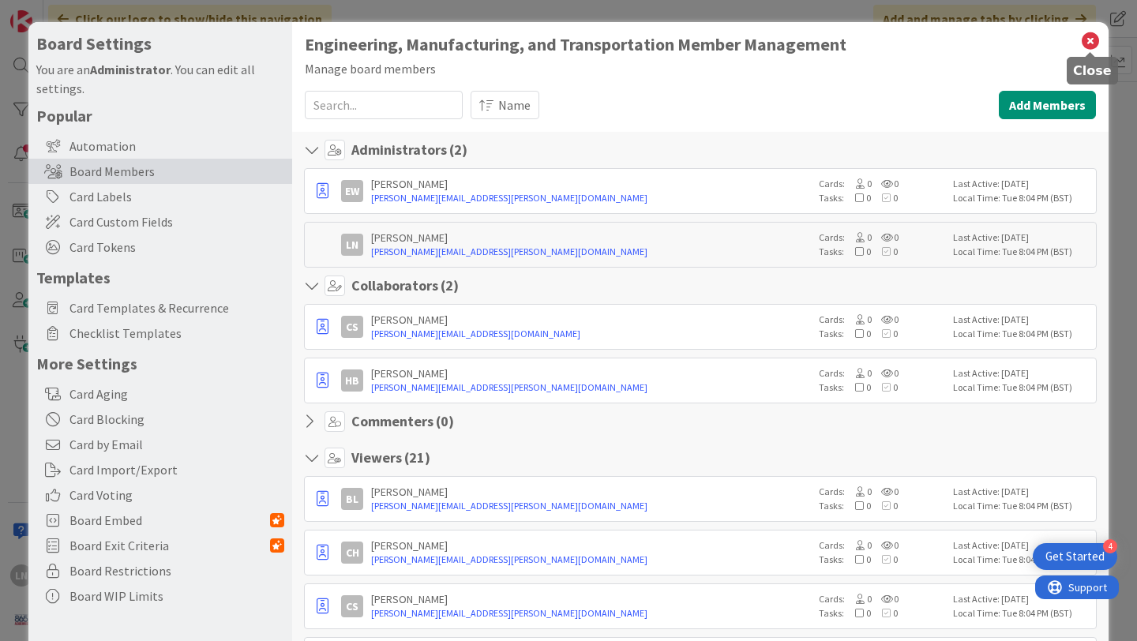
click at [1091, 40] on icon at bounding box center [1090, 41] width 21 height 22
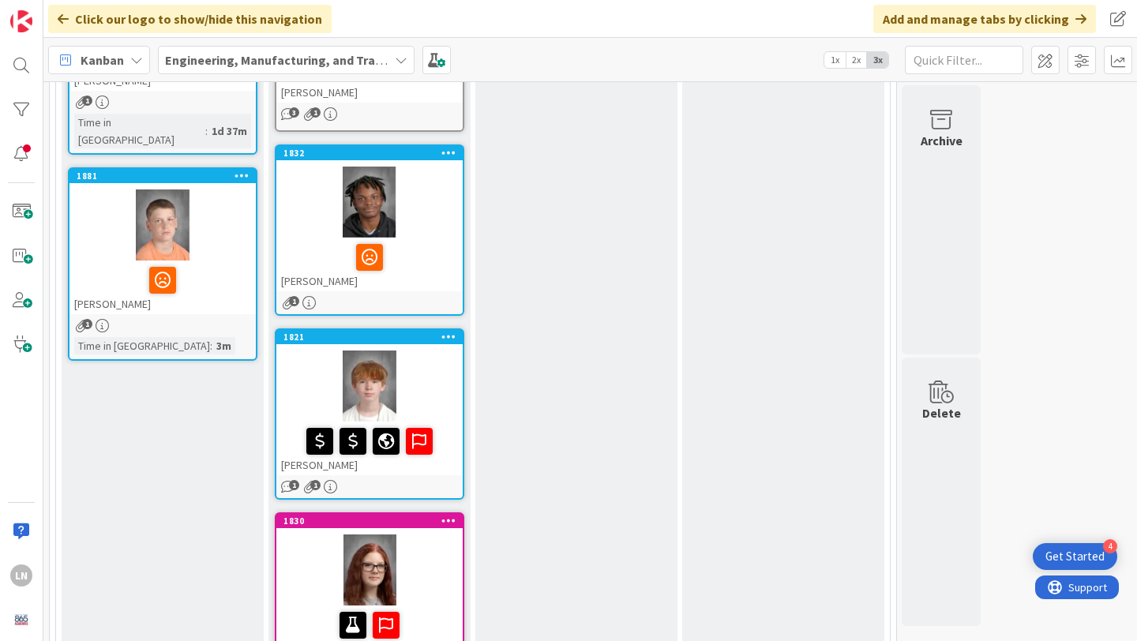
scroll to position [378, 0]
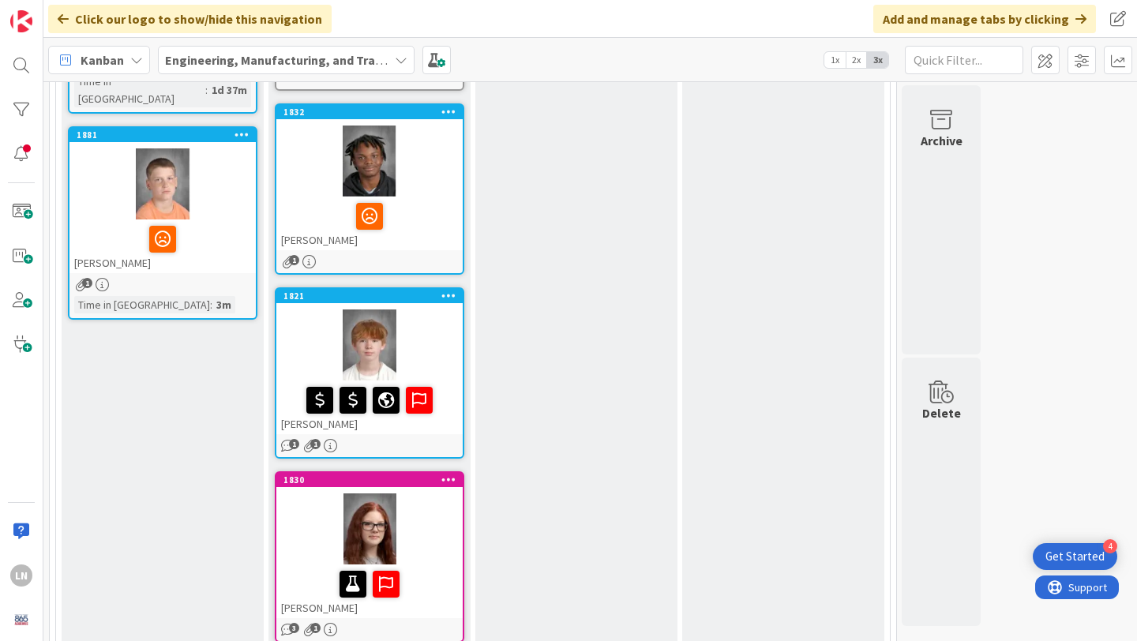
drag, startPoint x: 218, startPoint y: 335, endPoint x: 785, endPoint y: 2, distance: 657.4
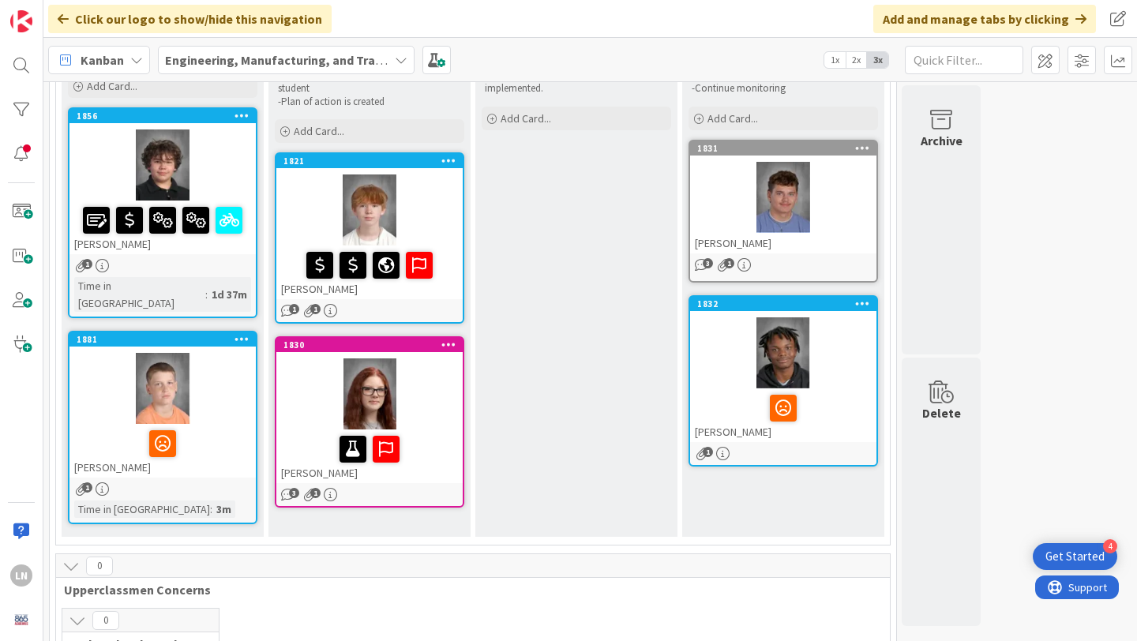
scroll to position [188, 0]
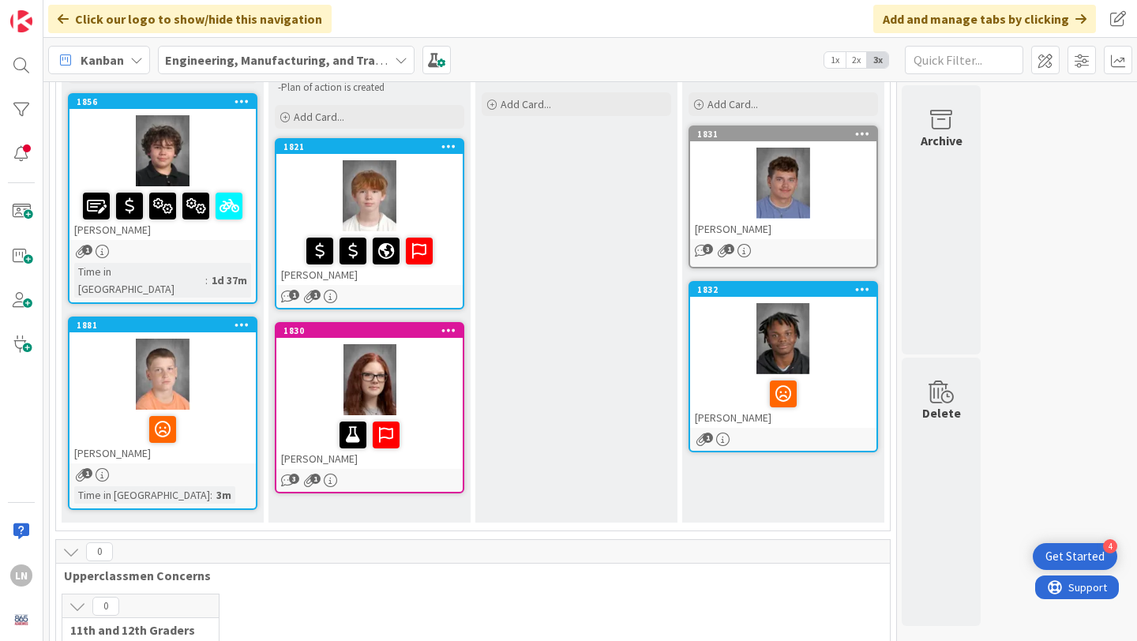
drag, startPoint x: 424, startPoint y: 315, endPoint x: 711, endPoint y: 27, distance: 406.9
click at [417, 364] on div at bounding box center [369, 379] width 186 height 71
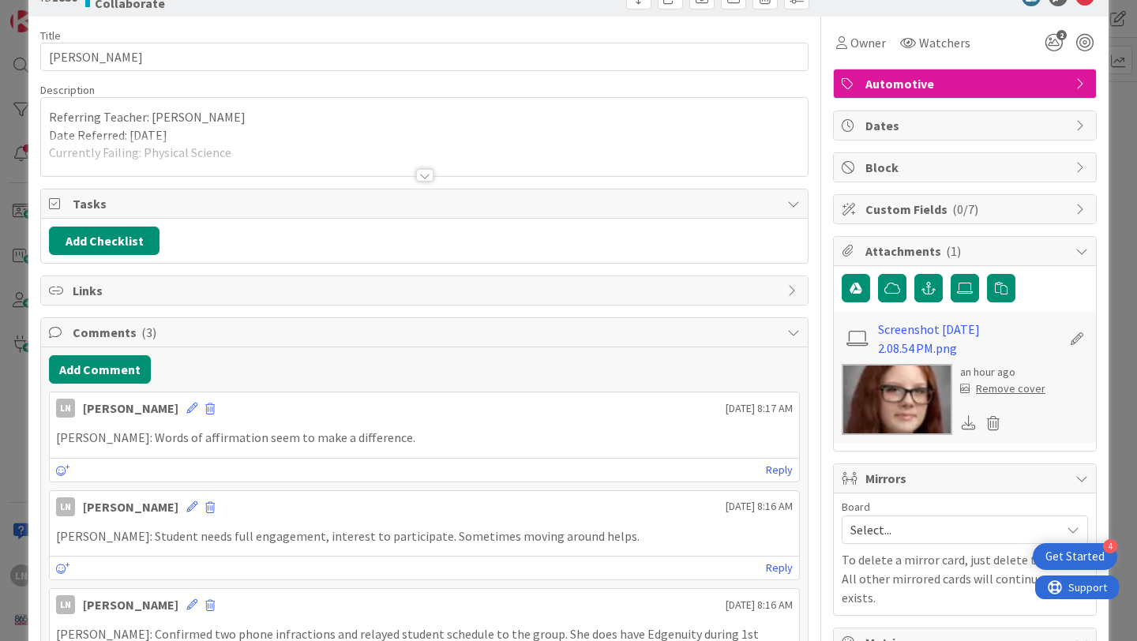
scroll to position [39, 0]
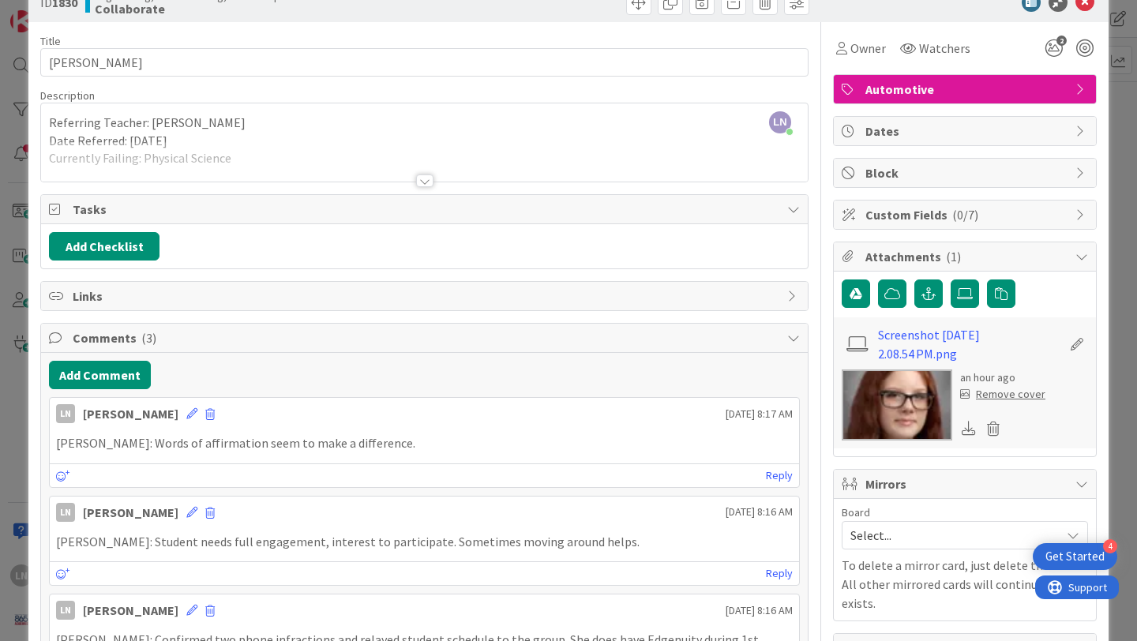
click at [422, 179] on div at bounding box center [424, 180] width 17 height 13
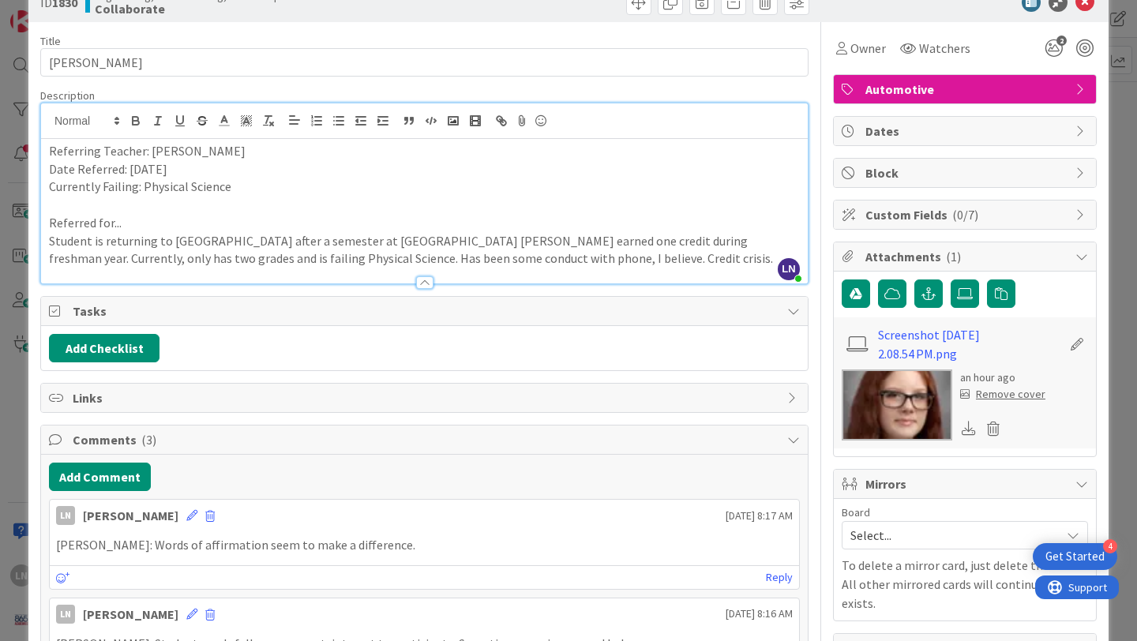
scroll to position [7, 0]
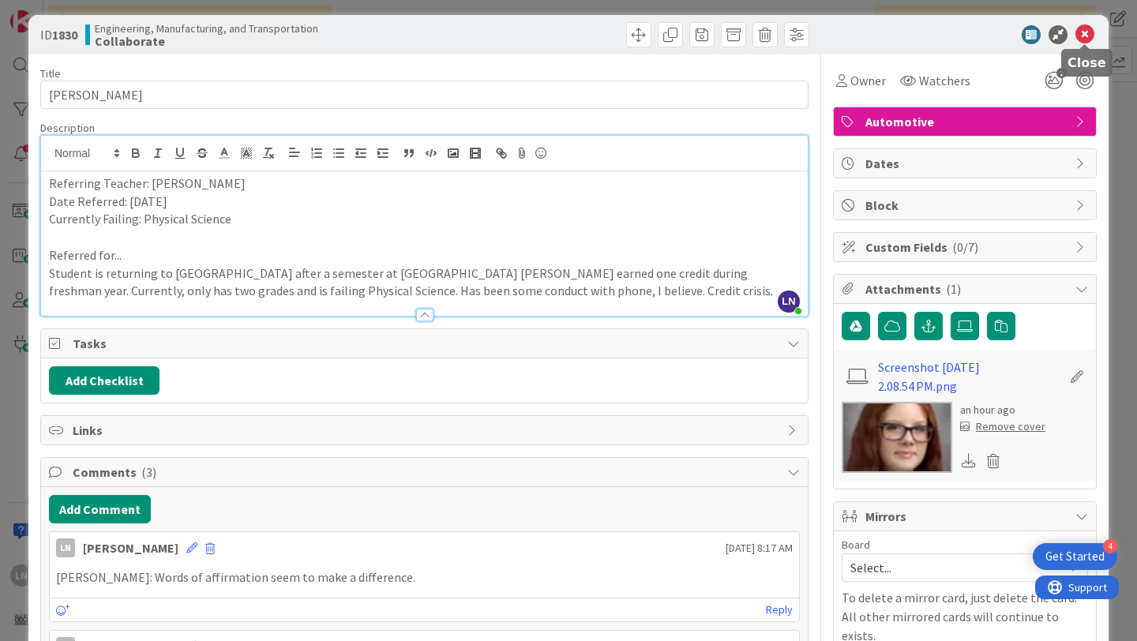
click at [1085, 36] on icon at bounding box center [1084, 34] width 19 height 19
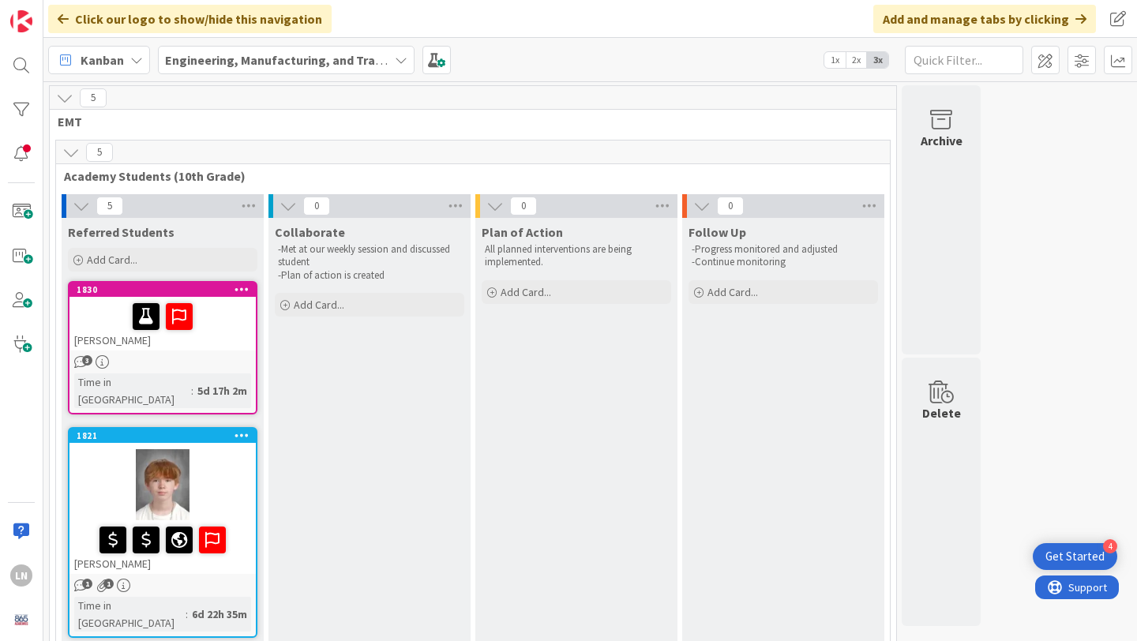
scroll to position [117, 0]
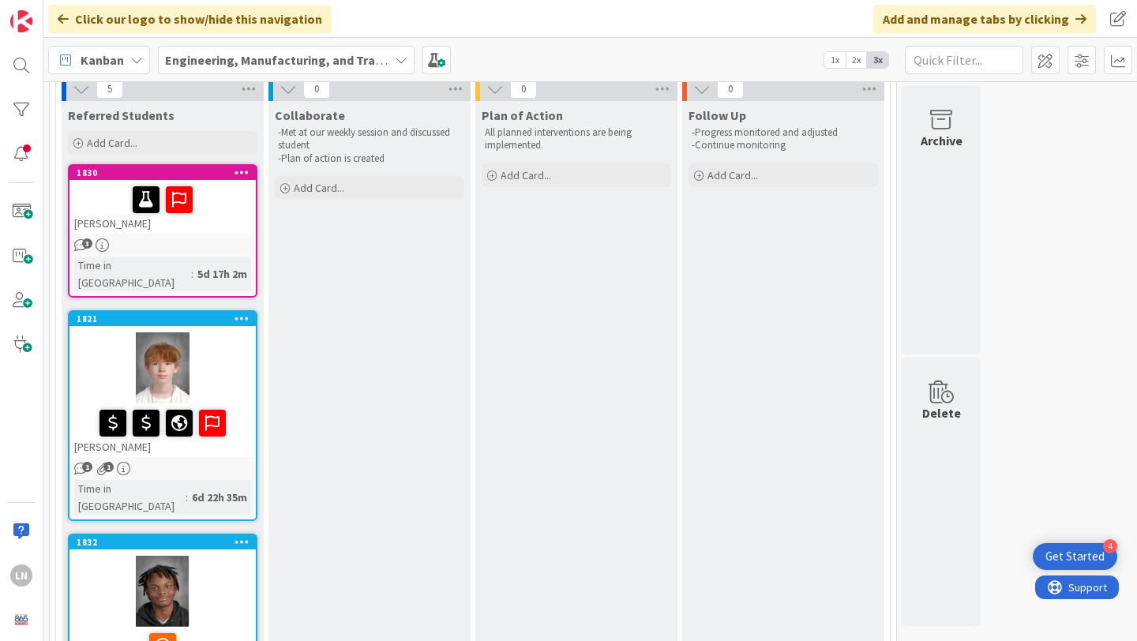
click at [223, 207] on div at bounding box center [162, 199] width 177 height 33
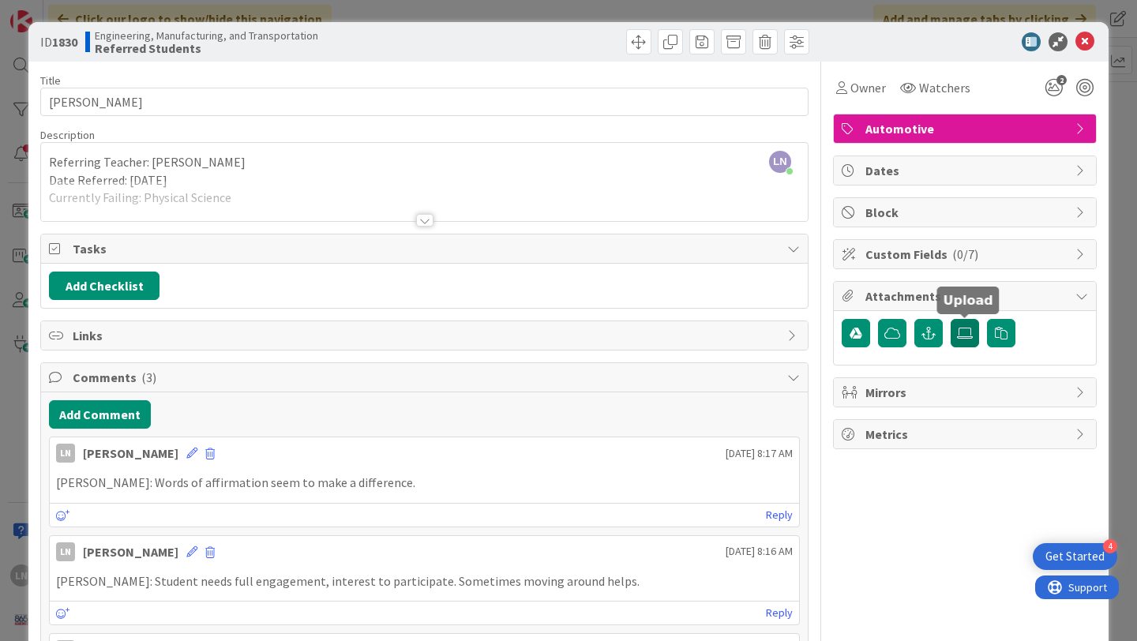
click at [959, 332] on icon at bounding box center [965, 333] width 16 height 13
click at [950, 319] on input "file" at bounding box center [950, 319] width 0 height 0
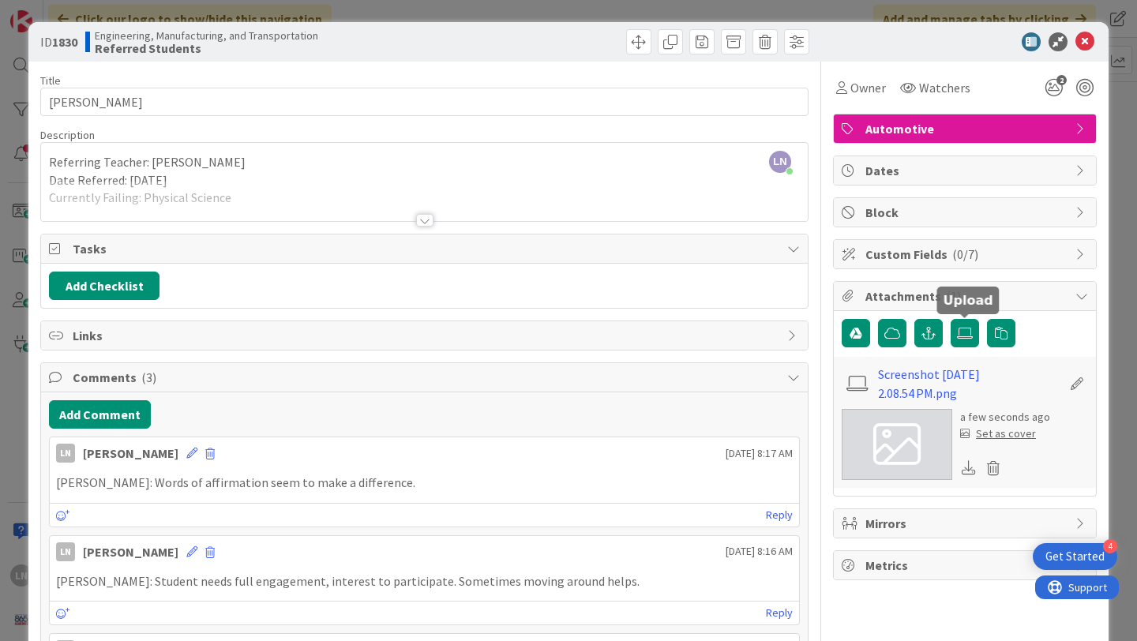
click at [1016, 433] on div "Set as cover" at bounding box center [998, 433] width 76 height 17
click at [1089, 41] on icon at bounding box center [1084, 41] width 19 height 19
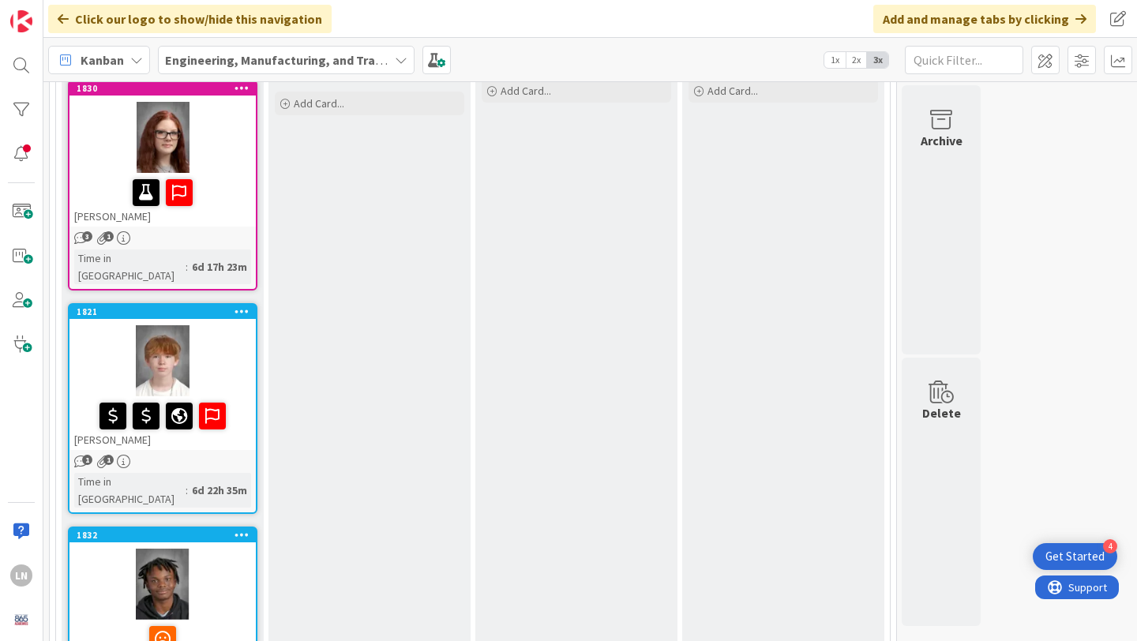
click at [199, 157] on div at bounding box center [162, 137] width 186 height 71
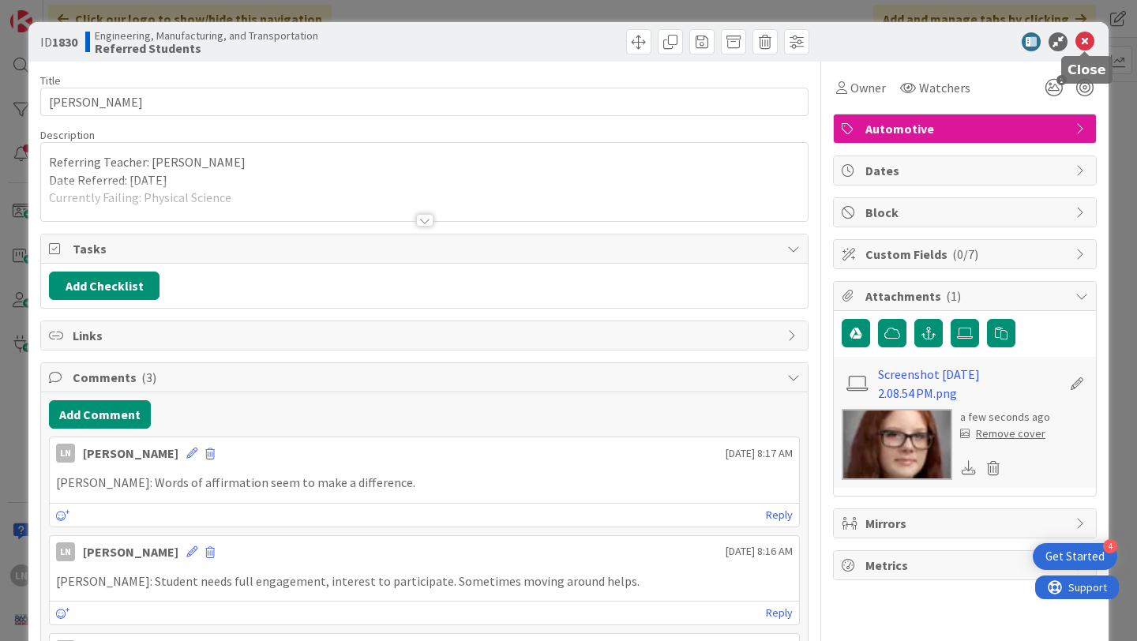
click at [1089, 36] on icon at bounding box center [1084, 41] width 19 height 19
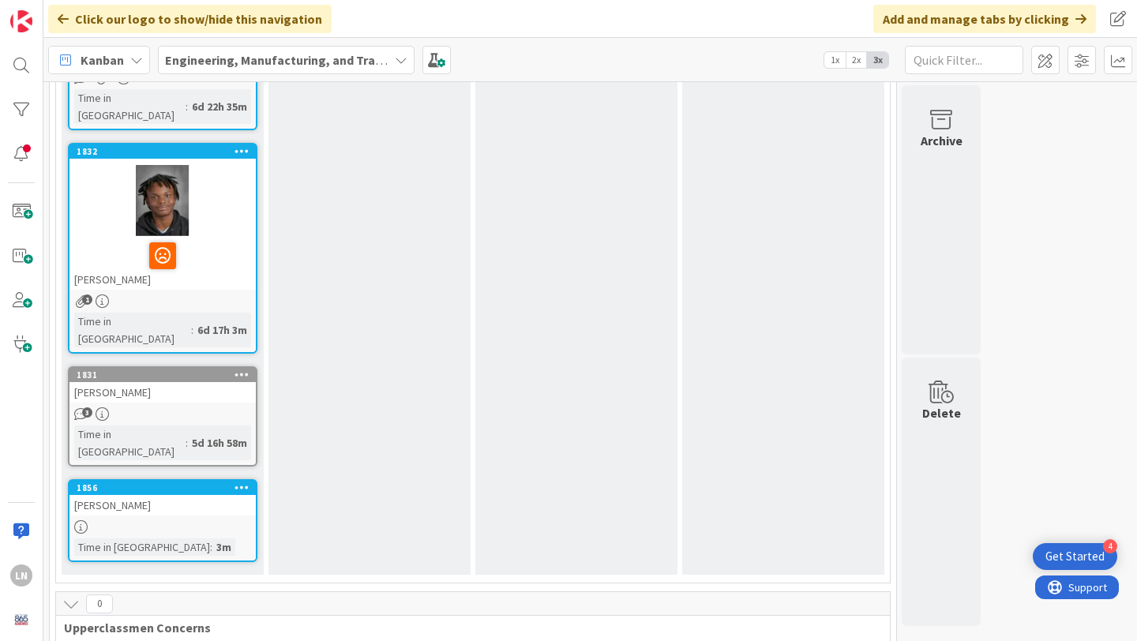
scroll to position [611, 0]
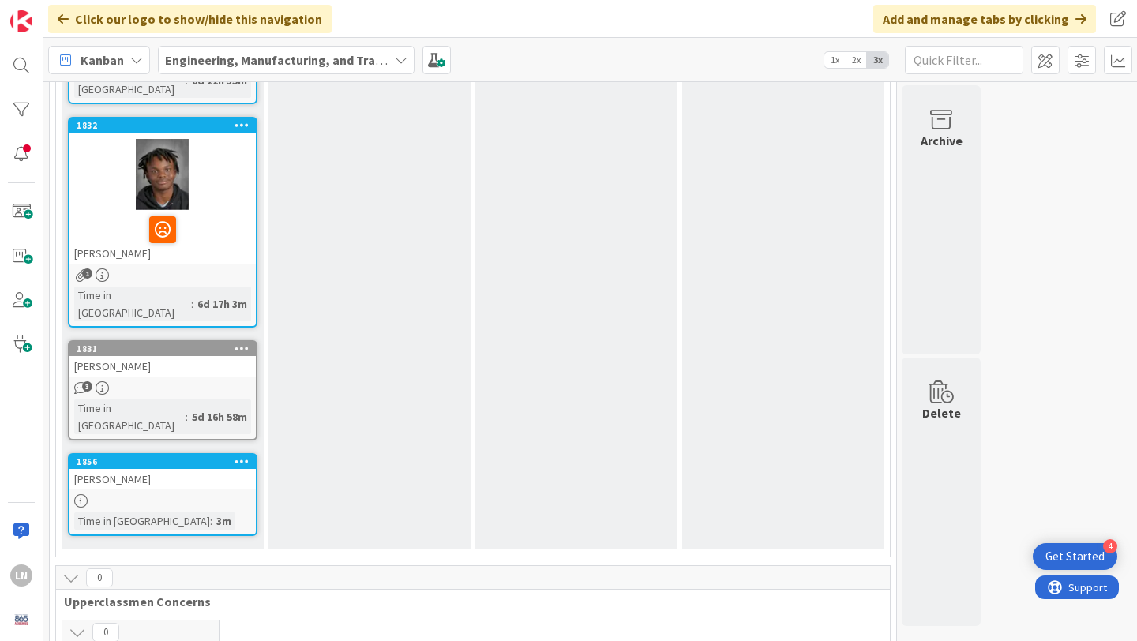
click at [172, 356] on div "[PERSON_NAME]" at bounding box center [162, 366] width 186 height 21
